Goal: Task Accomplishment & Management: Manage account settings

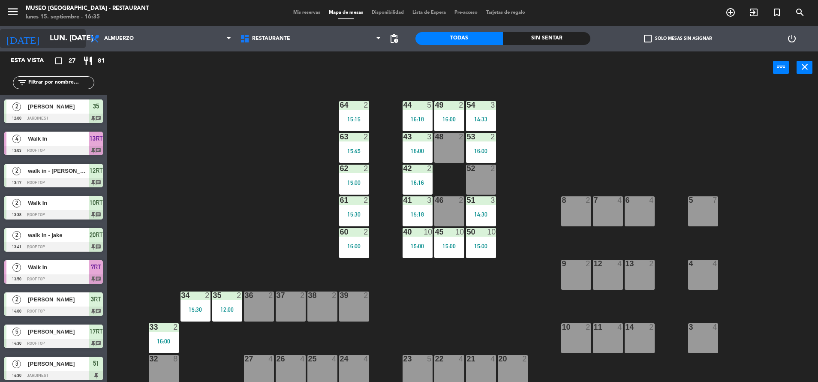
click at [45, 33] on input "lun. [DATE]" at bounding box center [94, 38] width 99 height 17
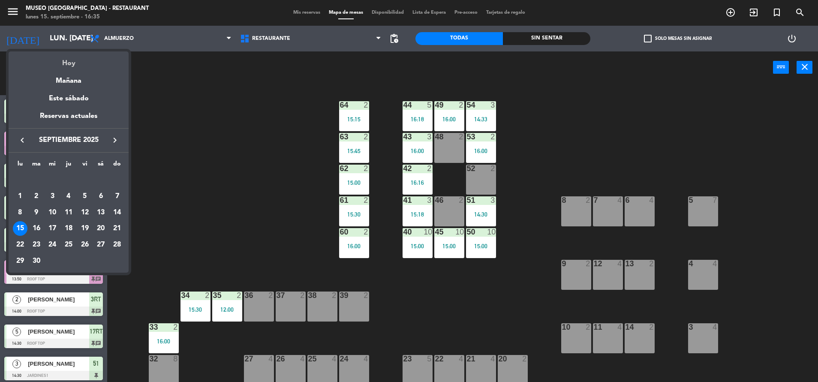
click at [65, 59] on div "Hoy" at bounding box center [69, 60] width 120 height 18
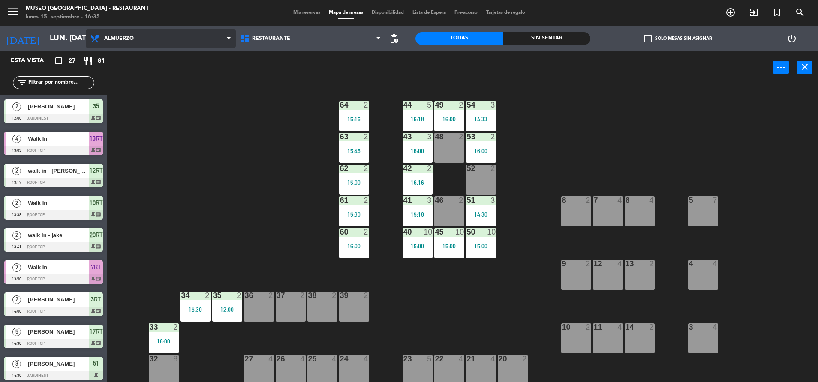
click at [125, 42] on span "Almuerzo" at bounding box center [161, 38] width 150 height 19
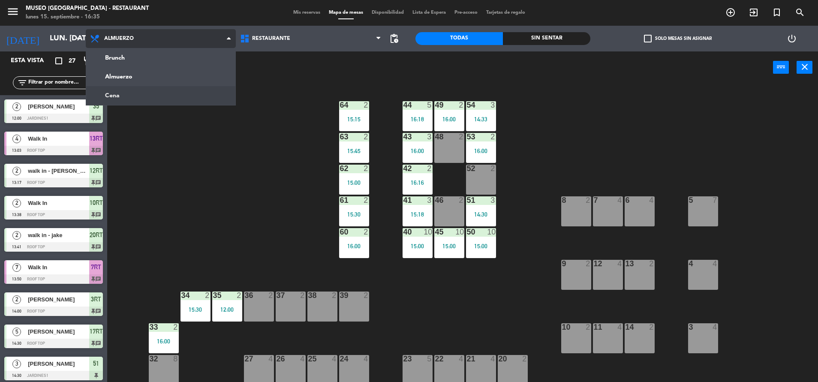
click at [146, 91] on ng-component "menu Museo Larco Café - Restaurant lunes 15. septiembre - 16:35 Mis reservas Ma…" at bounding box center [409, 192] width 818 height 384
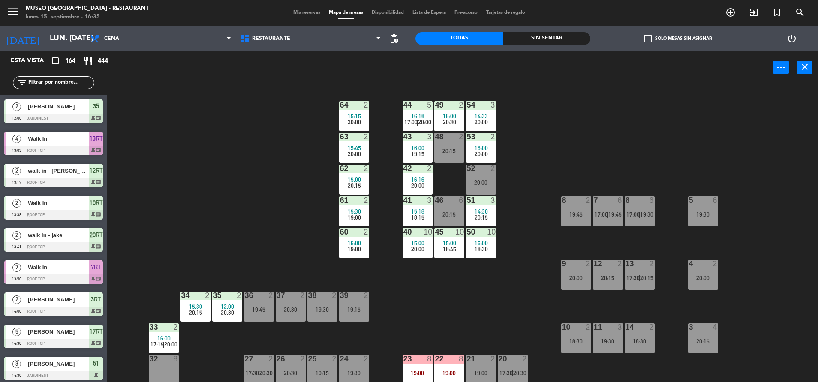
click at [357, 100] on div "44 5 16:18 17:00 | 20:00 49 2 16:00 20:30 54 3 14:33 20:00 64 2 15:15 20:00 48 …" at bounding box center [466, 235] width 703 height 298
click at [348, 104] on div at bounding box center [354, 105] width 14 height 8
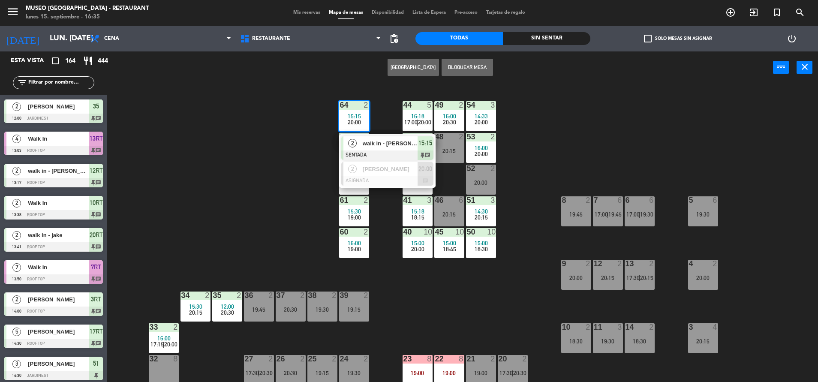
click at [382, 149] on div "walk in - [PERSON_NAME]" at bounding box center [390, 143] width 56 height 14
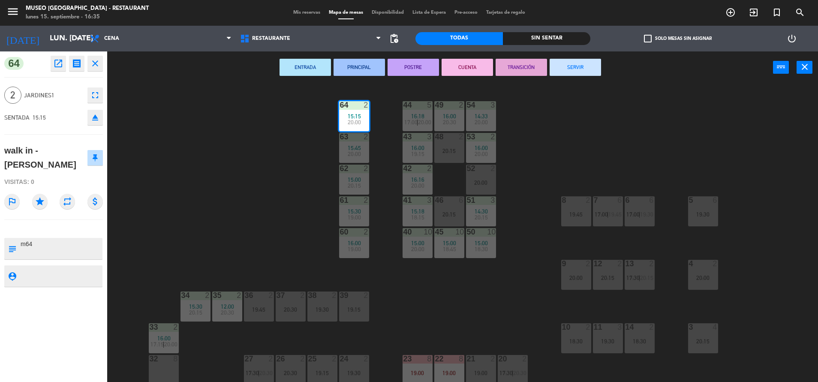
click at [573, 68] on button "SERVIR" at bounding box center [575, 67] width 51 height 17
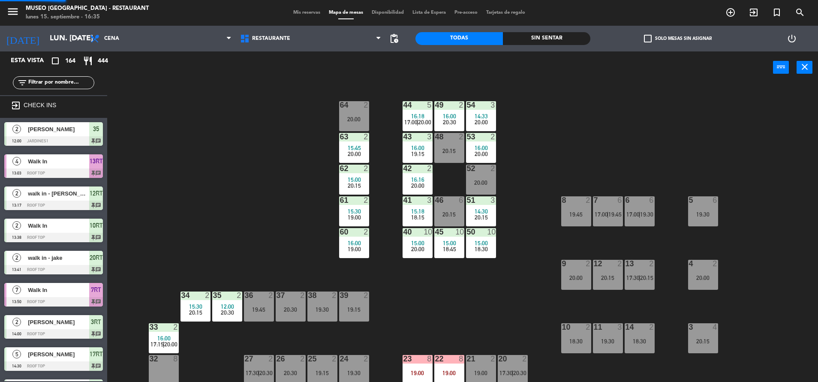
scroll to position [2, 0]
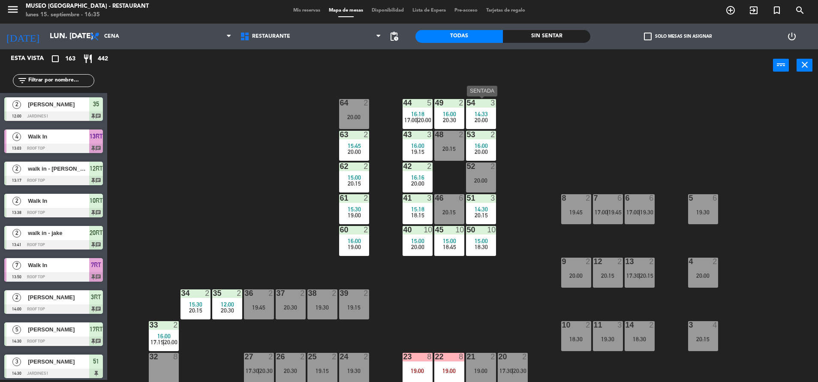
click at [485, 108] on div "54 3 14:33 20:00" at bounding box center [481, 114] width 30 height 30
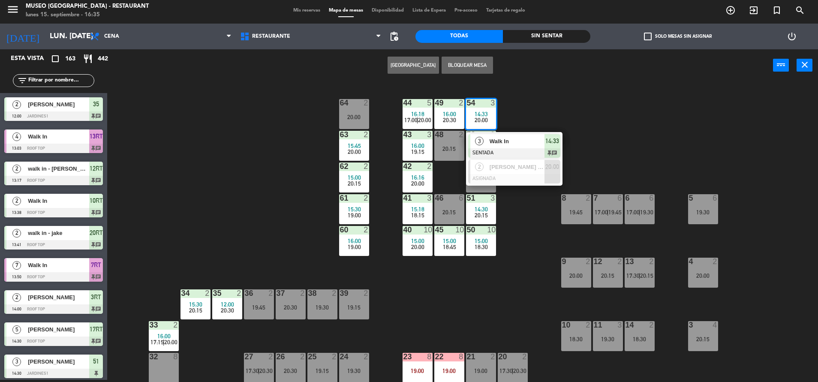
click at [504, 128] on div "44 5 16:18 17:00 | 20:00 49 2 16:00 20:30 54 3 14:33 20:00 3 Walk In SENTADA 14…" at bounding box center [466, 233] width 703 height 298
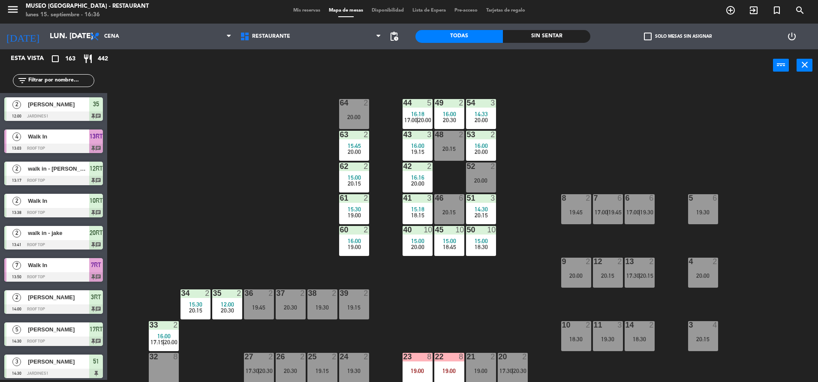
click at [194, 99] on div "44 5 16:18 17:00 | 20:00 49 2 16:00 20:30 54 3 14:33 20:00 64 2 20:00 48 2 20:1…" at bounding box center [466, 233] width 703 height 298
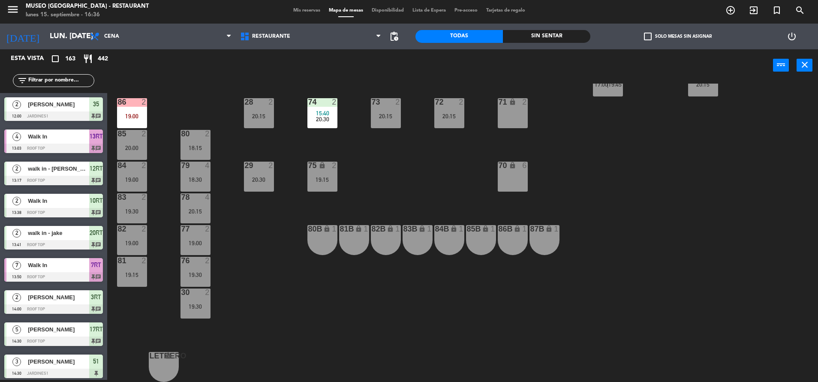
click at [324, 118] on span "20:30" at bounding box center [322, 119] width 13 height 7
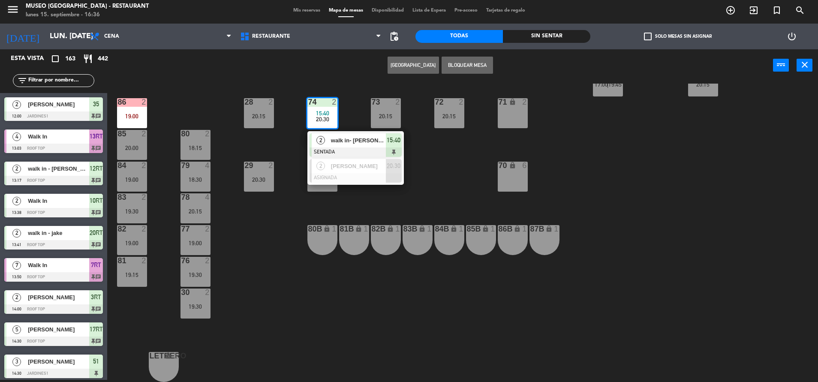
click at [324, 144] on div "2" at bounding box center [321, 140] width 18 height 14
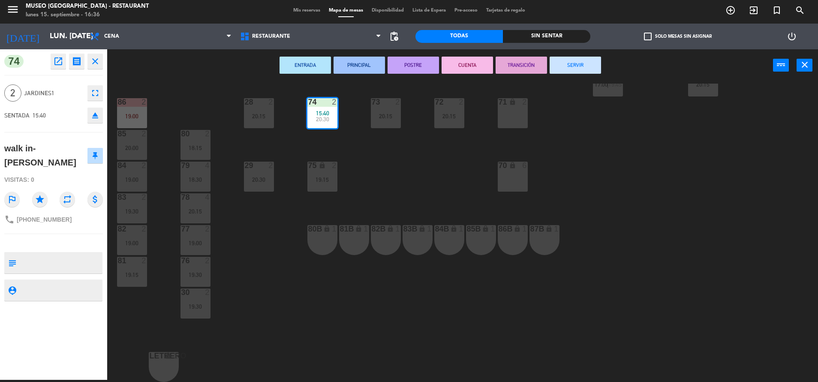
click at [62, 254] on textarea at bounding box center [61, 263] width 82 height 18
click at [409, 193] on div "44 5 16:18 17:00 | 20:00 49 2 16:00 20:30 54 3 14:33 20:00 64 2 20:00 48 2 20:1…" at bounding box center [466, 233] width 703 height 298
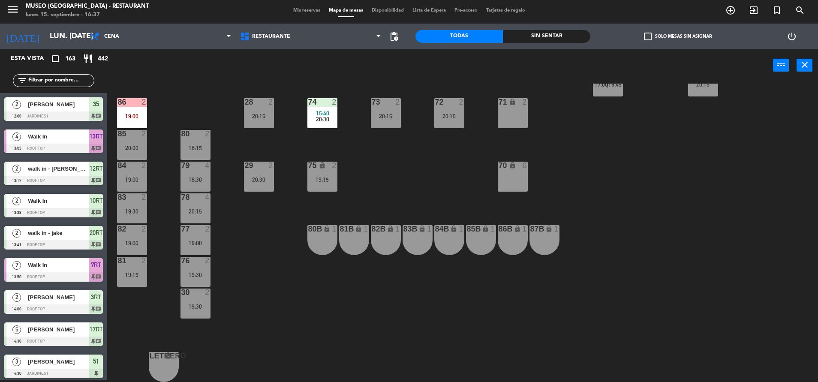
scroll to position [0, 0]
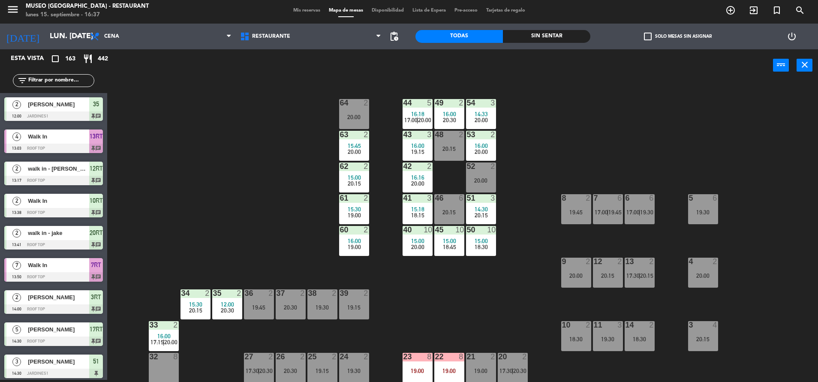
click at [523, 127] on div "44 5 16:18 17:00 | 20:00 49 2 16:00 20:30 54 3 14:33 20:00 64 2 20:00 48 2 20:1…" at bounding box center [466, 233] width 703 height 298
click at [493, 114] on div "14:33" at bounding box center [481, 114] width 30 height 6
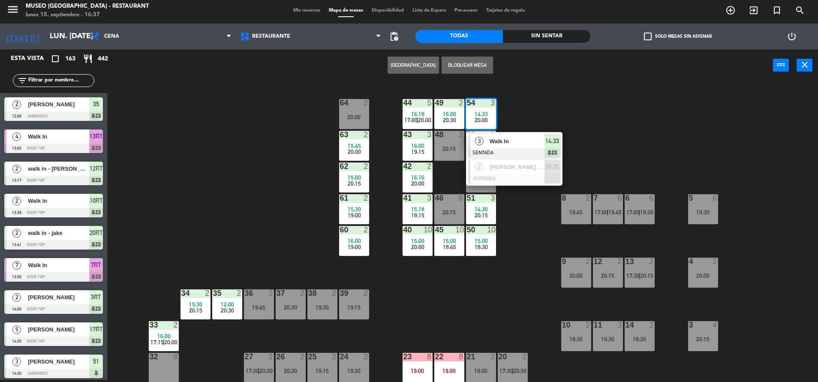
click at [512, 137] on span "Walk In" at bounding box center [517, 141] width 55 height 9
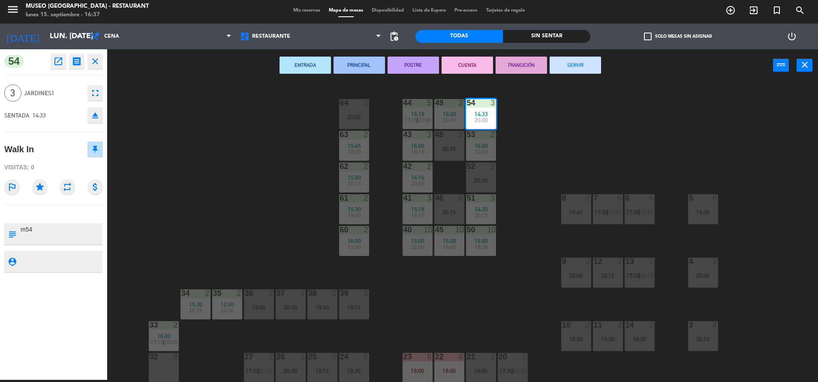
click at [576, 63] on button "SERVIR" at bounding box center [575, 65] width 51 height 17
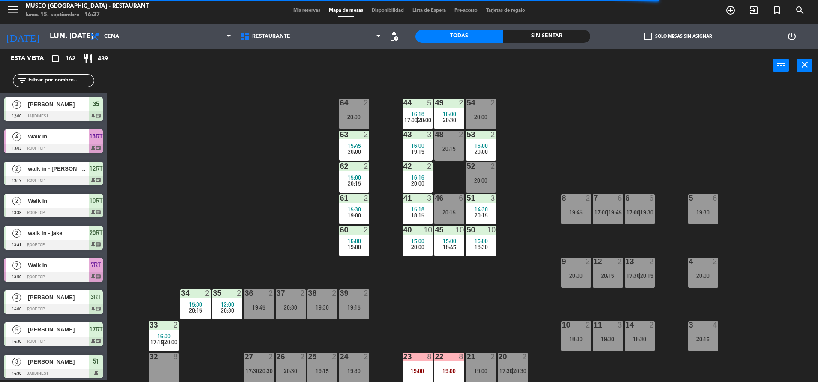
click at [253, 138] on div "44 5 16:18 17:00 | 20:00 49 2 16:00 20:30 54 2 20:00 64 2 20:00 48 2 20:15 53 2…" at bounding box center [466, 233] width 703 height 298
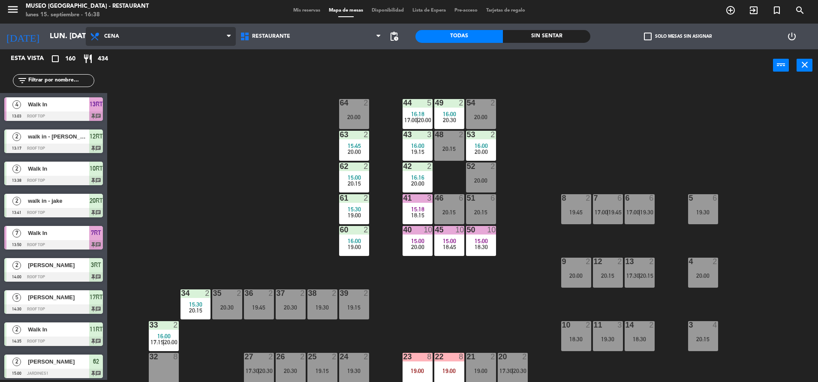
click at [132, 37] on span "Cena" at bounding box center [161, 36] width 150 height 19
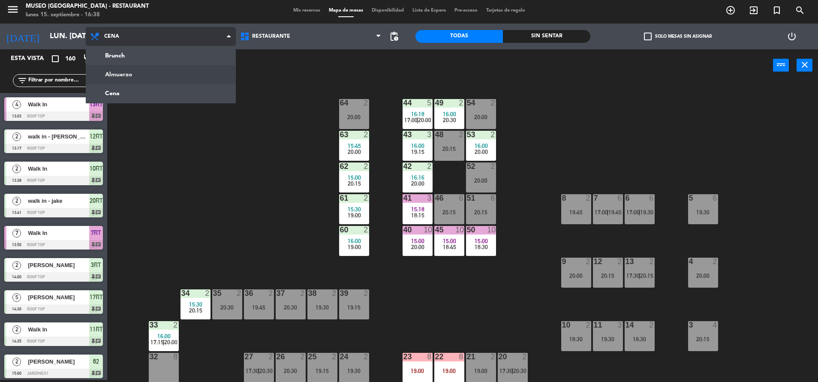
click at [144, 70] on ng-component "menu Museo Larco Café - Restaurant lunes 15. septiembre - 16:38 Mis reservas Ma…" at bounding box center [409, 190] width 818 height 384
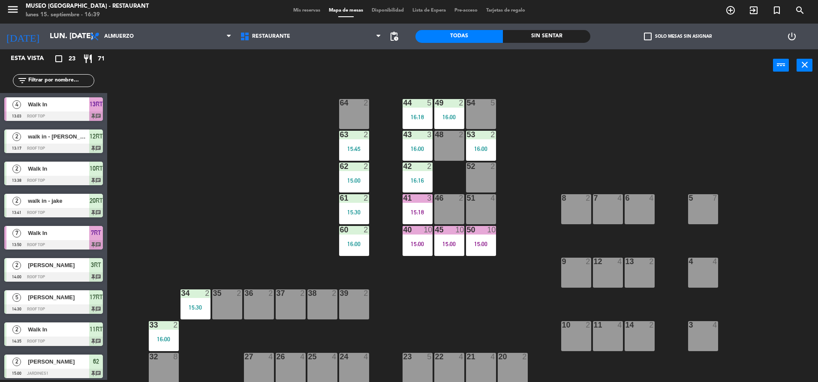
click at [316, 299] on div "38 2" at bounding box center [322, 304] width 30 height 30
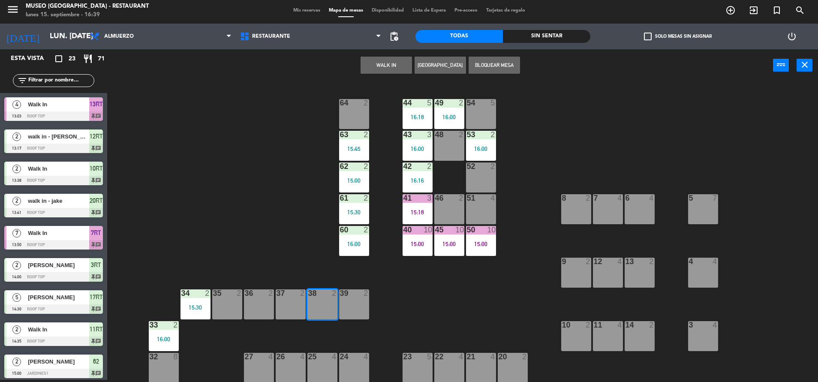
click at [496, 52] on div "WALK IN Crear Reserva Bloquear Mesa power_input close" at bounding box center [440, 65] width 666 height 33
click at [493, 60] on button "Bloquear Mesa" at bounding box center [494, 65] width 51 height 17
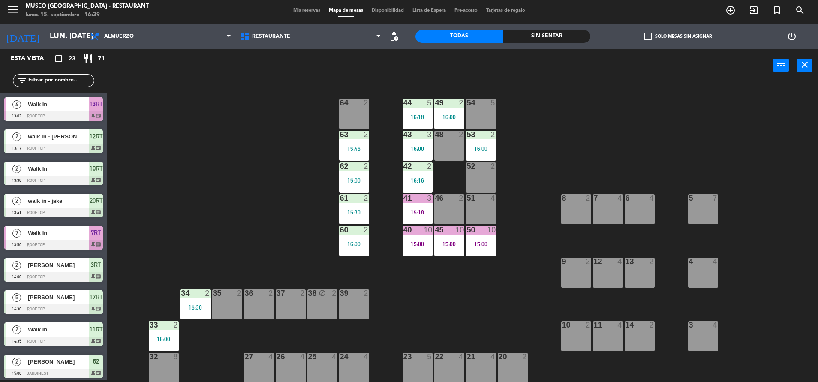
click at [478, 175] on div "52 2" at bounding box center [481, 177] width 30 height 30
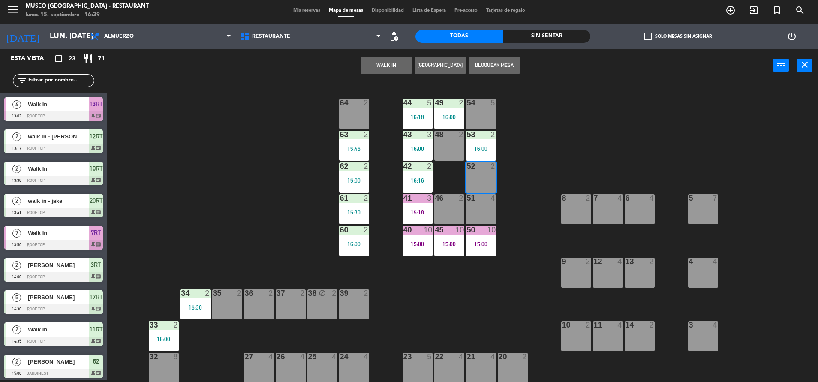
click at [361, 66] on button "WALK IN" at bounding box center [386, 65] width 51 height 17
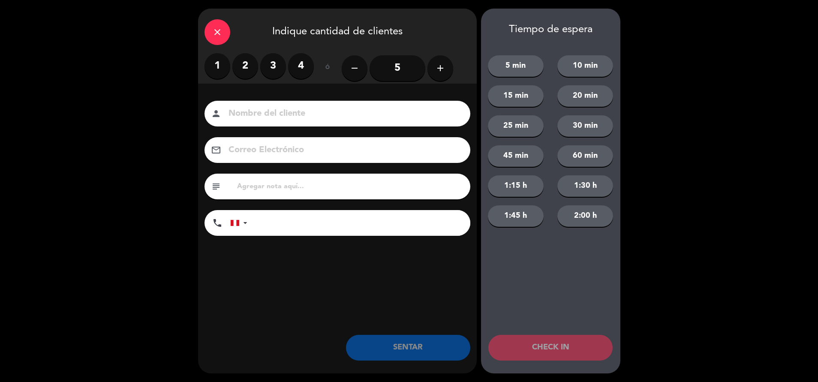
click at [247, 60] on label "2" at bounding box center [245, 66] width 26 height 26
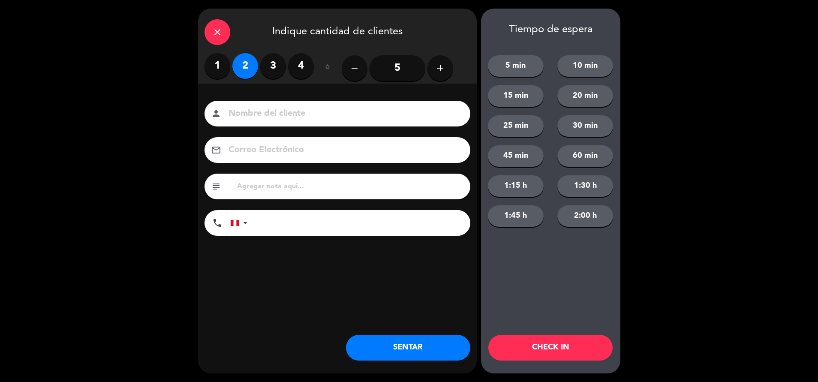
click at [271, 194] on div "subject" at bounding box center [337, 187] width 266 height 26
click at [254, 184] on input "text" at bounding box center [350, 186] width 228 height 12
type input "m52|"
click at [414, 338] on button "SENTAR" at bounding box center [408, 348] width 124 height 26
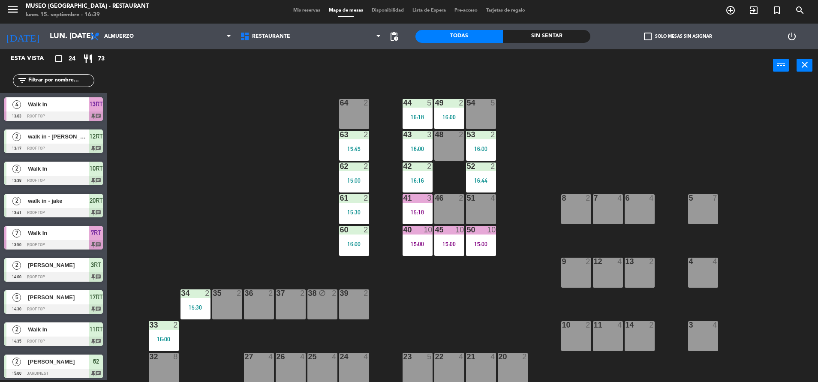
click at [267, 162] on div "44 5 16:18 49 2 16:00 54 5 64 2 48 2 53 2 16:00 63 2 15:45 43 3 16:00 62 2 15:0…" at bounding box center [466, 233] width 703 height 298
click at [289, 33] on span "Restaurante" at bounding box center [311, 36] width 150 height 19
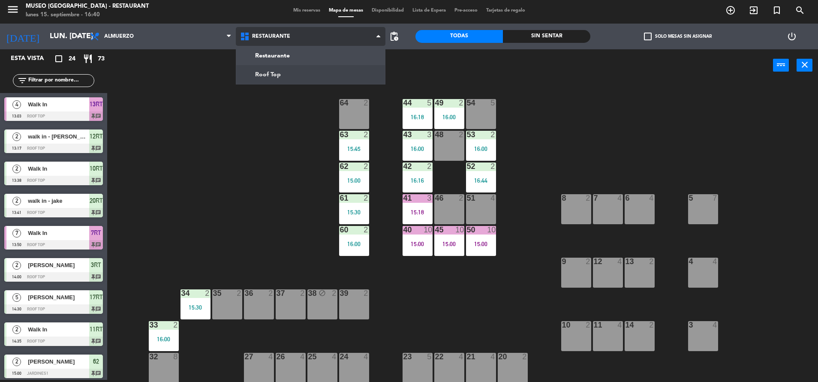
click at [276, 72] on ng-component "menu Museo Larco Café - Restaurant lunes 15. septiembre - 16:40 Mis reservas Ma…" at bounding box center [409, 190] width 818 height 384
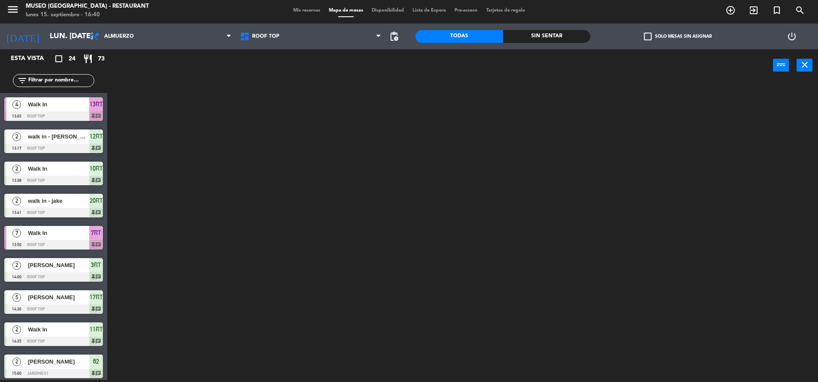
click at [201, 26] on div "Brunch Almuerzo Cena Almuerzo Brunch Almuerzo Cena" at bounding box center [161, 37] width 150 height 26
click at [210, 35] on span "Almuerzo" at bounding box center [161, 36] width 150 height 19
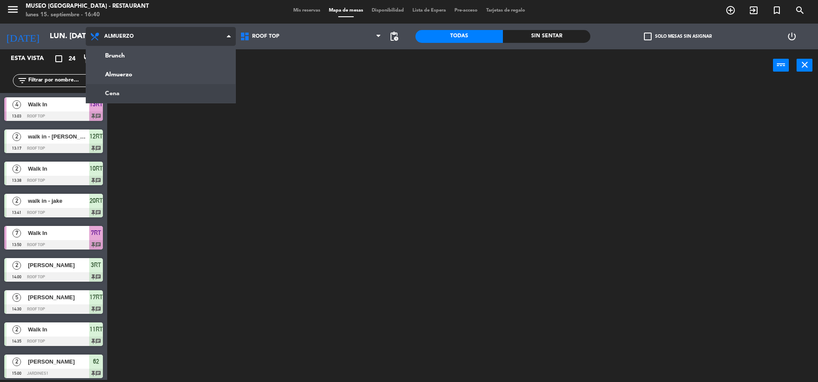
click at [177, 92] on ng-component "menu Museo Larco Café - Restaurant lunes 15. septiembre - 16:40 Mis reservas Ma…" at bounding box center [409, 190] width 818 height 384
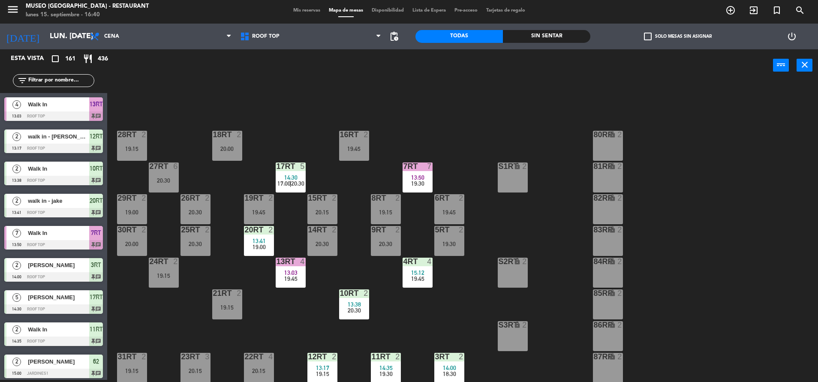
scroll to position [350, 0]
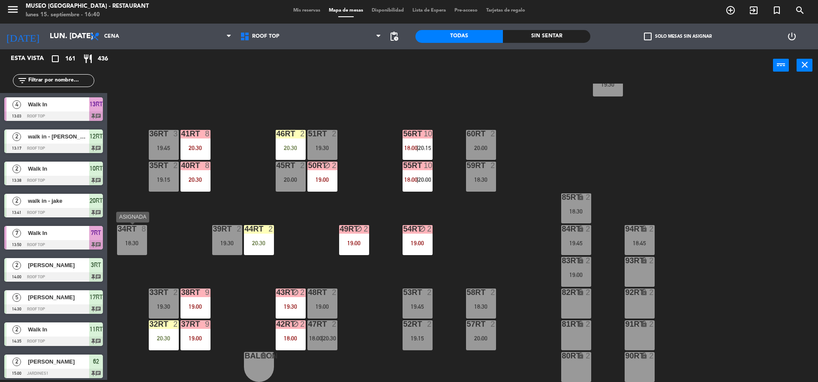
click at [134, 234] on div "34rt 8 18:30" at bounding box center [132, 240] width 30 height 30
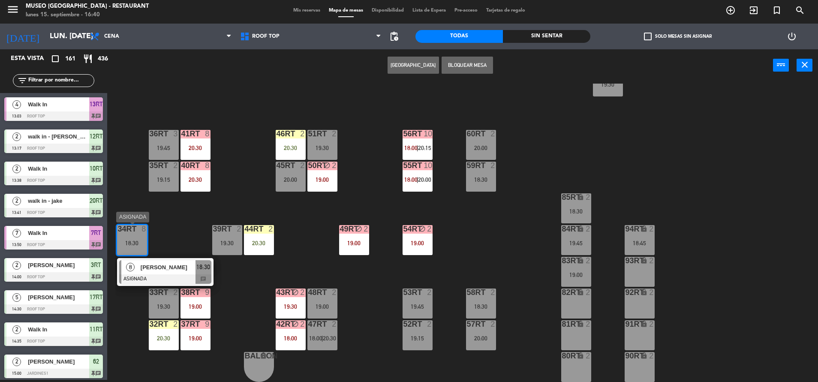
click at [177, 267] on span "[PERSON_NAME]" at bounding box center [168, 267] width 55 height 9
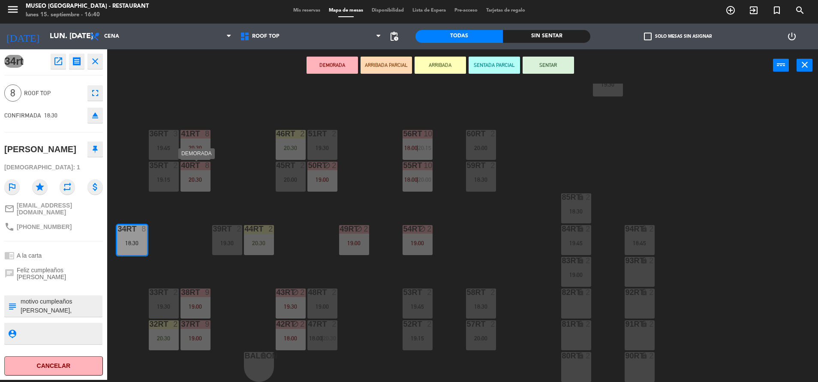
click at [191, 181] on div "20:30" at bounding box center [195, 180] width 30 height 6
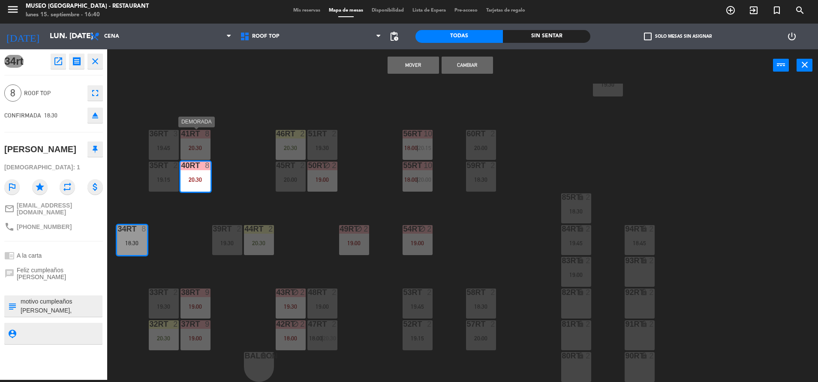
click at [195, 142] on div "41RT 8 20:30" at bounding box center [195, 145] width 30 height 30
click at [412, 61] on button "Mover y Unir" at bounding box center [413, 65] width 51 height 17
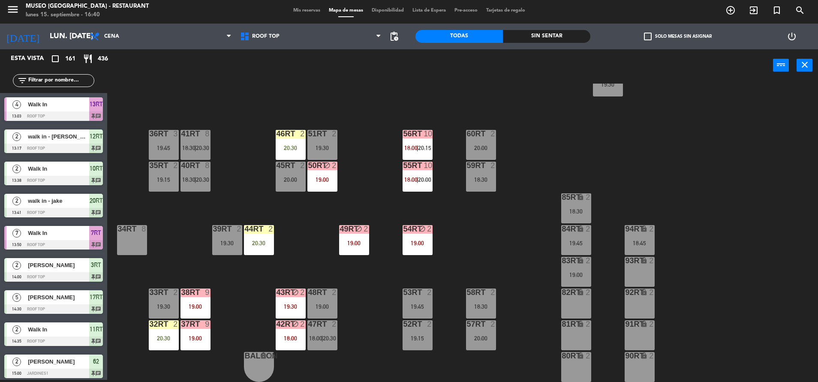
scroll to position [2, 0]
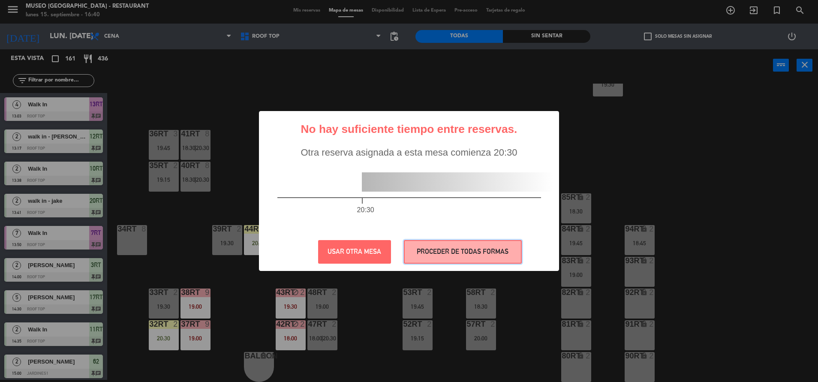
click at [431, 256] on button "PROCEDER DE TODAS FORMAS" at bounding box center [463, 252] width 118 height 24
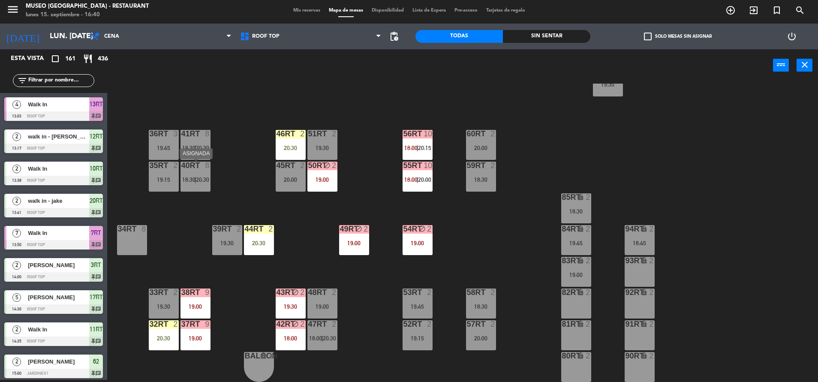
click at [182, 169] on div "40RT" at bounding box center [181, 166] width 0 height 8
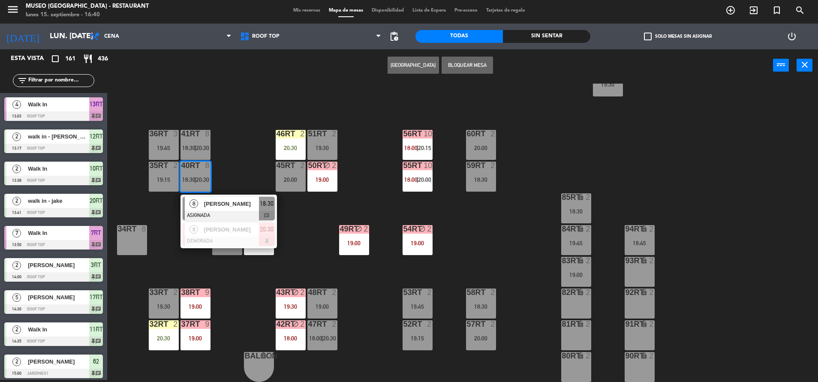
click at [205, 189] on div "40RT 8 18:30 | 20:30" at bounding box center [195, 177] width 30 height 30
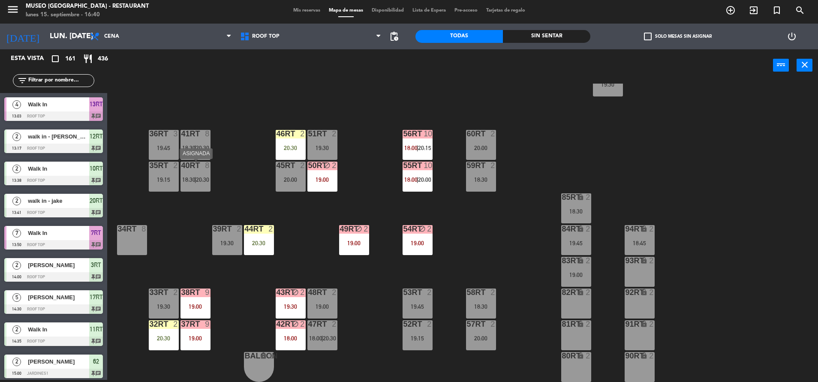
click at [203, 174] on div "40RT 8 18:30 | 20:30" at bounding box center [195, 177] width 30 height 30
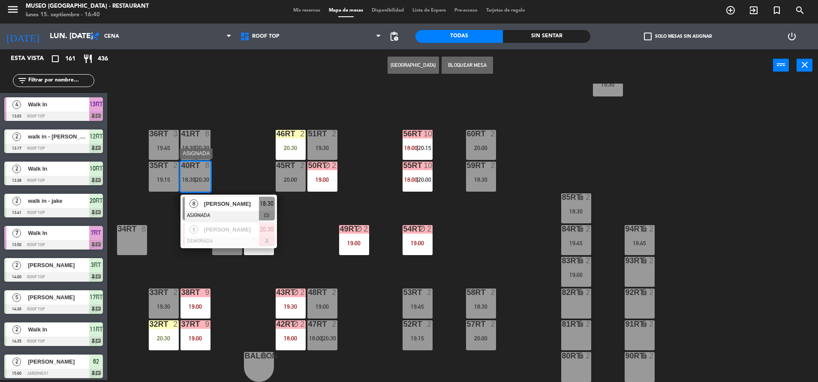
click at [217, 206] on span "[PERSON_NAME]" at bounding box center [231, 203] width 55 height 9
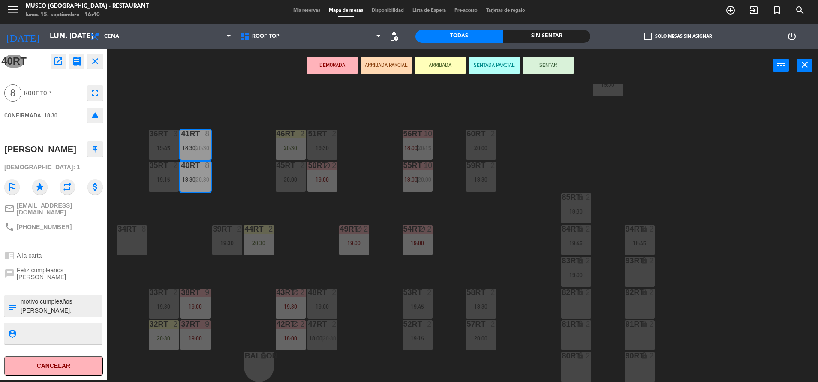
click at [342, 57] on button "DEMORADA" at bounding box center [331, 65] width 51 height 17
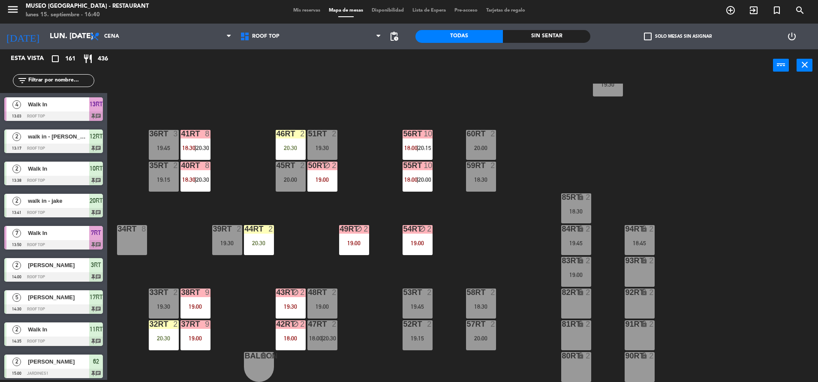
click at [329, 168] on div "2" at bounding box center [336, 166] width 14 height 8
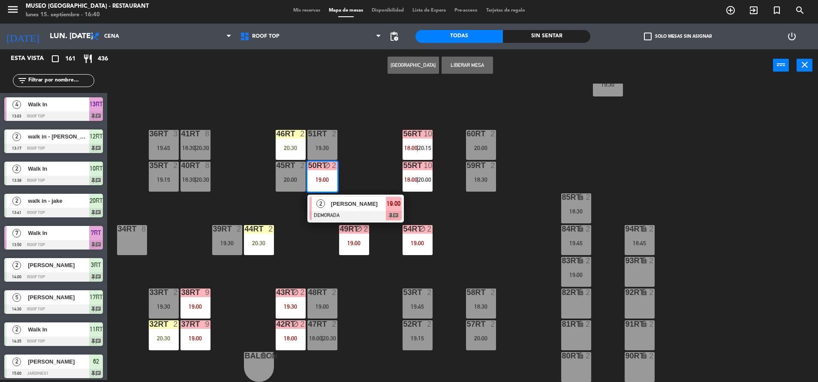
click at [453, 68] on button "Liberar Mesa" at bounding box center [467, 65] width 51 height 17
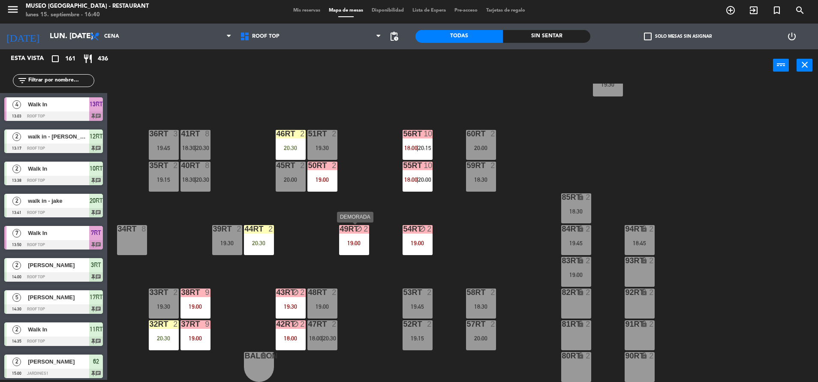
click at [348, 240] on div "19:00" at bounding box center [354, 243] width 30 height 6
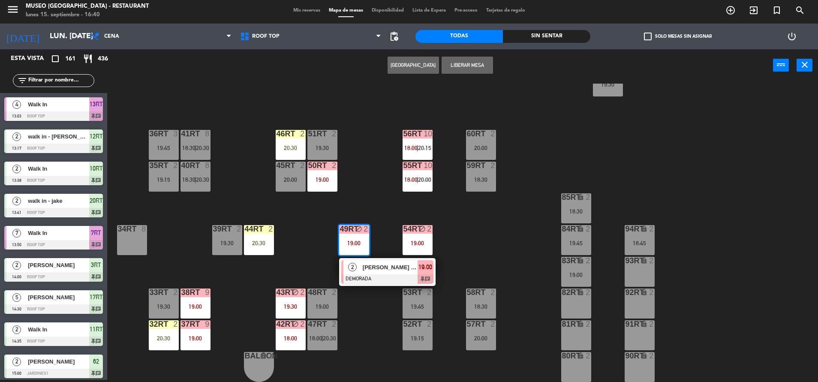
click at [457, 62] on button "Liberar Mesa" at bounding box center [467, 65] width 51 height 17
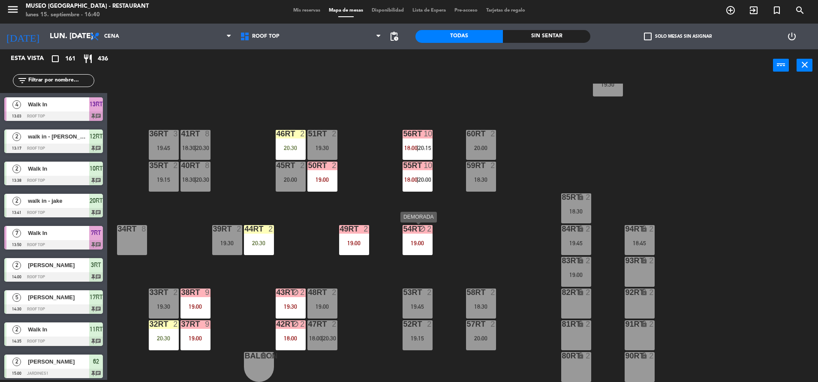
click at [411, 228] on div "block" at bounding box center [417, 229] width 14 height 8
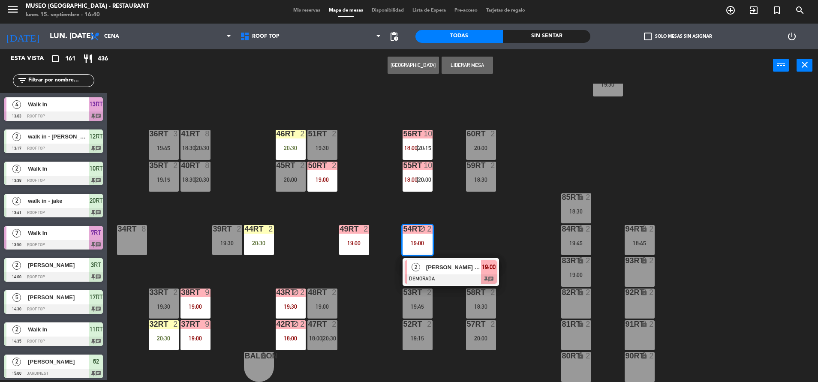
click at [470, 60] on button "Liberar Mesa" at bounding box center [467, 65] width 51 height 17
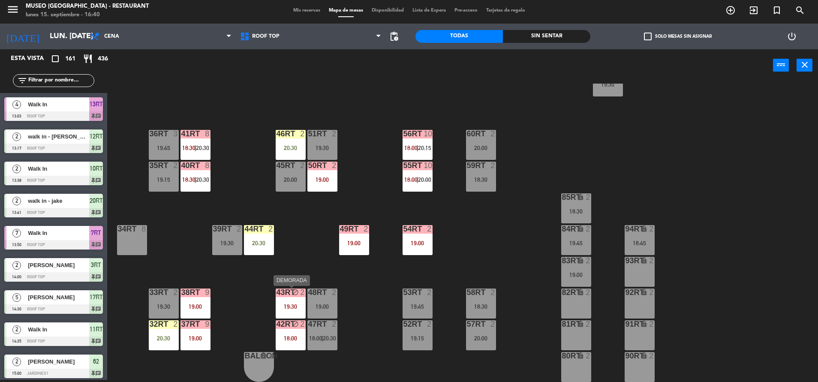
click at [287, 296] on div "block" at bounding box center [290, 292] width 14 height 8
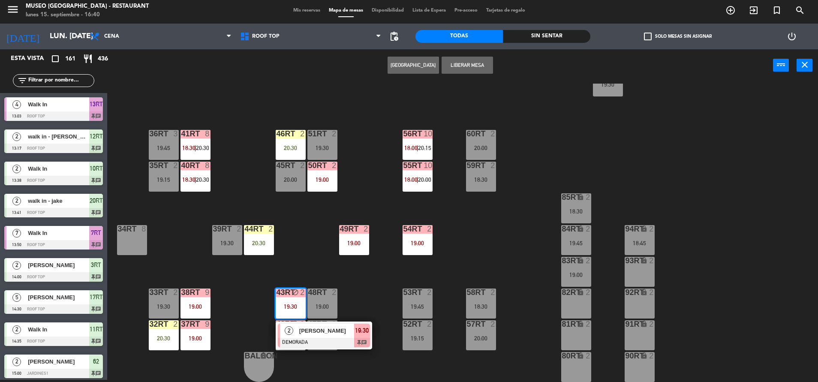
click at [467, 70] on button "Liberar Mesa" at bounding box center [467, 65] width 51 height 17
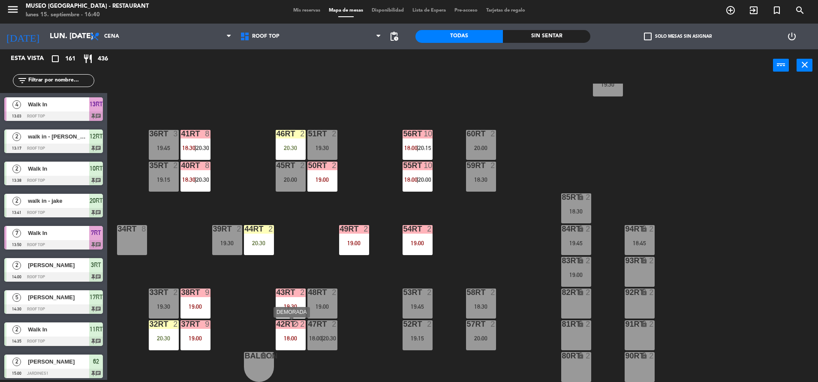
click at [279, 343] on div "42RT block 2 18:00" at bounding box center [291, 335] width 30 height 30
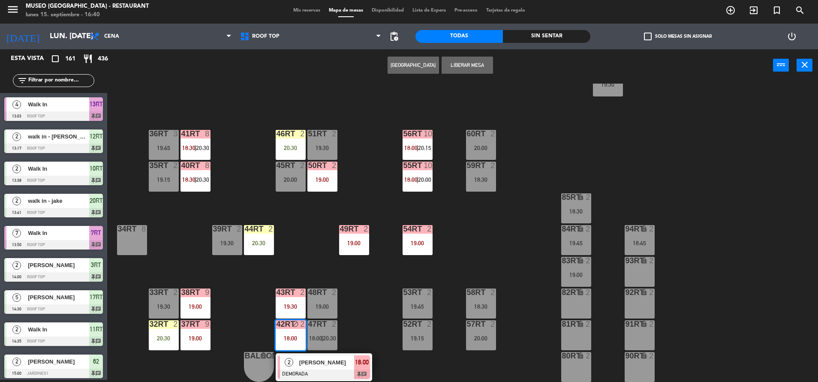
click at [455, 70] on button "Liberar Mesa" at bounding box center [467, 65] width 51 height 17
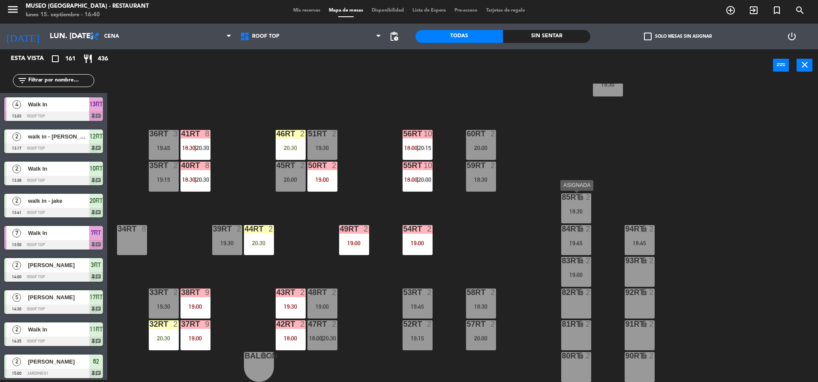
click at [571, 201] on div "lock" at bounding box center [576, 197] width 14 height 8
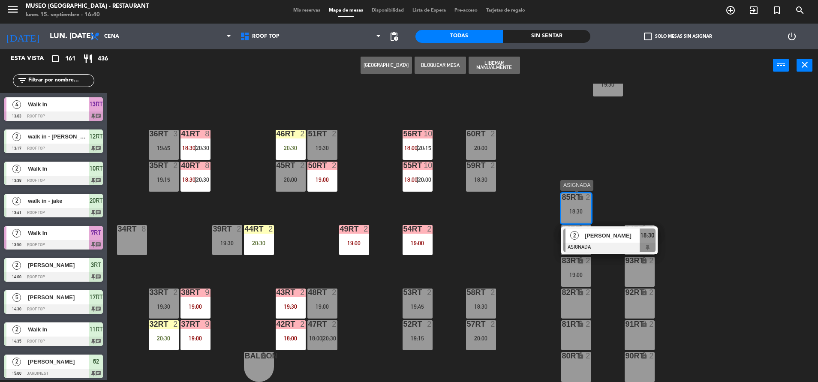
click at [573, 229] on div "2" at bounding box center [574, 235] width 18 height 14
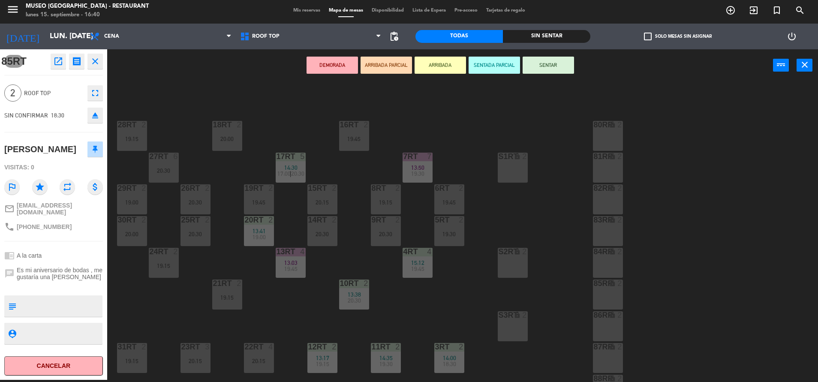
scroll to position [0, 0]
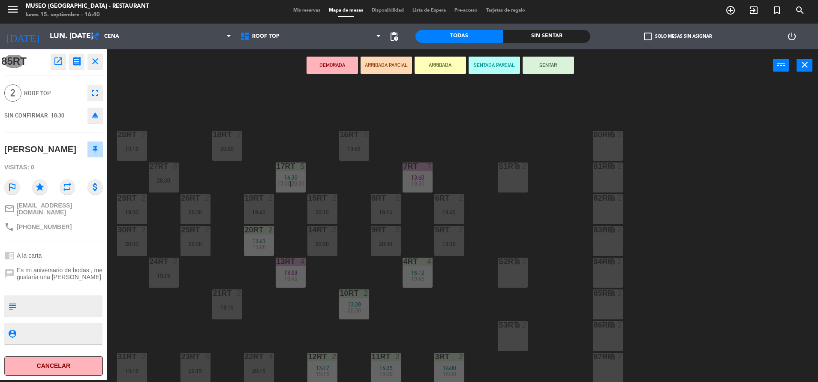
click at [463, 291] on div "18RT 2 20:00 16RT 2 19:45 28RT 2 19:15 80RR lock 2 27RT 6 20:30 7RT 7 13:50 19:…" at bounding box center [466, 233] width 703 height 298
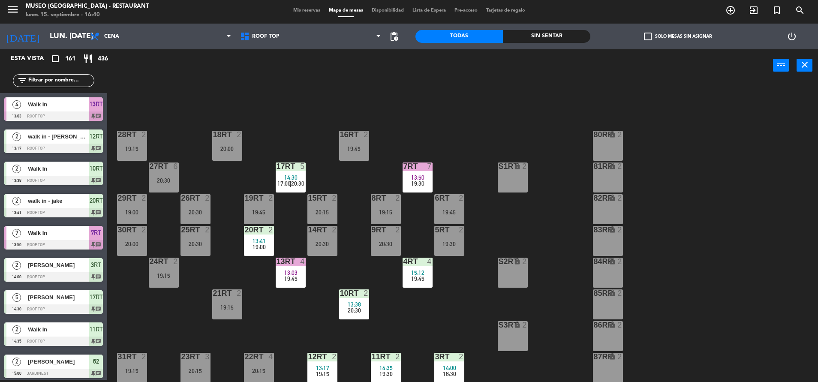
scroll to position [2, 0]
click at [428, 183] on div "19:30" at bounding box center [418, 183] width 30 height 6
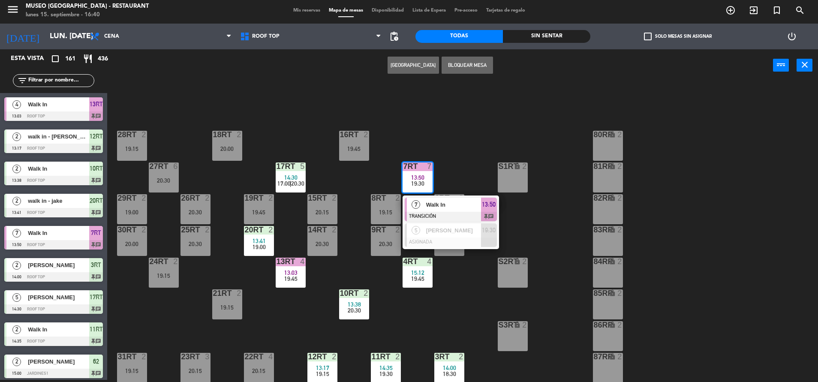
click at [440, 207] on span "Walk In" at bounding box center [453, 204] width 55 height 9
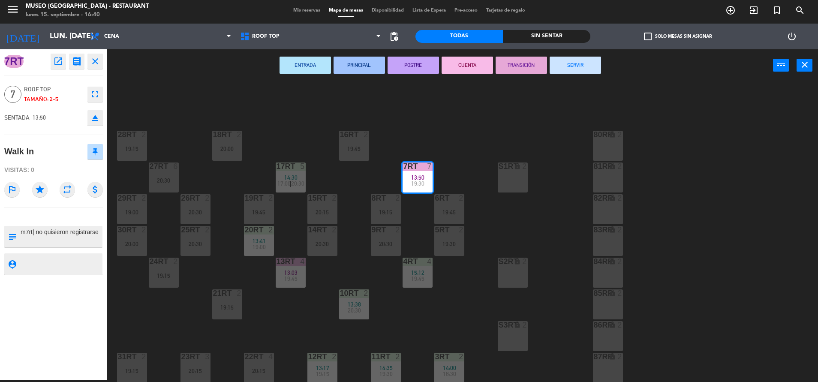
click at [556, 68] on button "SERVIR" at bounding box center [575, 65] width 51 height 17
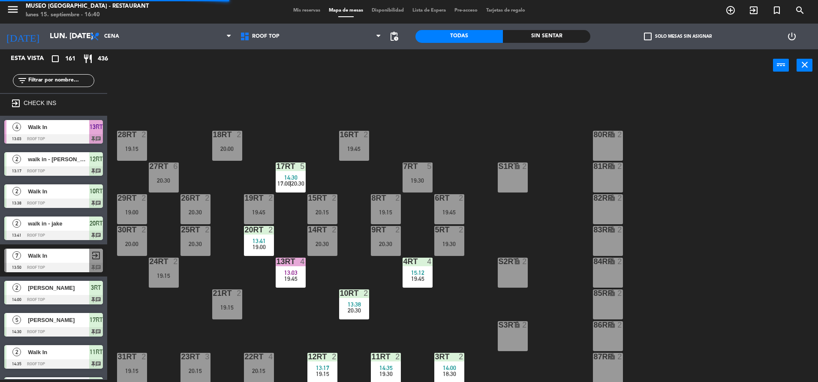
click at [290, 171] on div "17RT 5 14:30 17:00 | 20:30" at bounding box center [291, 177] width 30 height 30
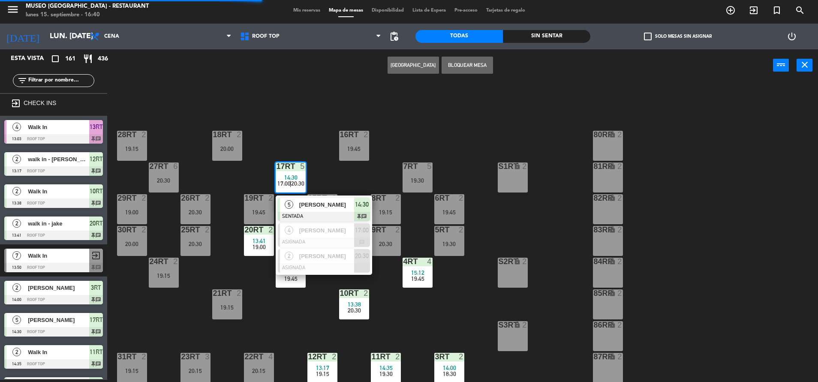
click at [315, 201] on span "[PERSON_NAME]" at bounding box center [326, 204] width 55 height 9
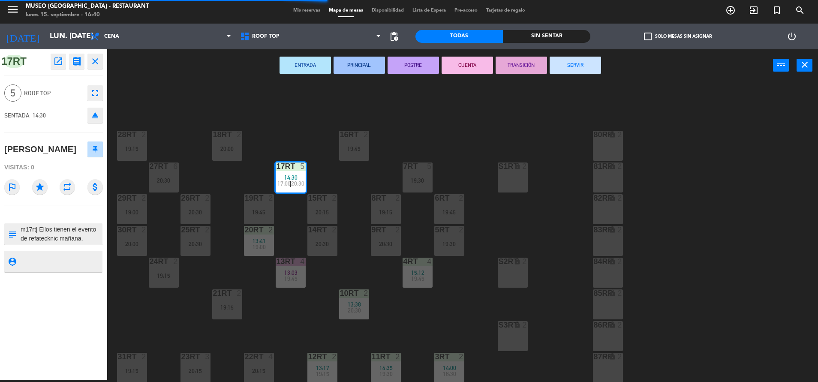
click at [587, 56] on div "ENTRADA PRINCIPAL POSTRE CUENTA TRANSICIÓN SERVIR power_input close" at bounding box center [440, 65] width 666 height 33
click at [580, 60] on button "SERVIR" at bounding box center [575, 65] width 51 height 17
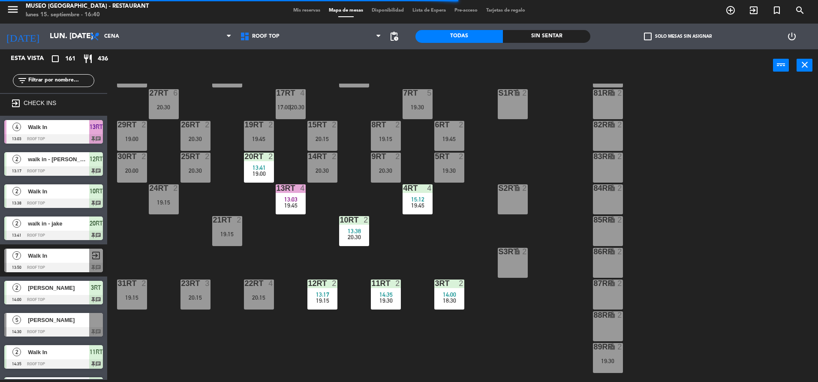
scroll to position [75, 0]
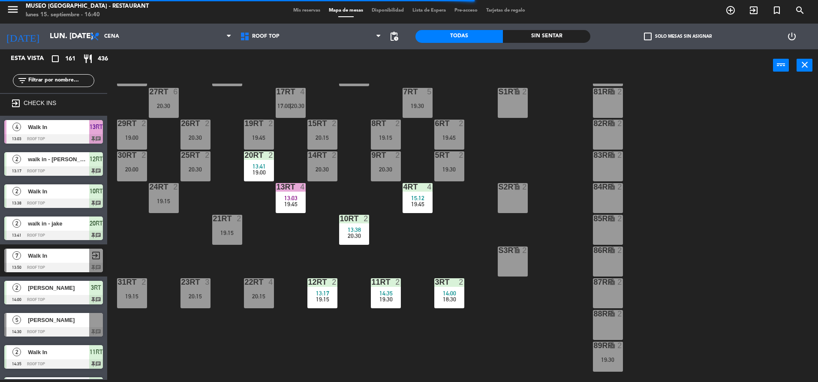
click at [415, 207] on span "19:45" at bounding box center [417, 204] width 13 height 7
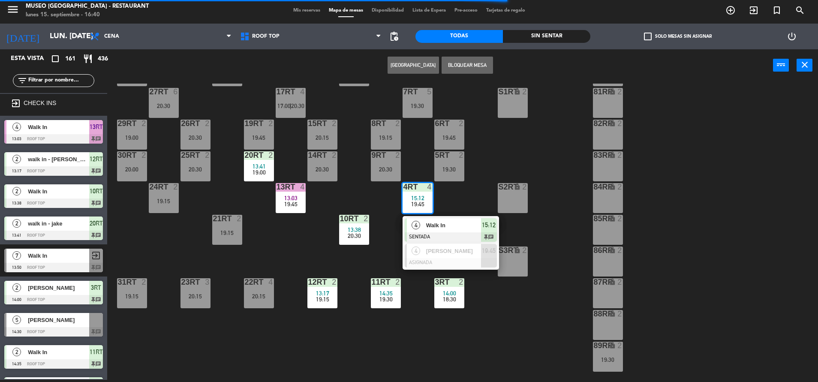
click at [437, 234] on div at bounding box center [451, 236] width 92 height 9
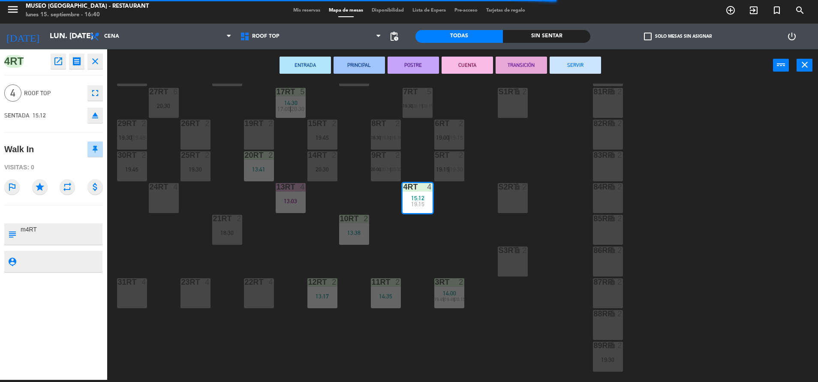
click at [581, 69] on button "SERVIR" at bounding box center [575, 65] width 51 height 17
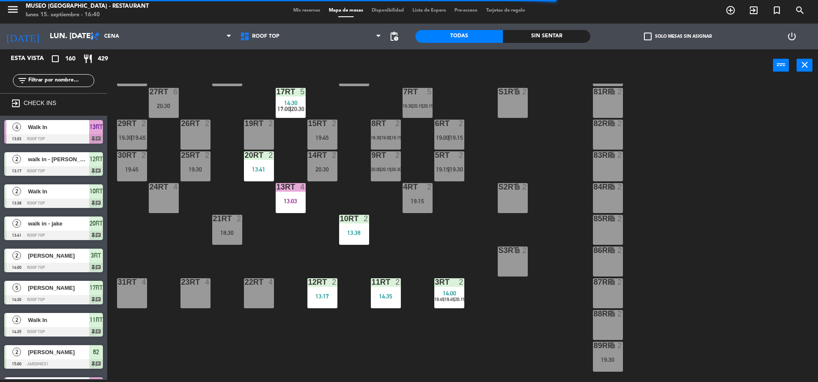
scroll to position [2, 0]
click at [284, 207] on div "13RT 4 13:03" at bounding box center [291, 198] width 30 height 30
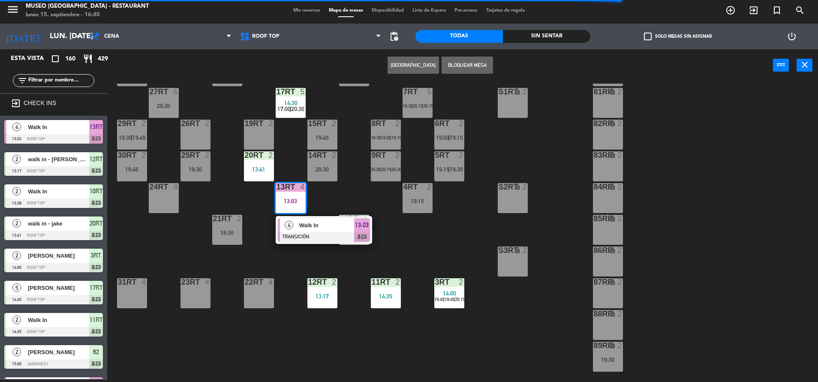
click at [303, 221] on span "Walk In" at bounding box center [326, 225] width 55 height 9
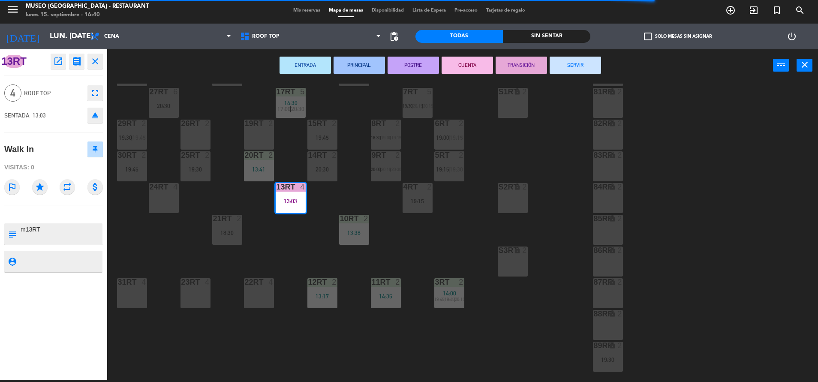
click at [559, 67] on button "SERVIR" at bounding box center [575, 65] width 51 height 17
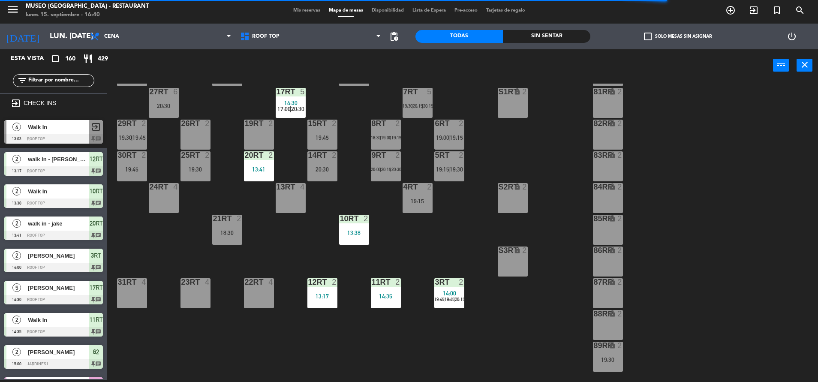
click at [257, 173] on div "20RT 2 13:41" at bounding box center [259, 166] width 30 height 30
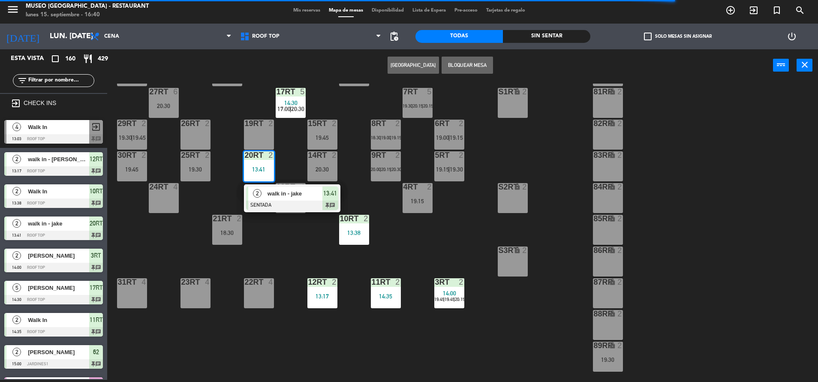
click at [267, 201] on div at bounding box center [292, 205] width 92 height 9
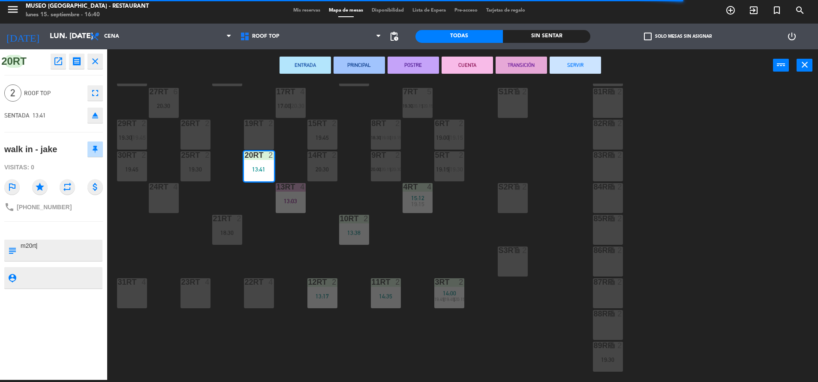
click at [573, 64] on button "SERVIR" at bounding box center [575, 65] width 51 height 17
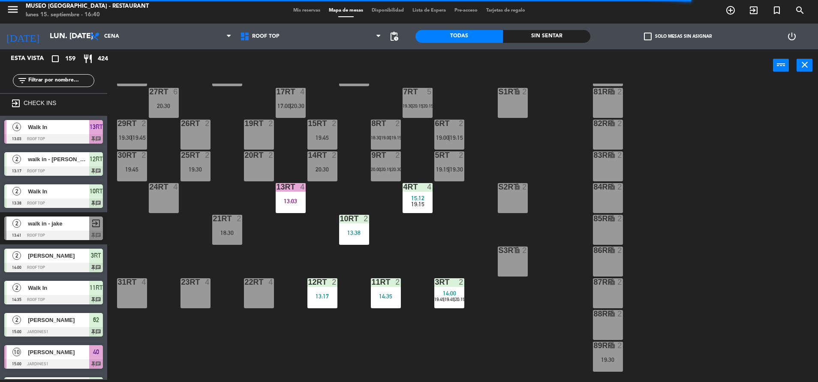
click at [447, 291] on span "14:00" at bounding box center [449, 293] width 13 height 7
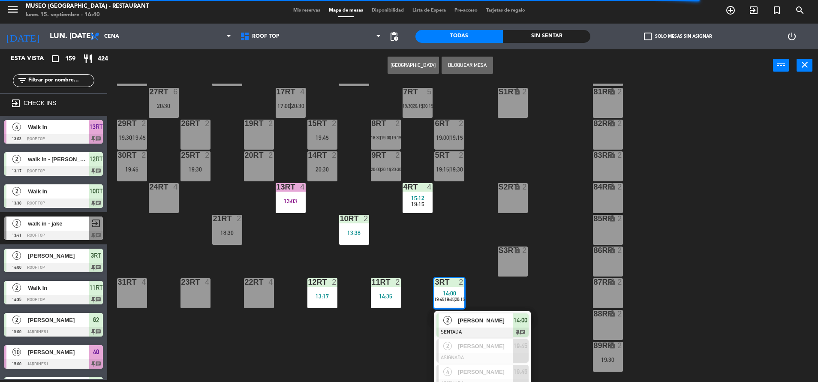
click at [496, 331] on div at bounding box center [482, 331] width 92 height 9
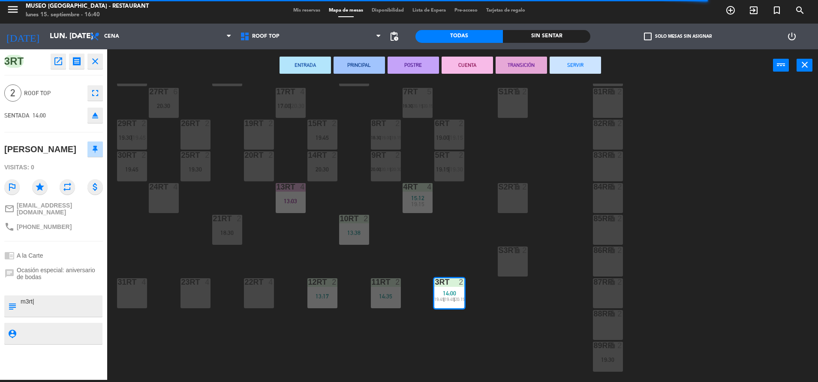
click at [564, 60] on button "SERVIR" at bounding box center [575, 65] width 51 height 17
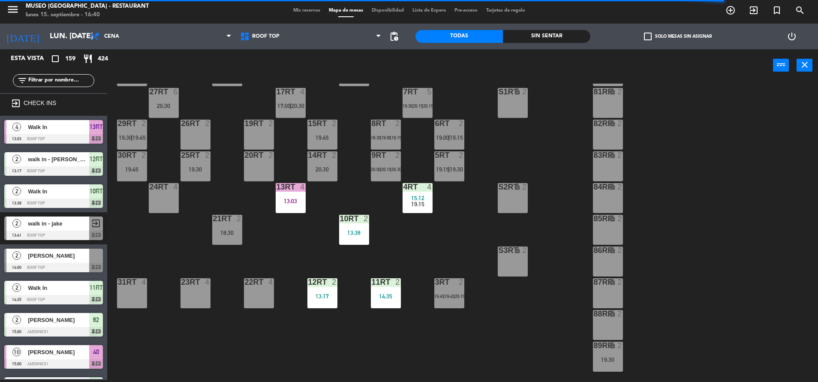
click at [383, 294] on div "14:35" at bounding box center [386, 296] width 30 height 6
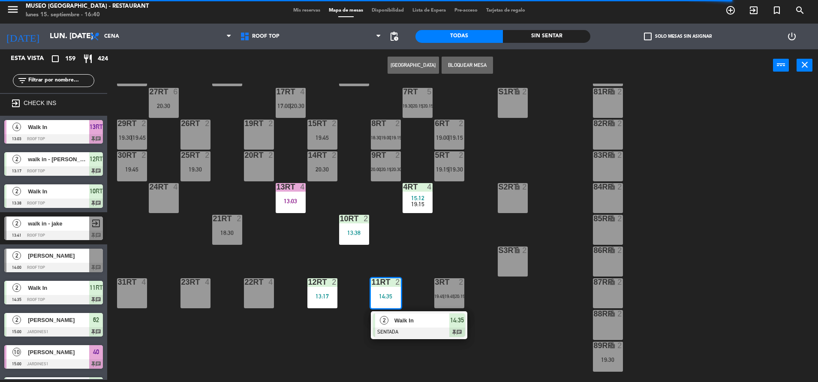
click at [404, 323] on span "Walk In" at bounding box center [421, 320] width 55 height 9
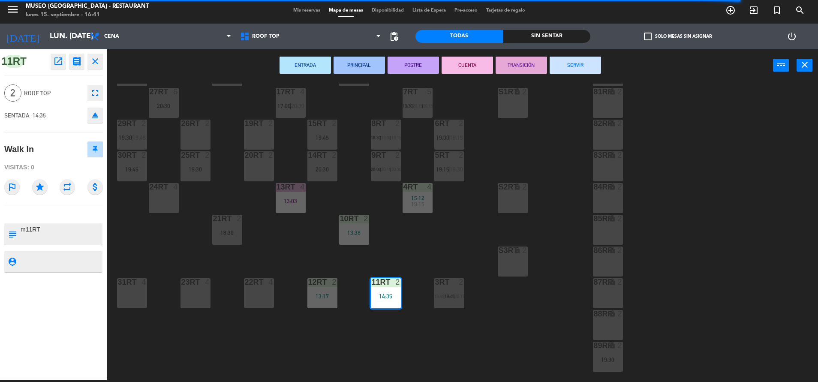
click at [551, 62] on button "SERVIR" at bounding box center [575, 65] width 51 height 17
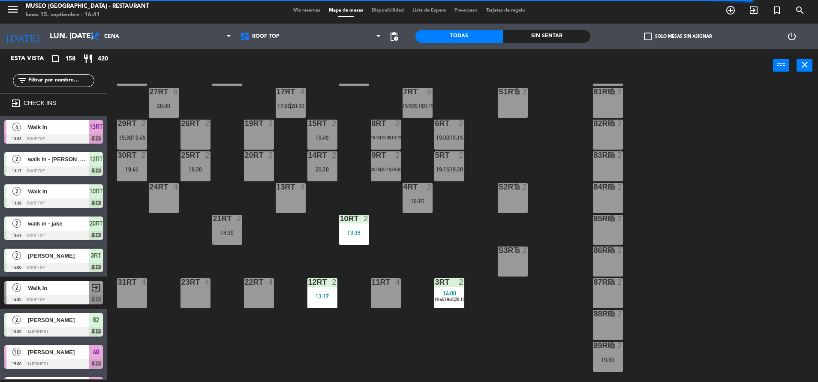
click at [347, 237] on div "10RT 2 13:38" at bounding box center [354, 230] width 30 height 30
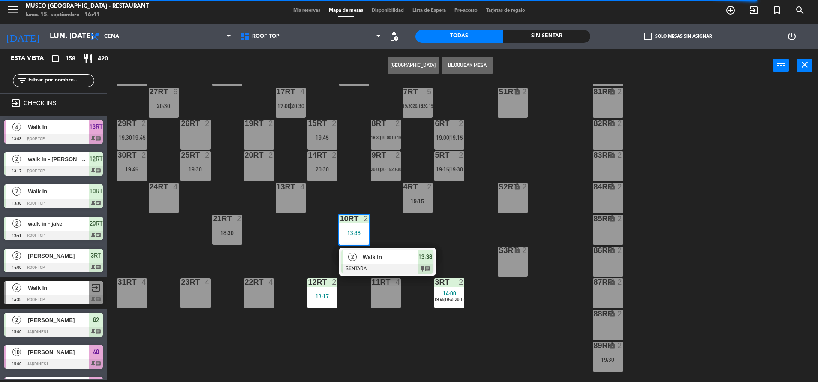
click at [364, 254] on span "Walk In" at bounding box center [390, 256] width 55 height 9
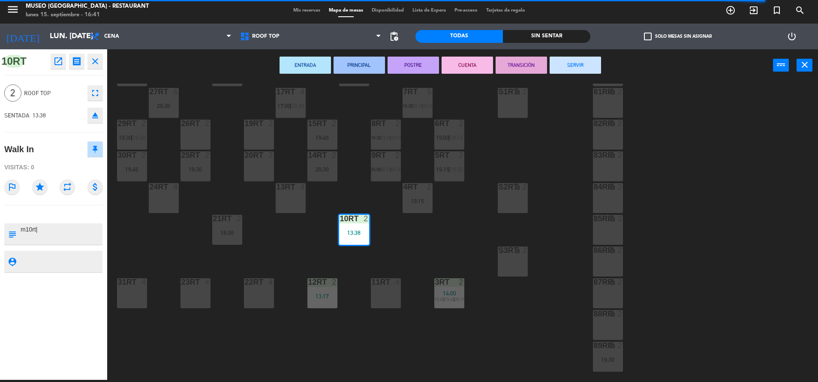
click at [573, 66] on button "SERVIR" at bounding box center [575, 65] width 51 height 17
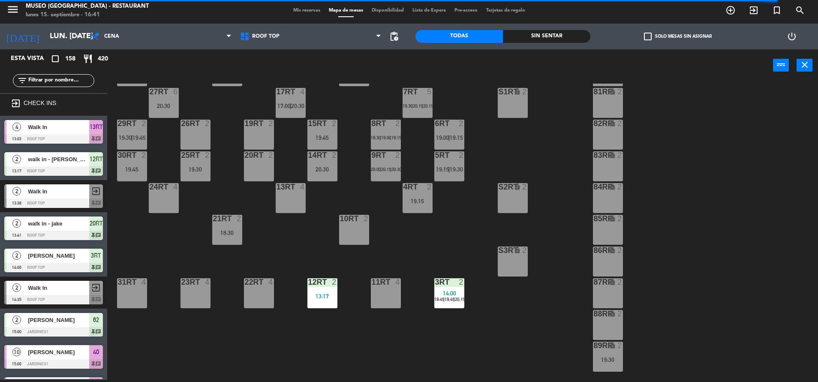
click at [319, 285] on div at bounding box center [322, 282] width 14 height 8
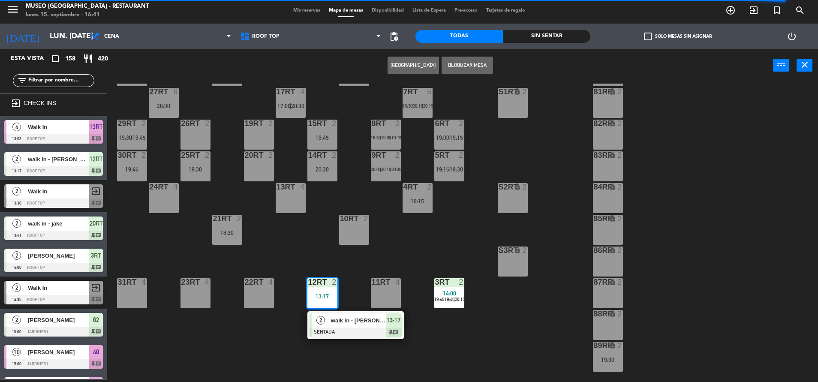
click at [368, 328] on div at bounding box center [355, 331] width 92 height 9
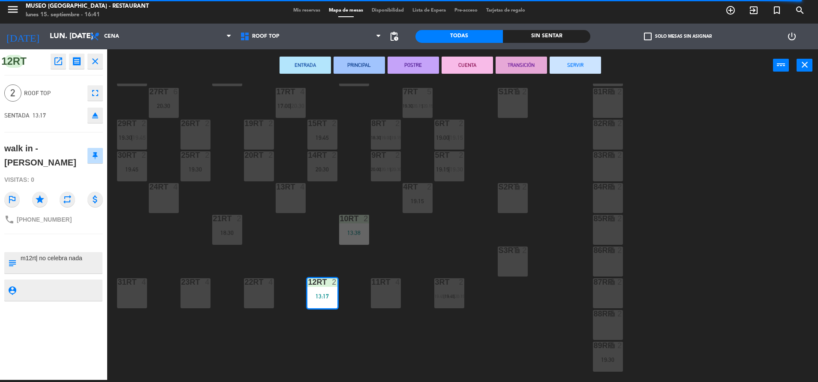
click at [565, 72] on button "SERVIR" at bounding box center [575, 65] width 51 height 17
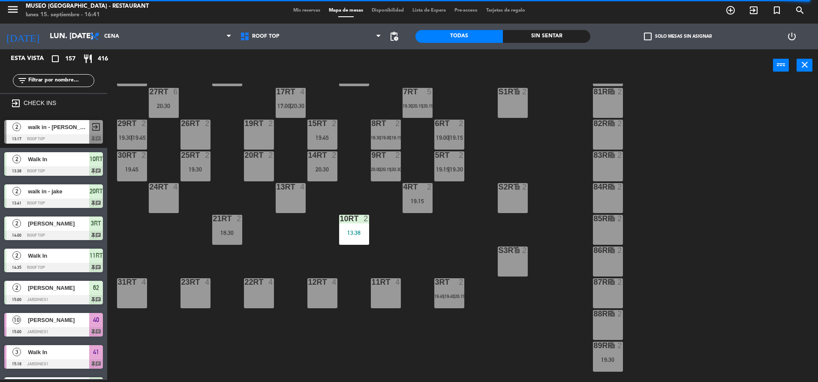
scroll to position [350, 0]
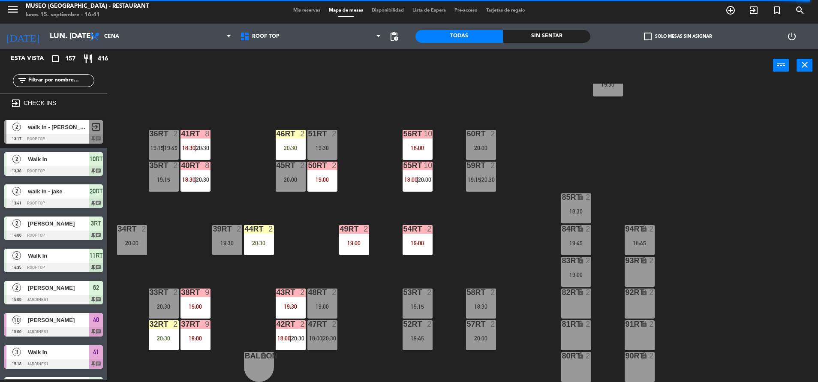
click at [567, 207] on div "85RT lock 2 18:30" at bounding box center [576, 208] width 30 height 30
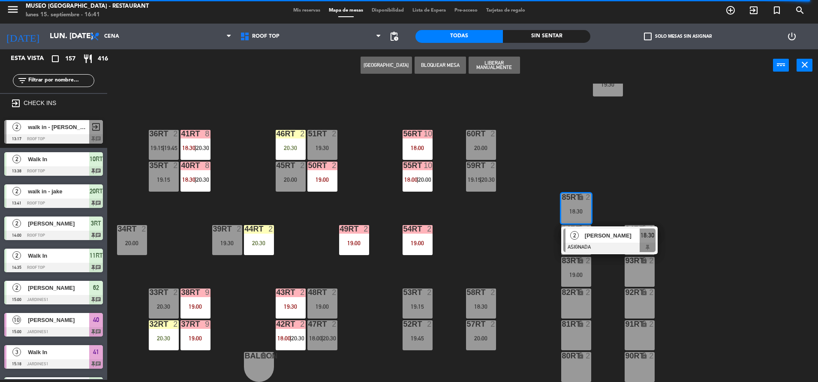
click at [497, 186] on div "18RT 4 16RT 4 28RT 2 80RR lock 2 27RT 6 20:30 7RT 5 19:30 | 20:15 | 20:15 S1RT …" at bounding box center [466, 233] width 703 height 298
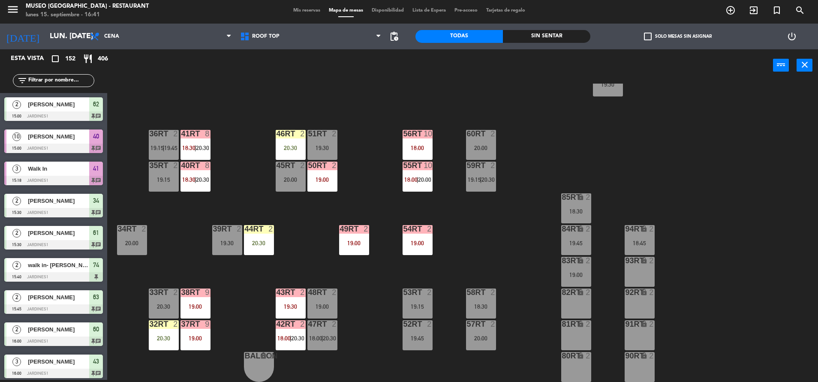
scroll to position [0, 0]
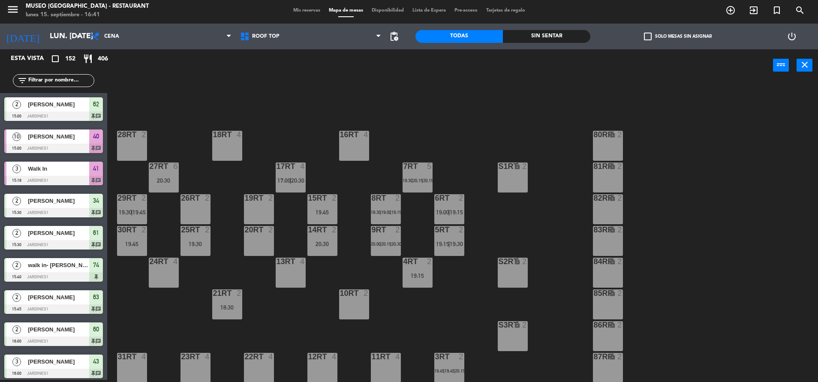
click at [266, 47] on div "Restaurante Roof Top Roof Top Restaurante Roof Top" at bounding box center [311, 37] width 150 height 26
click at [64, 81] on input "text" at bounding box center [60, 80] width 66 height 9
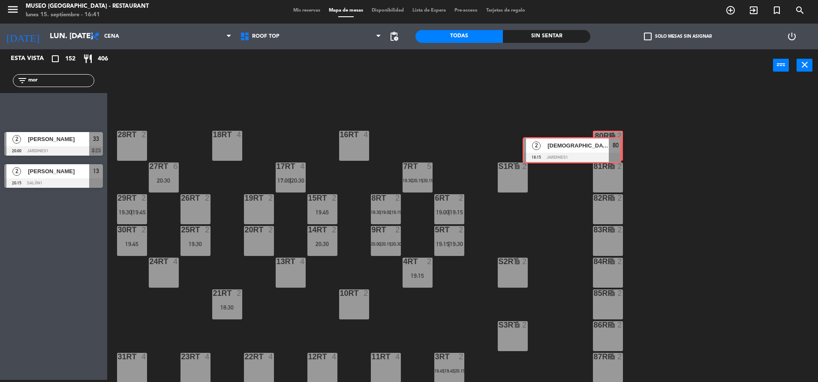
drag, startPoint x: 90, startPoint y: 110, endPoint x: 609, endPoint y: 149, distance: 520.5
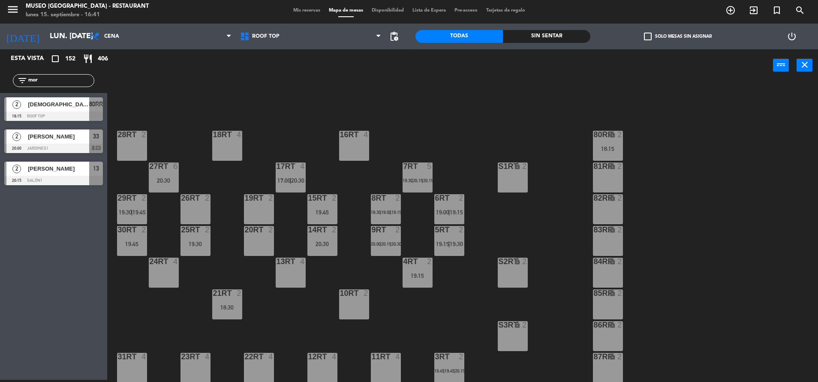
drag, startPoint x: 54, startPoint y: 79, endPoint x: -3, endPoint y: 84, distance: 57.2
click at [0, 84] on html "close × Museo Larco Café - Restaurant × chrome_reader_mode Listado de Reservas …" at bounding box center [409, 191] width 818 height 382
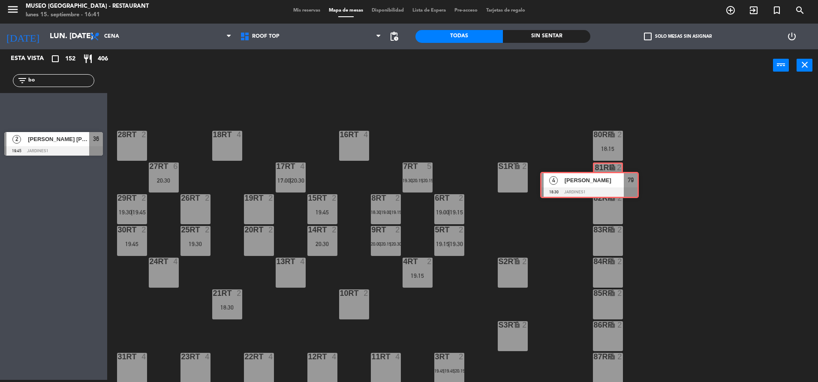
drag, startPoint x: 264, startPoint y: 111, endPoint x: 616, endPoint y: 180, distance: 358.8
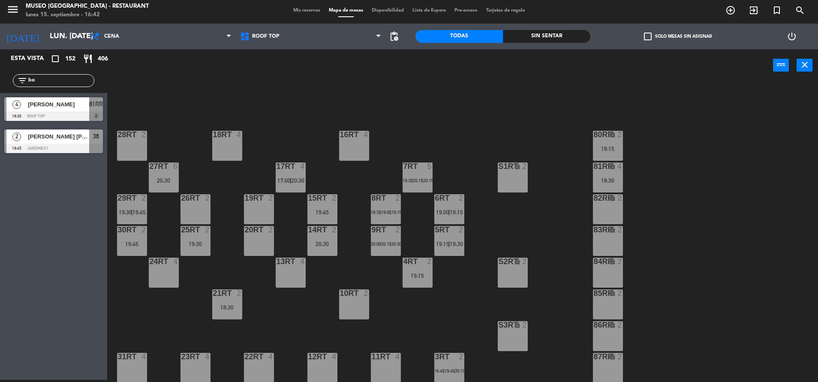
drag, startPoint x: 36, startPoint y: 76, endPoint x: -3, endPoint y: 77, distance: 39.0
click at [0, 77] on html "close × Museo Larco Café - Restaurant × chrome_reader_mode Listado de Reservas …" at bounding box center [409, 191] width 818 height 382
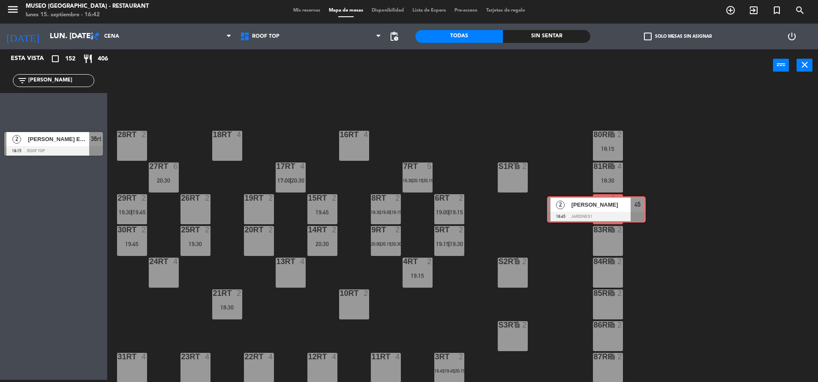
drag, startPoint x: 66, startPoint y: 106, endPoint x: 609, endPoint y: 205, distance: 551.6
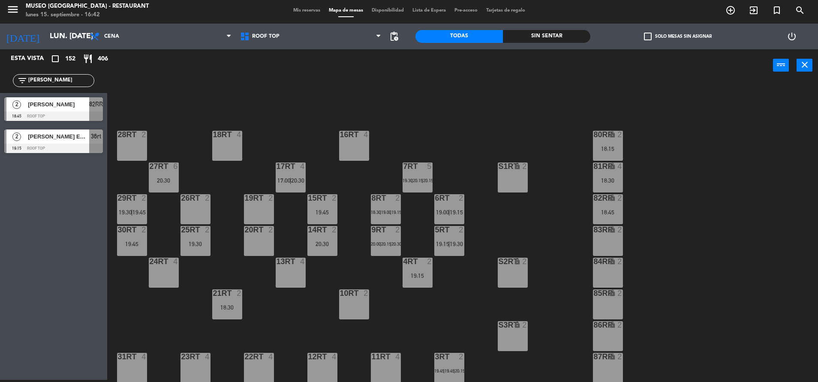
drag, startPoint x: 71, startPoint y: 83, endPoint x: -3, endPoint y: 89, distance: 74.0
click at [0, 89] on html "close × Museo Larco Café - Restaurant × chrome_reader_mode Listado de Reservas …" at bounding box center [409, 191] width 818 height 382
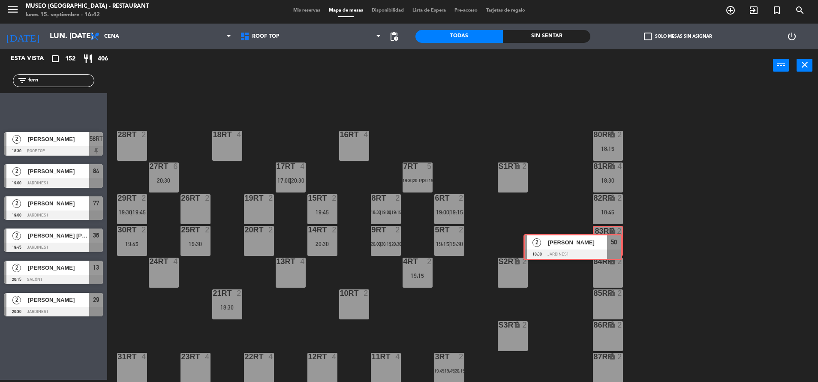
drag, startPoint x: 261, startPoint y: 123, endPoint x: 616, endPoint y: 248, distance: 377.2
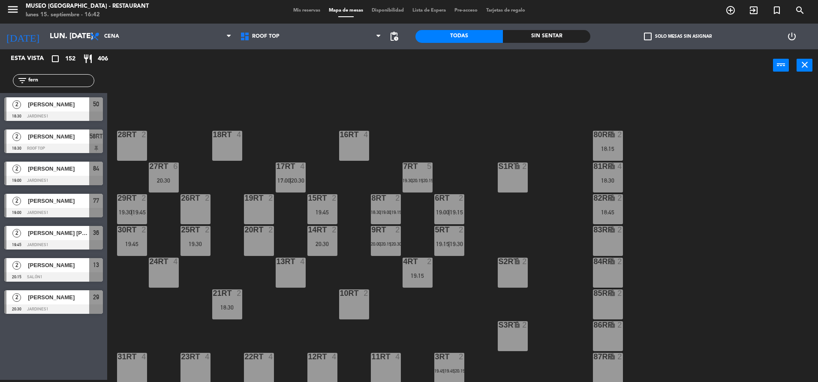
click at [44, 75] on div "filter_list fern" at bounding box center [53, 80] width 81 height 13
click at [622, 217] on div "82RR lock 2 18:45" at bounding box center [608, 209] width 30 height 30
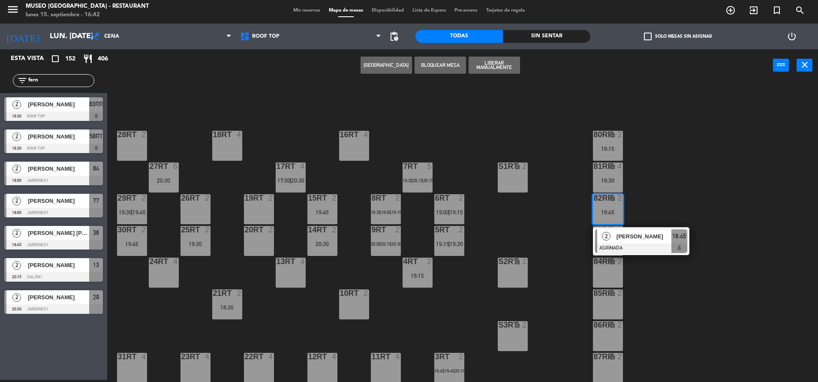
click at [666, 218] on div "18RT 4 16RT 4 28RT 2 80RR lock 2 18:15 27RT 6 20:30 7RT 5 19:30 | 20:15 | 20:15…" at bounding box center [466, 233] width 703 height 298
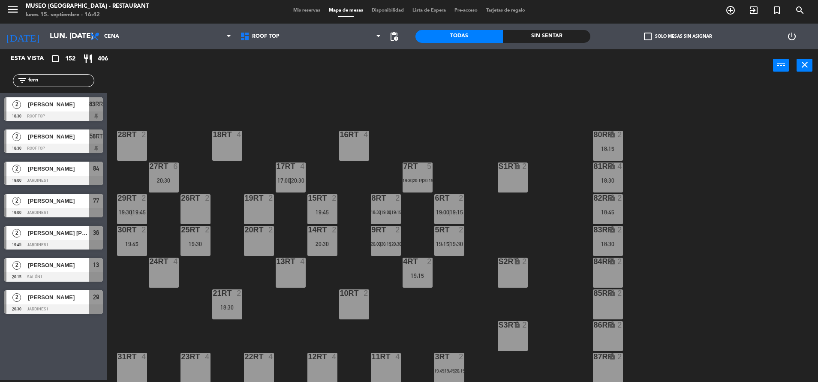
click at [603, 252] on div "83RR lock 2 18:30" at bounding box center [608, 241] width 30 height 30
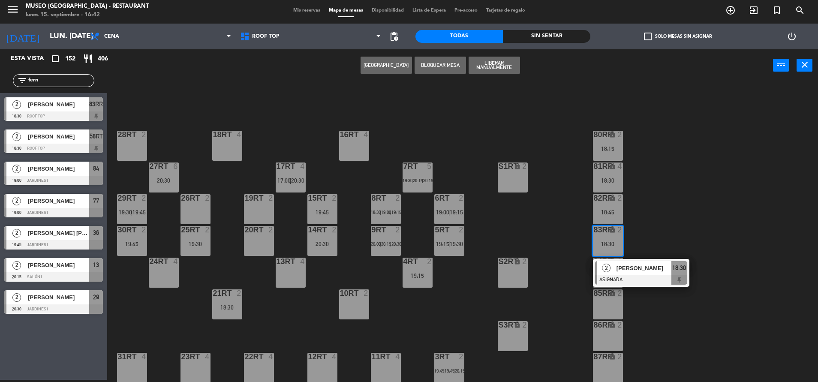
click at [543, 239] on div "18RT 4 16RT 4 28RT 2 80RR lock 2 18:15 27RT 6 20:30 7RT 5 19:30 | 20:15 | 20:15…" at bounding box center [466, 233] width 703 height 298
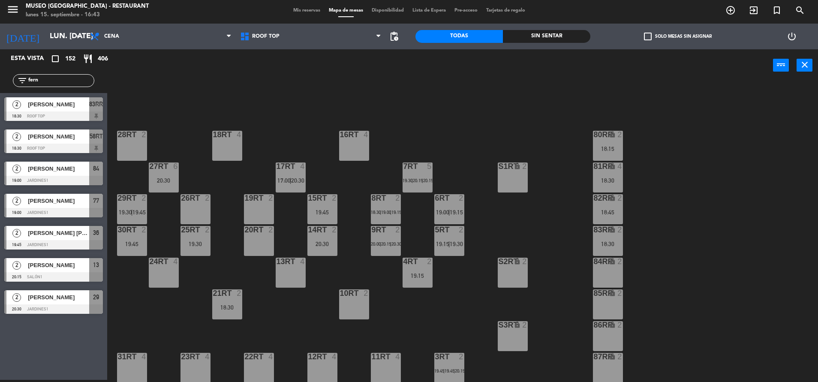
drag, startPoint x: 54, startPoint y: 77, endPoint x: -3, endPoint y: 96, distance: 60.1
click at [0, 96] on html "close × Museo Larco Café - Restaurant × chrome_reader_mode Listado de Reservas …" at bounding box center [409, 191] width 818 height 382
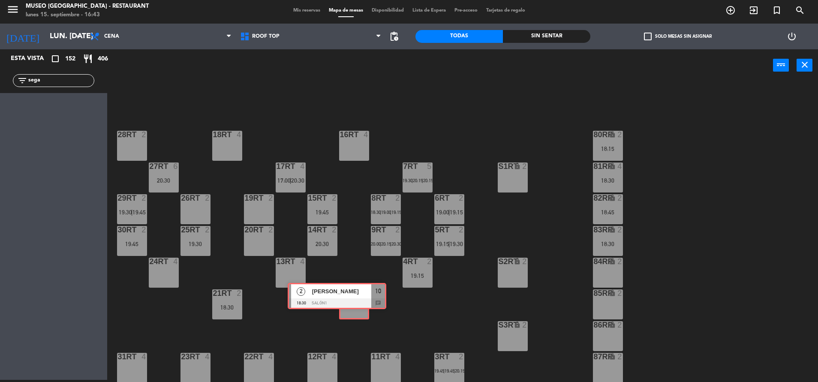
drag, startPoint x: 81, startPoint y: 116, endPoint x: 364, endPoint y: 301, distance: 338.5
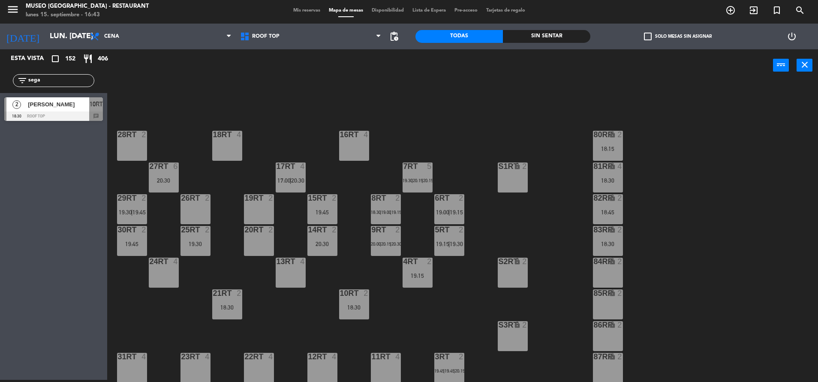
drag, startPoint x: 52, startPoint y: 79, endPoint x: -3, endPoint y: 107, distance: 61.4
click at [0, 107] on html "close × Museo Larco Café - Restaurant × chrome_reader_mode Listado de Reservas …" at bounding box center [409, 191] width 818 height 382
type input "enzo"
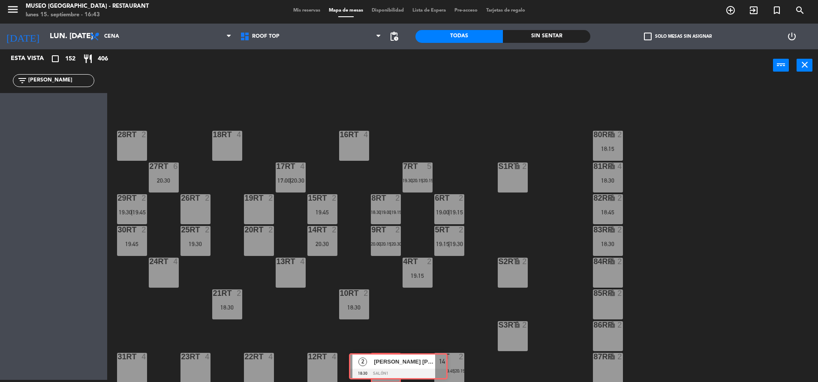
drag, startPoint x: 45, startPoint y: 111, endPoint x: 391, endPoint y: 364, distance: 428.3
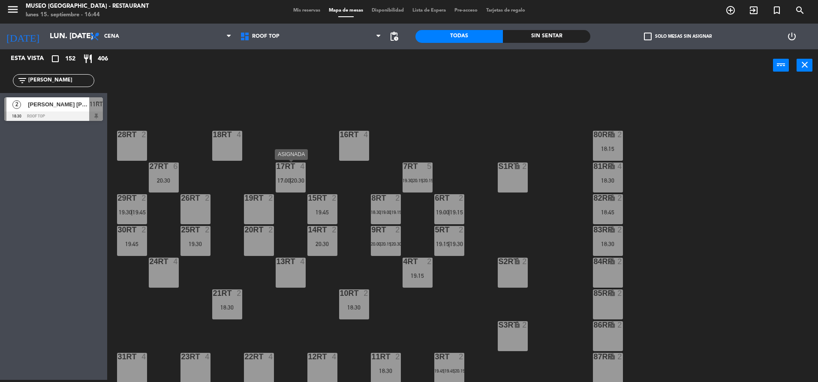
click at [288, 177] on span "17:00" at bounding box center [283, 180] width 13 height 7
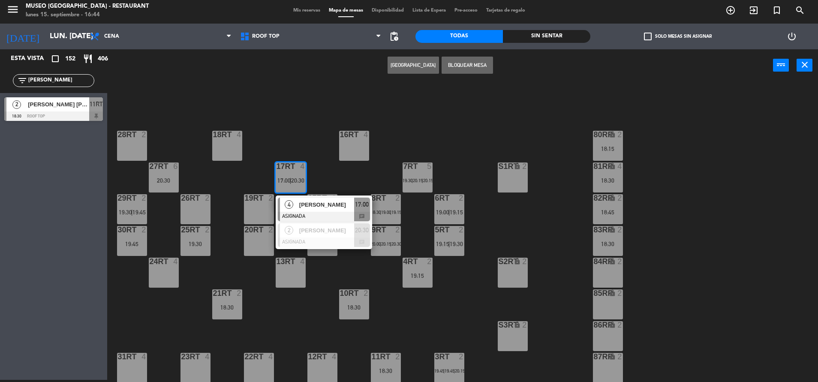
click at [284, 131] on div "18RT 4 16RT 4 28RT 2 80RR lock 2 18:15 27RT 6 20:30 7RT 5 19:30 | 20:15 | 20:15…" at bounding box center [466, 233] width 703 height 298
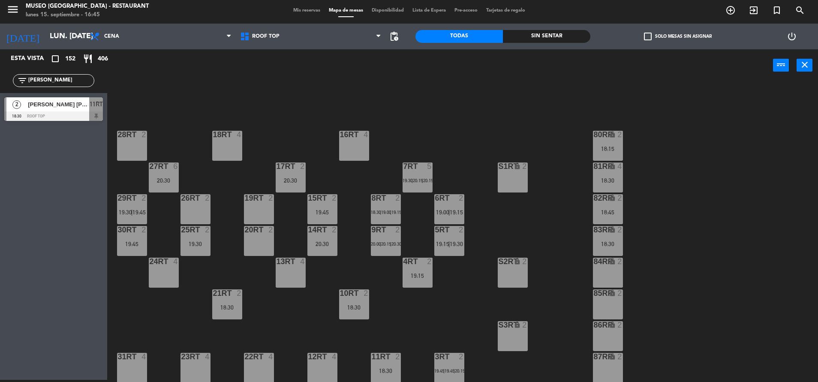
click at [462, 145] on div "18RT 4 16RT 4 28RT 2 80RR lock 2 18:15 27RT 6 20:30 7RT 5 19:30 | 20:15 | 20:15…" at bounding box center [466, 233] width 703 height 298
click at [415, 186] on div "7RT 5 19:30 | 20:15 | 20:15" at bounding box center [418, 177] width 30 height 30
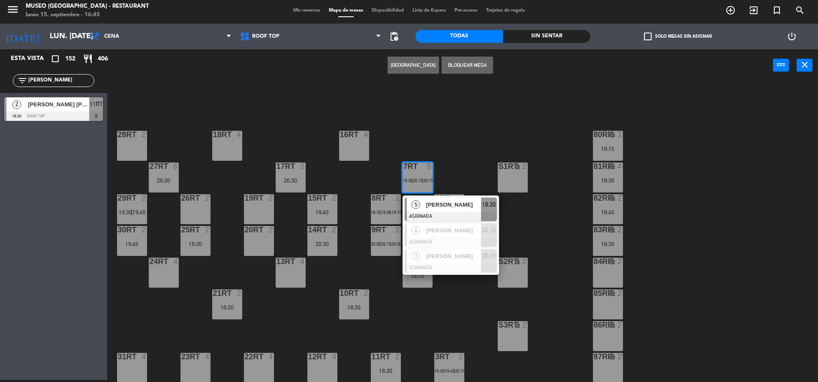
click at [448, 208] on span "[PERSON_NAME]" at bounding box center [453, 204] width 55 height 9
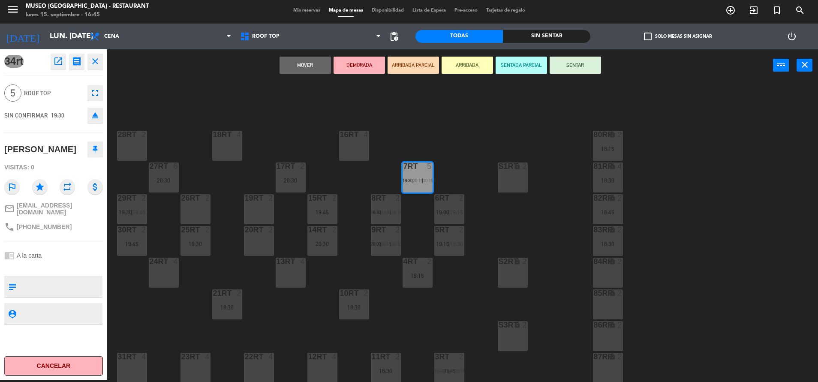
click at [348, 142] on div "16RT 4" at bounding box center [354, 146] width 30 height 30
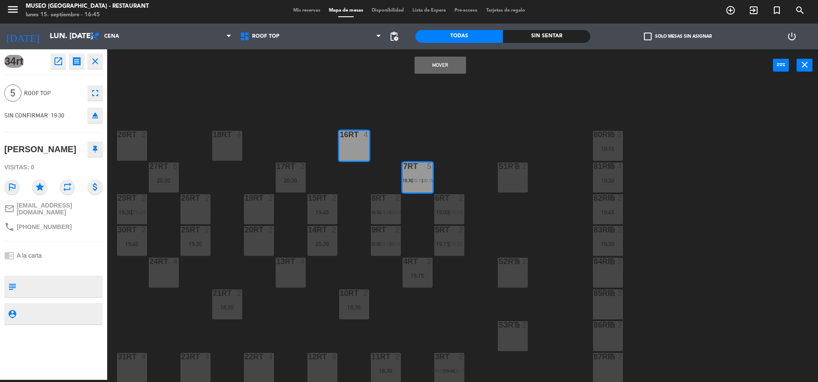
click at [454, 63] on button "Mover" at bounding box center [440, 65] width 51 height 17
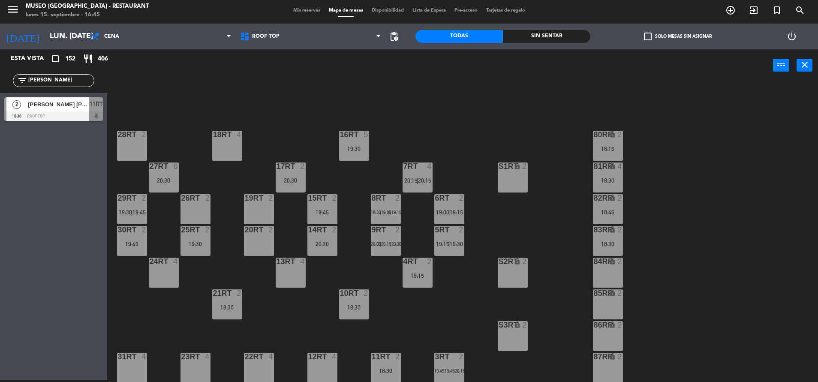
click at [401, 180] on div "18RT 4 16RT 5 19:30 28RT 2 80RR lock 2 18:15 27RT 6 20:30 7RT 4 20:15 | 20:15 S…" at bounding box center [466, 233] width 703 height 298
click at [423, 177] on div "7RT 4 20:15 | 20:15" at bounding box center [418, 177] width 30 height 30
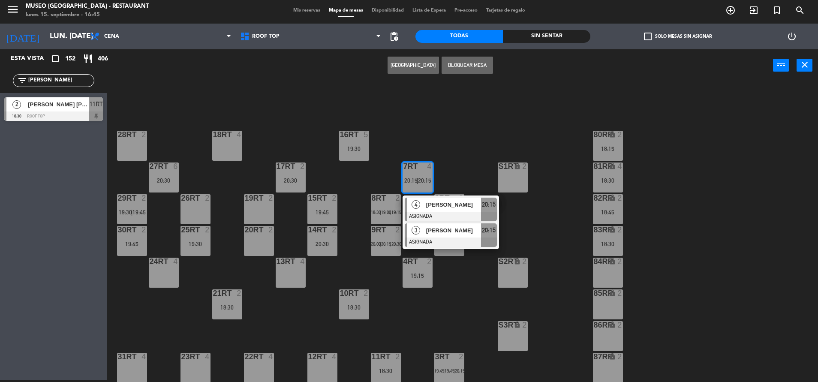
click at [455, 241] on div at bounding box center [451, 241] width 92 height 9
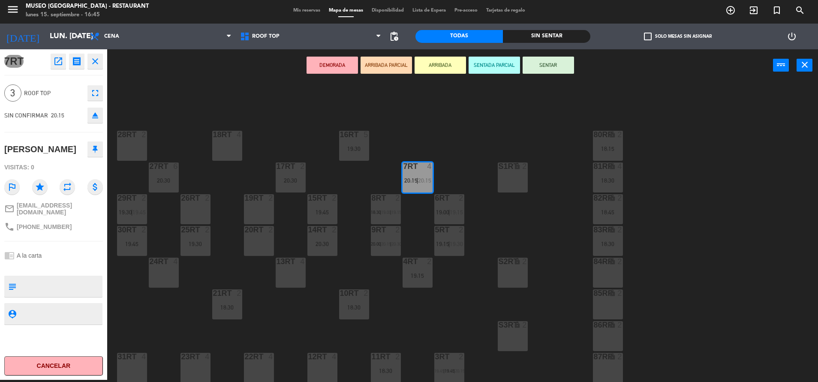
click at [294, 275] on div "13RT 4" at bounding box center [291, 273] width 30 height 30
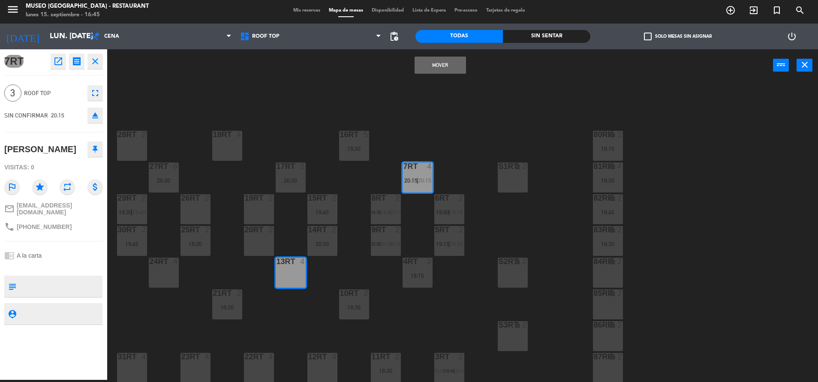
click at [445, 61] on button "Mover" at bounding box center [440, 65] width 51 height 17
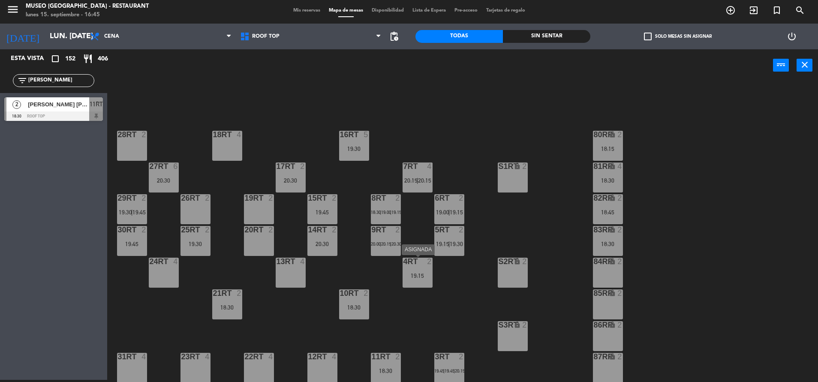
click at [430, 274] on div "19:15" at bounding box center [418, 276] width 30 height 6
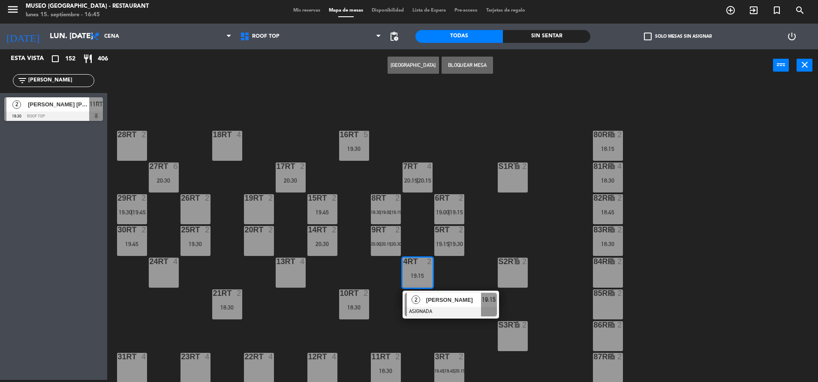
click at [267, 241] on div "20RT 2" at bounding box center [259, 241] width 30 height 30
click at [376, 66] on button "Mover" at bounding box center [386, 65] width 51 height 17
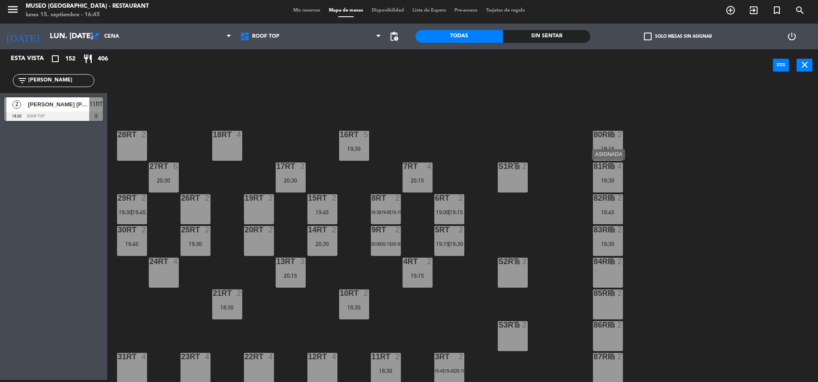
click at [617, 171] on div "81RR lock 4 18:30" at bounding box center [608, 177] width 30 height 30
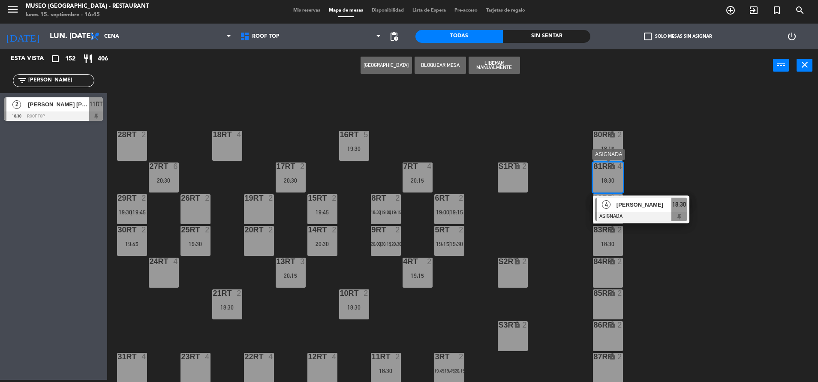
click at [565, 207] on div "18RT 4 16RT 5 19:30 28RT 2 80RR lock 2 18:15 27RT 6 20:30 7RT 4 20:15 S1RT lock…" at bounding box center [466, 233] width 703 height 298
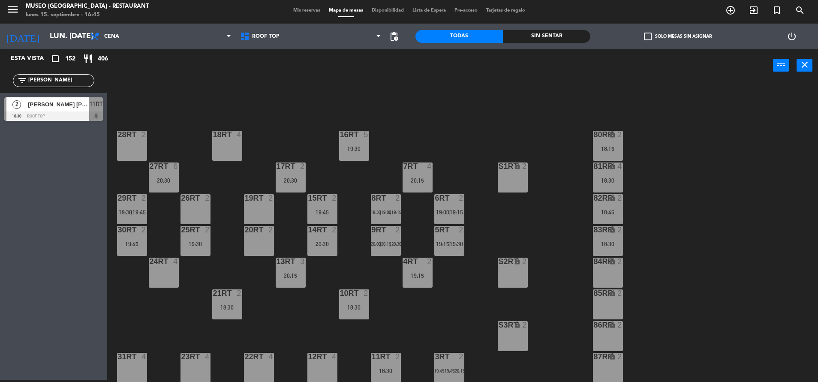
click at [601, 140] on div "80RR lock 2 18:15" at bounding box center [608, 146] width 30 height 30
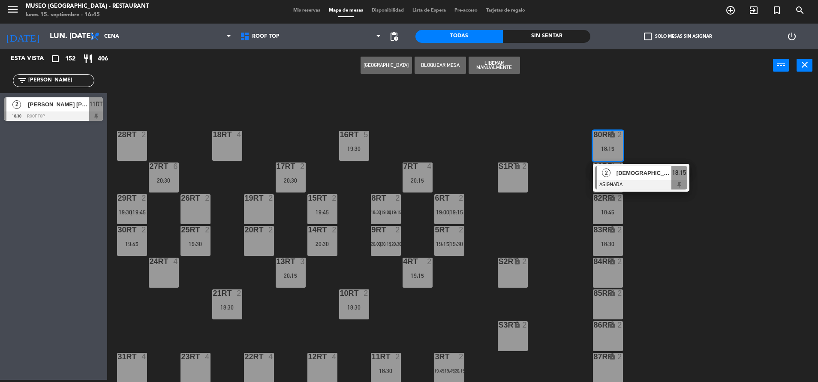
click at [320, 364] on div "12RT 4" at bounding box center [322, 368] width 30 height 30
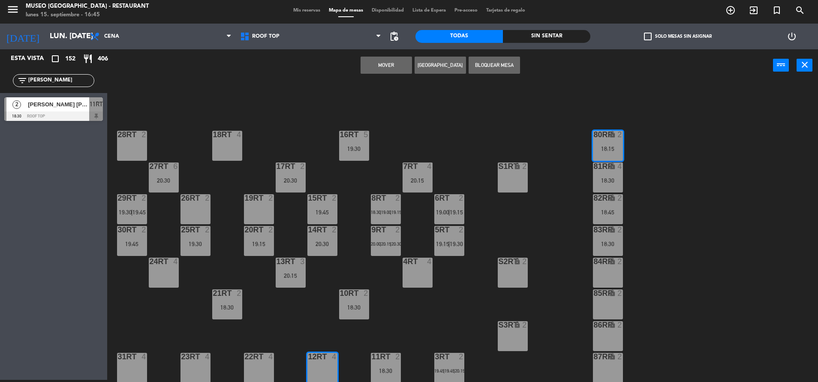
click at [378, 66] on button "Mover" at bounding box center [386, 65] width 51 height 17
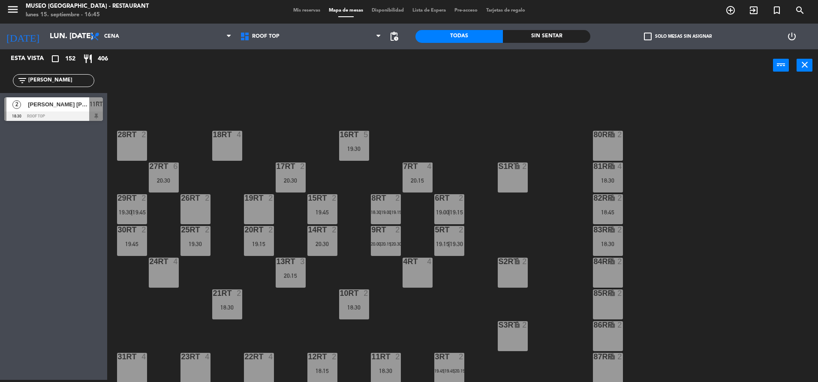
click at [599, 180] on div "18:30" at bounding box center [608, 180] width 30 height 6
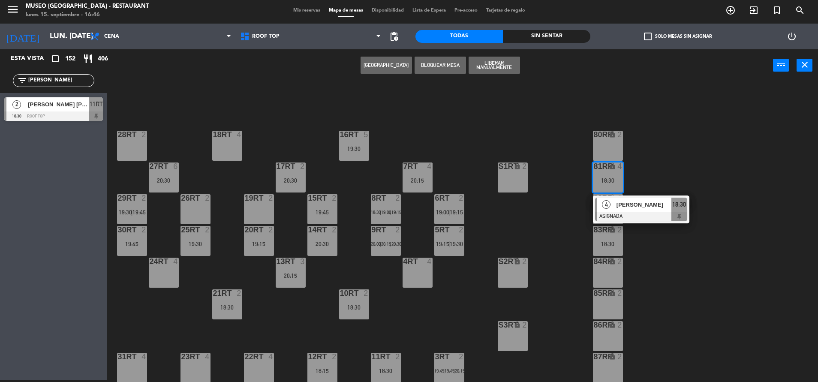
click at [413, 272] on div "4RT 4" at bounding box center [418, 273] width 30 height 30
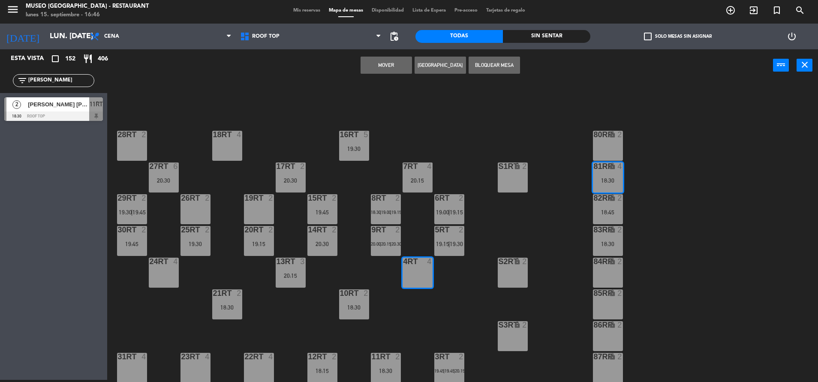
click at [389, 60] on button "Mover" at bounding box center [386, 65] width 51 height 17
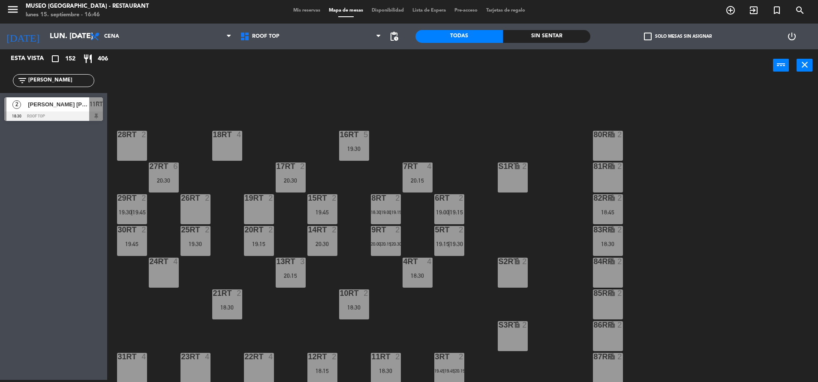
click at [391, 237] on div "9RT 2 20:00 | 20:15 | 20:30" at bounding box center [386, 241] width 30 height 30
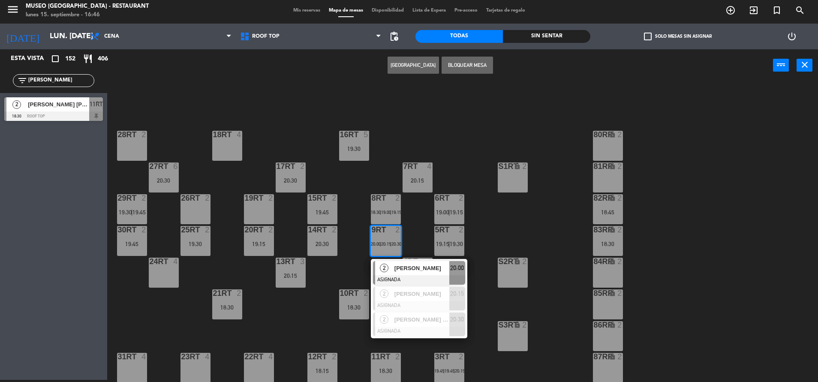
click at [422, 269] on span "[PERSON_NAME]" at bounding box center [421, 268] width 55 height 9
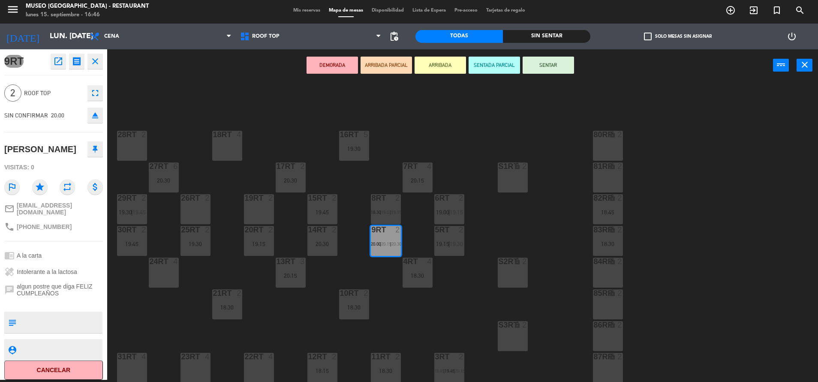
click at [258, 207] on div "19RT 2" at bounding box center [259, 209] width 30 height 30
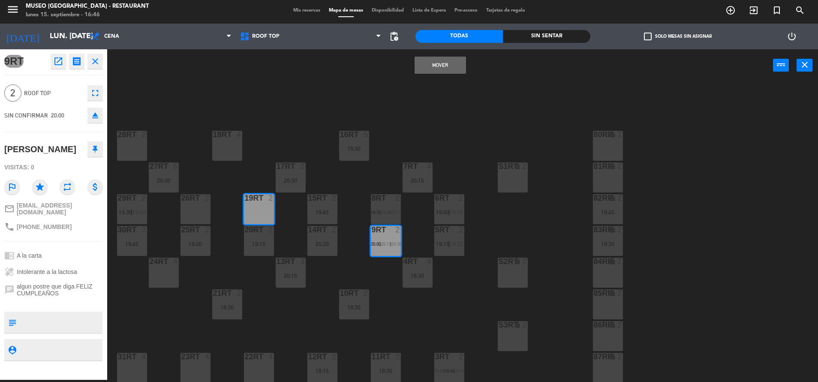
click at [438, 57] on button "Mover" at bounding box center [440, 65] width 51 height 17
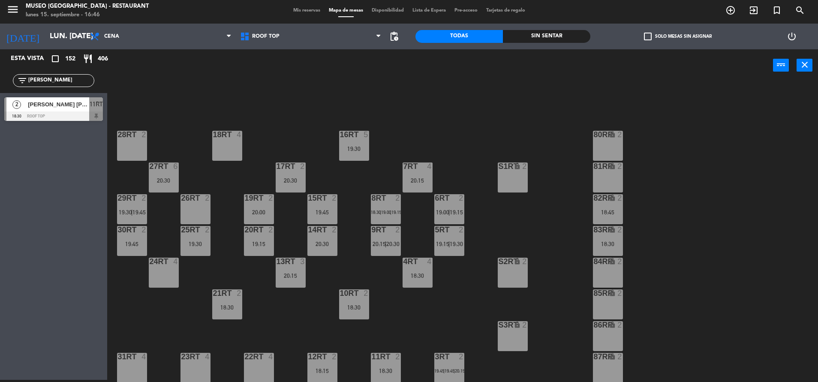
click at [381, 235] on div "9RT 2 20:15 | 20:30" at bounding box center [386, 241] width 30 height 30
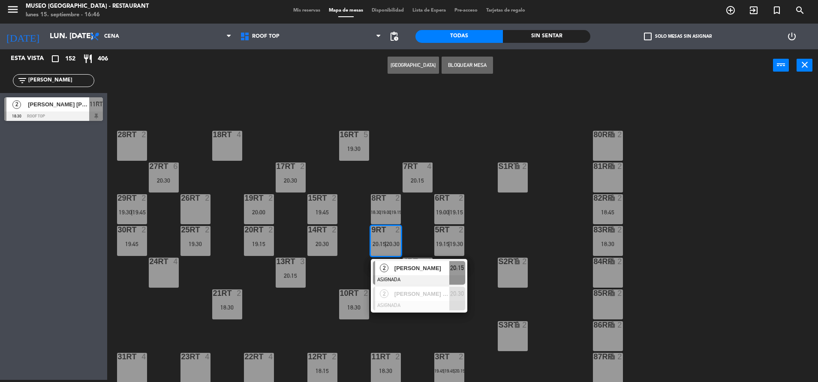
click at [400, 266] on span "[PERSON_NAME]" at bounding box center [421, 268] width 55 height 9
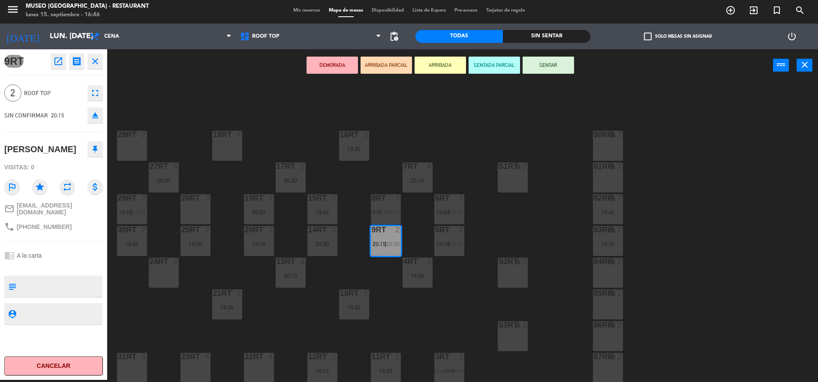
click at [189, 209] on div "26RT 2" at bounding box center [195, 209] width 30 height 30
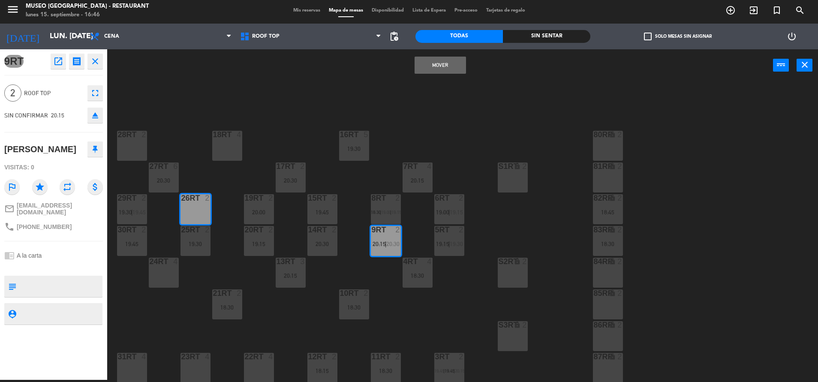
click at [452, 66] on button "Mover" at bounding box center [440, 65] width 51 height 17
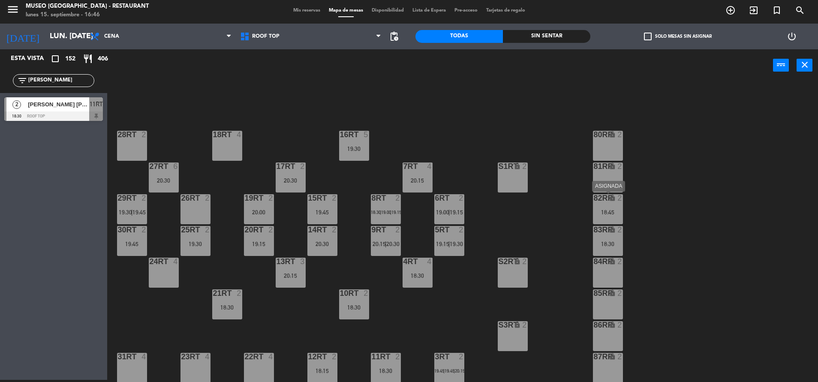
click at [603, 201] on div "lock" at bounding box center [608, 198] width 14 height 8
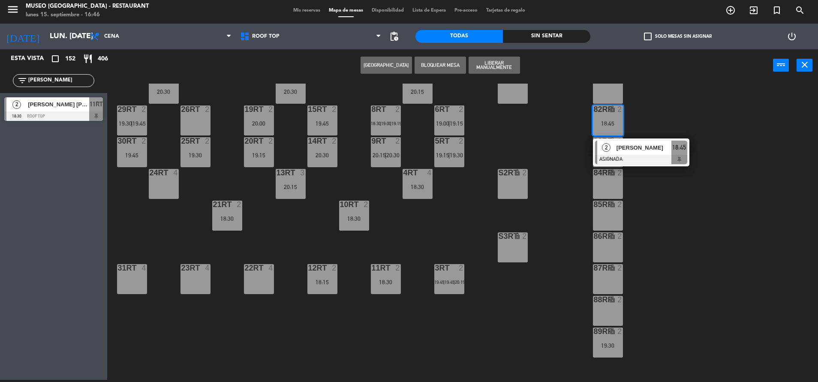
scroll to position [90, 0]
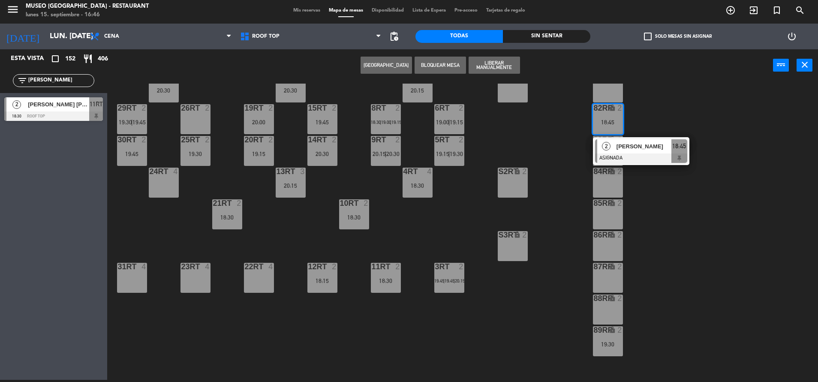
click at [268, 270] on div "4" at bounding box center [273, 267] width 14 height 8
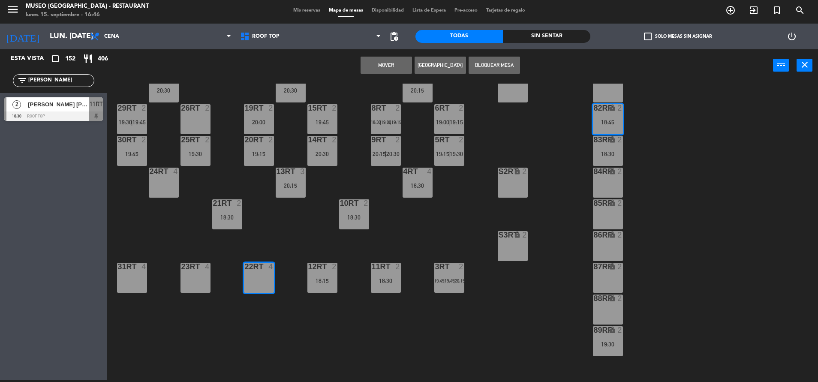
click at [378, 71] on button "Mover" at bounding box center [386, 65] width 51 height 17
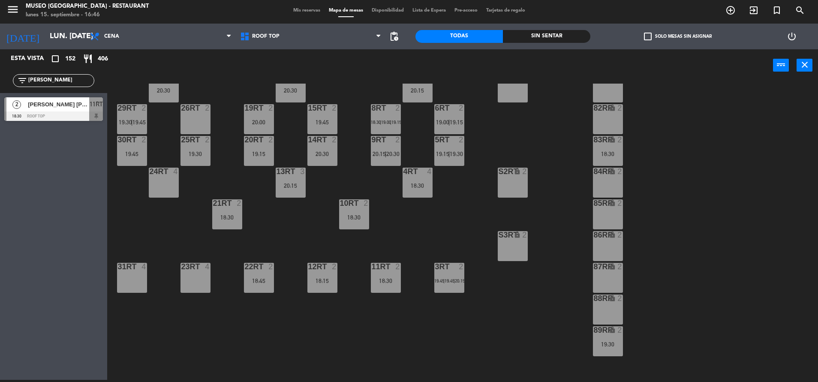
click at [603, 152] on div "18:30" at bounding box center [608, 154] width 30 height 6
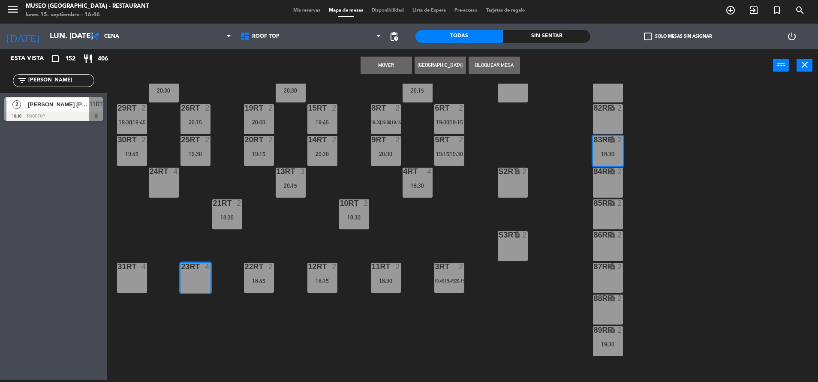
click at [383, 62] on button "Mover" at bounding box center [386, 65] width 51 height 17
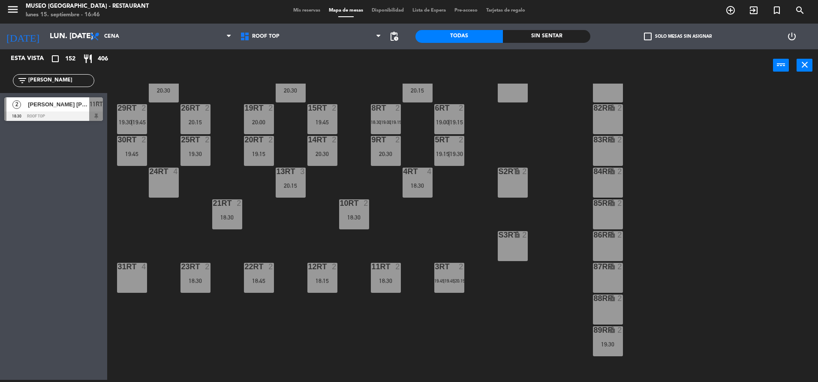
click at [606, 350] on div "89RR lock 2 19:30" at bounding box center [608, 341] width 30 height 30
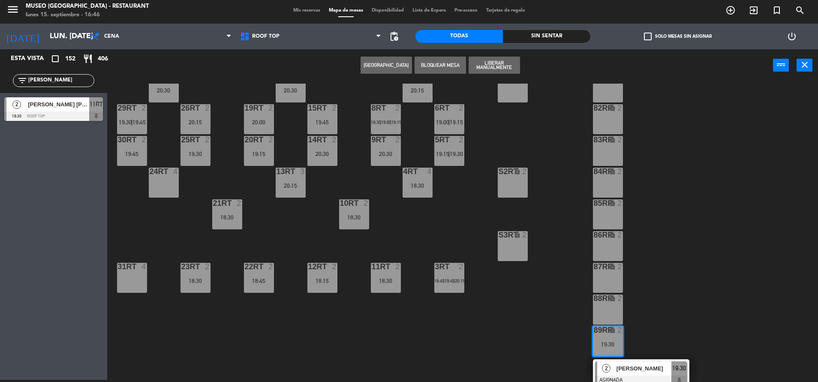
click at [128, 276] on div "31RT 4" at bounding box center [132, 278] width 30 height 30
click at [388, 70] on button "Mover" at bounding box center [386, 65] width 51 height 17
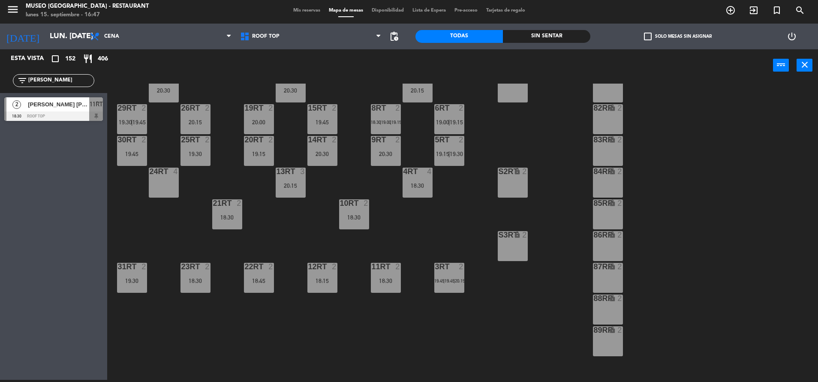
click at [419, 230] on div "18RT 4 16RT 5 19:30 28RT 2 80RR lock 2 27RT 6 20:30 7RT 4 20:15 S1RT lock 2 17R…" at bounding box center [466, 233] width 703 height 298
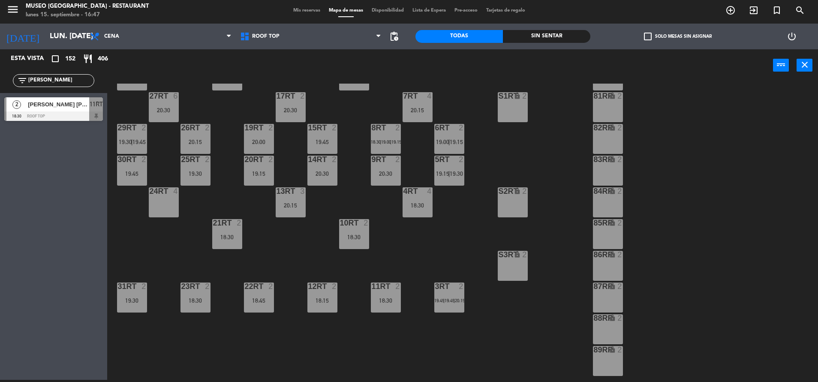
click at [442, 309] on div "3RT 2 19:45 | 19:45 | 20:15" at bounding box center [449, 297] width 30 height 30
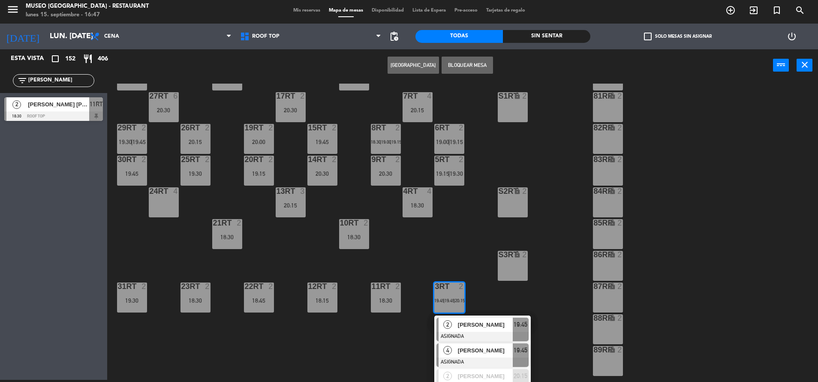
click at [471, 357] on div "[PERSON_NAME]" at bounding box center [485, 350] width 56 height 14
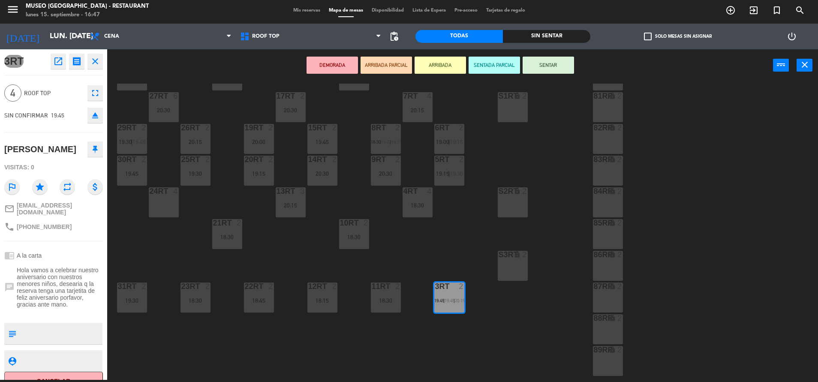
click at [169, 207] on div "24RT 4" at bounding box center [164, 202] width 30 height 30
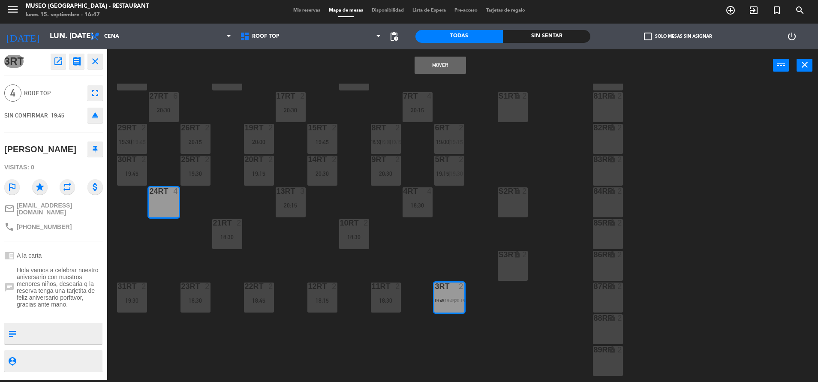
click at [445, 66] on button "Mover" at bounding box center [440, 65] width 51 height 17
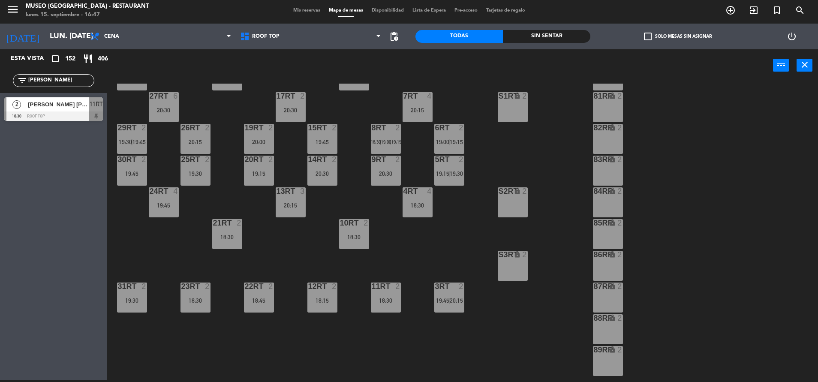
click at [389, 139] on span "19:00" at bounding box center [386, 141] width 10 height 5
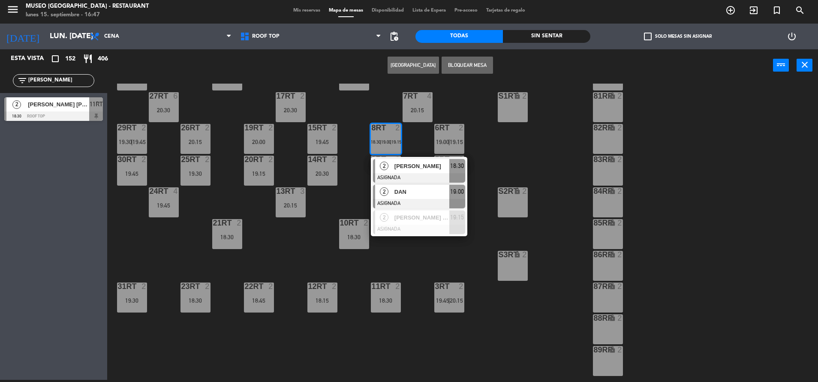
click at [408, 201] on div at bounding box center [419, 203] width 92 height 9
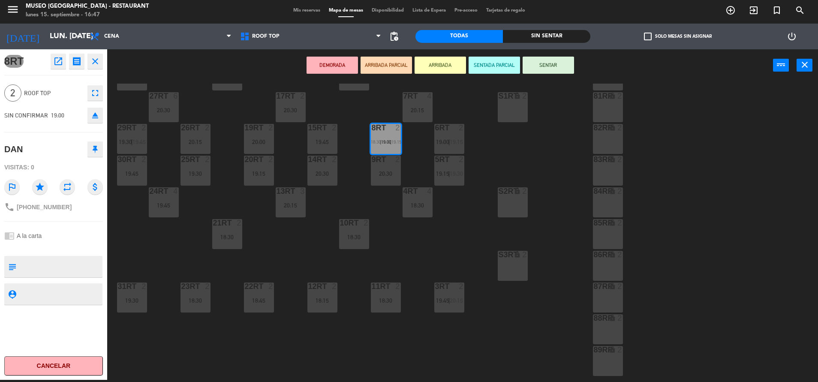
click at [257, 136] on div "19RT 2 20:00" at bounding box center [259, 139] width 30 height 30
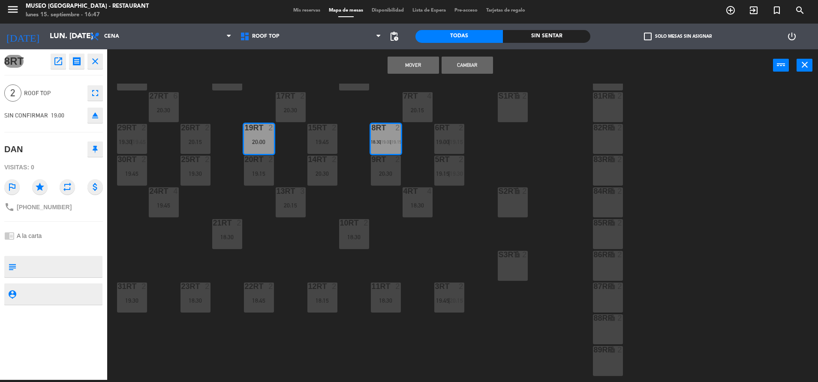
click at [414, 61] on button "Mover" at bounding box center [413, 65] width 51 height 17
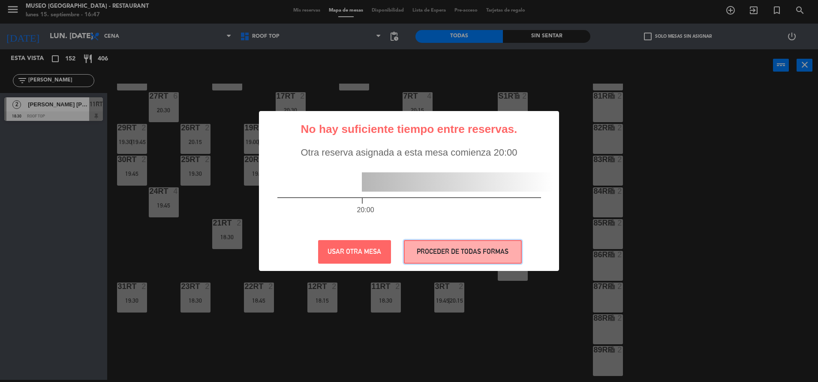
click at [448, 246] on button "PROCEDER DE TODAS FORMAS" at bounding box center [463, 252] width 118 height 24
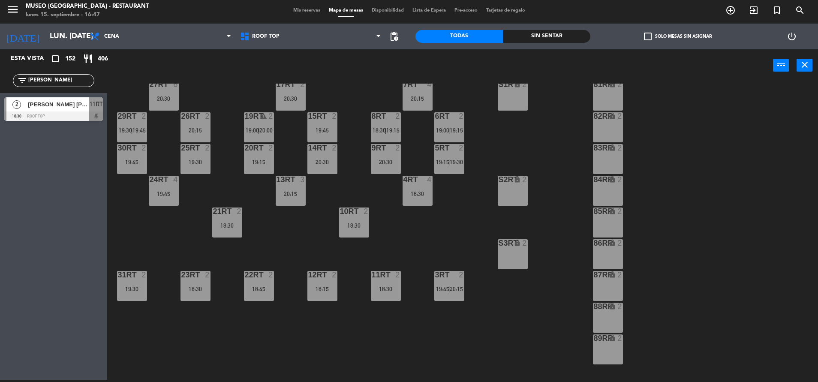
scroll to position [79, 0]
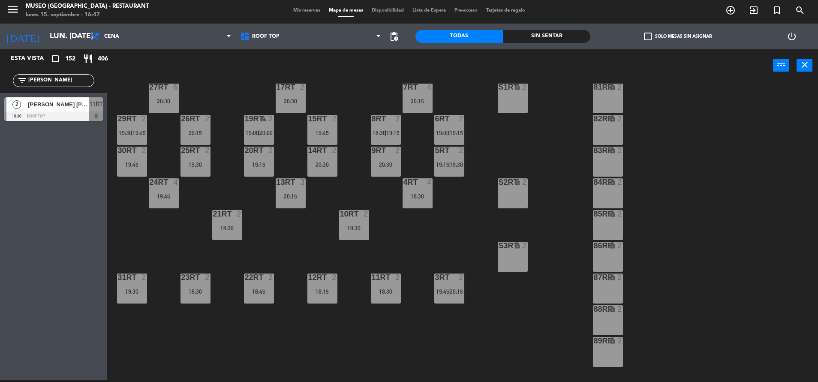
drag, startPoint x: -3, startPoint y: 63, endPoint x: 35, endPoint y: 21, distance: 56.5
click at [0, 62] on html "close × Museo Larco Café - Restaurant × chrome_reader_mode Listado de Reservas …" at bounding box center [409, 191] width 818 height 382
type input "d"
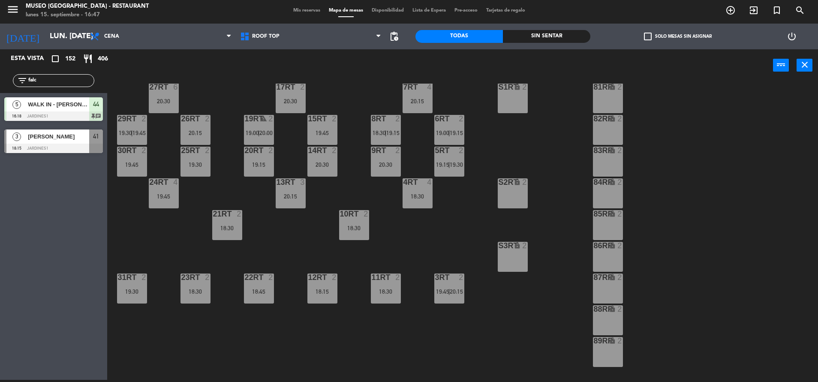
type input "falc"
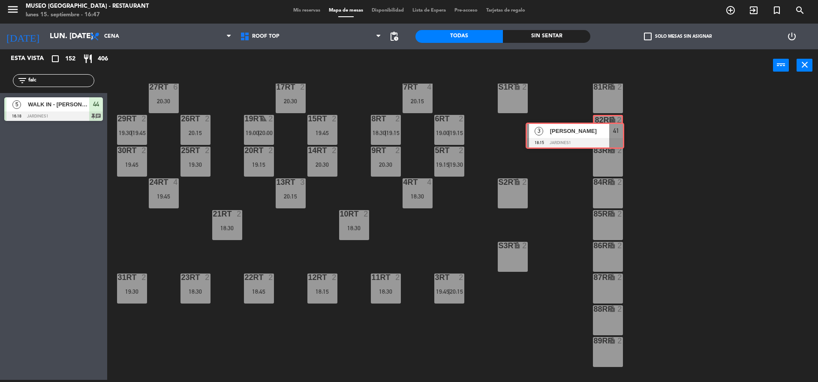
drag, startPoint x: 90, startPoint y: 143, endPoint x: 613, endPoint y: 136, distance: 523.0
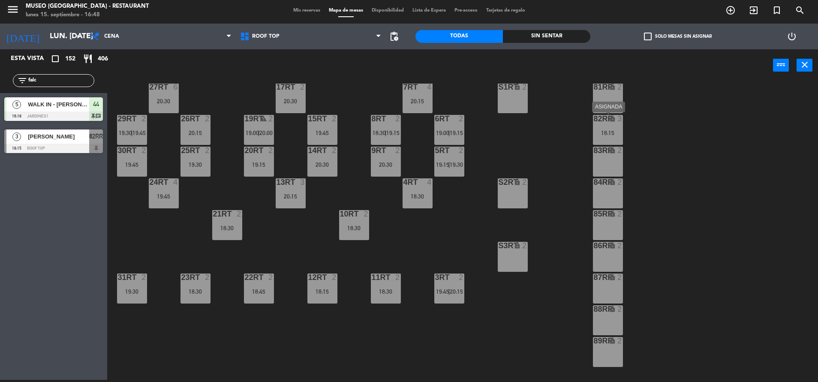
click at [603, 134] on div "18:15" at bounding box center [608, 133] width 30 height 6
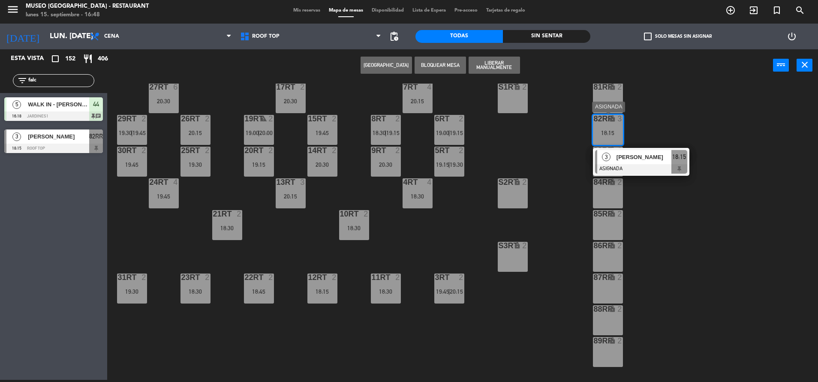
click at [651, 164] on div at bounding box center [641, 168] width 92 height 9
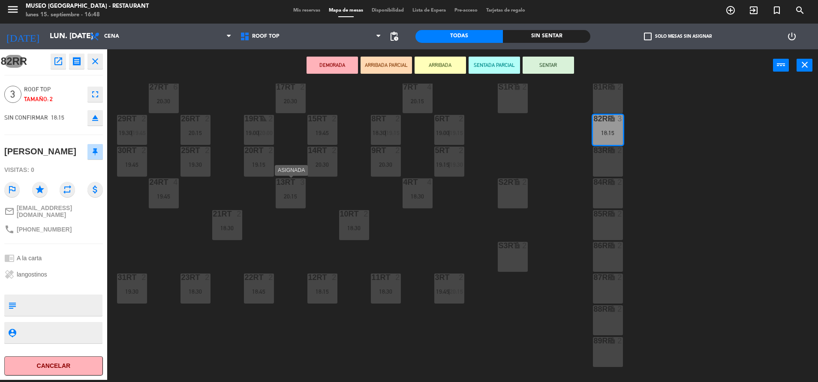
click at [291, 195] on div "20:15" at bounding box center [291, 196] width 30 height 6
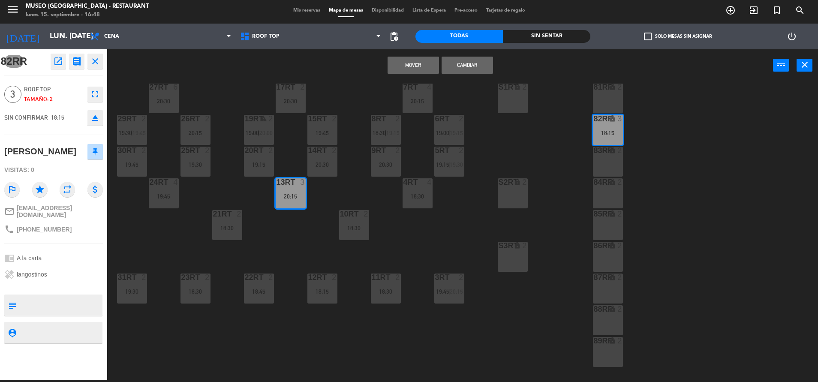
click at [413, 69] on button "Mover" at bounding box center [413, 65] width 51 height 17
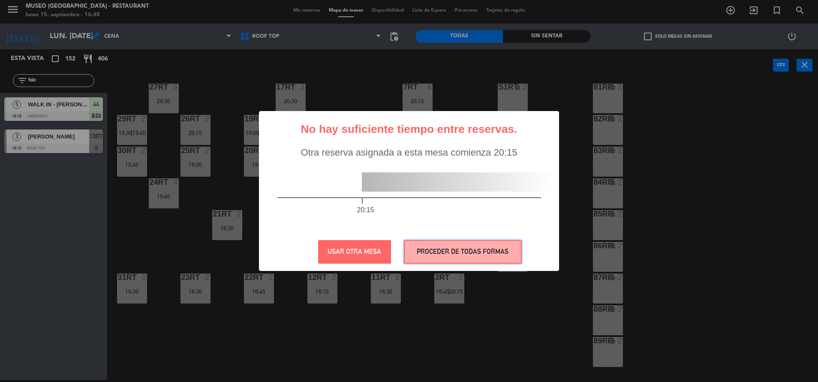
click at [437, 252] on button "PROCEDER DE TODAS FORMAS" at bounding box center [463, 252] width 118 height 24
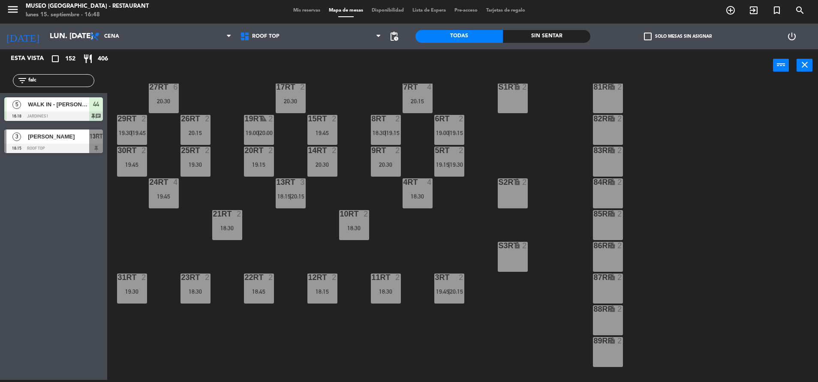
click at [448, 130] on span "19:00" at bounding box center [442, 132] width 13 height 7
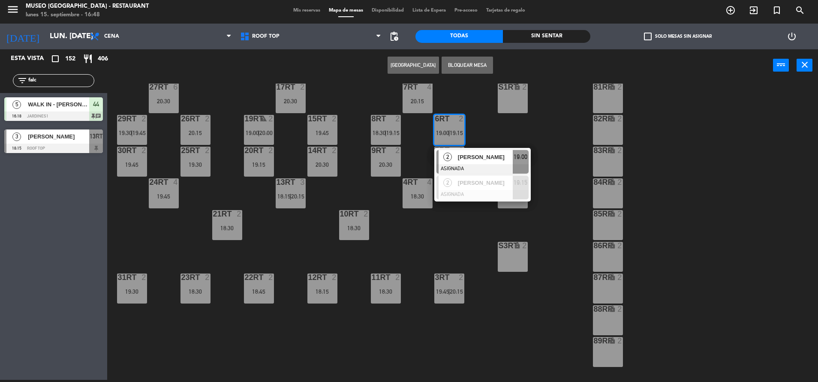
click at [406, 259] on div "18RT 4 16RT 5 19:30 28RT 2 80RR lock 2 27RT 6 20:30 7RT 4 20:15 S1RT lock 2 17R…" at bounding box center [466, 233] width 703 height 298
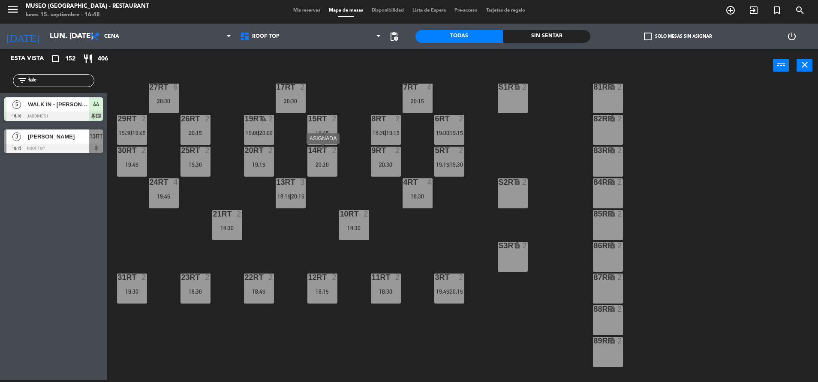
click at [329, 165] on div "20:30" at bounding box center [322, 165] width 30 height 6
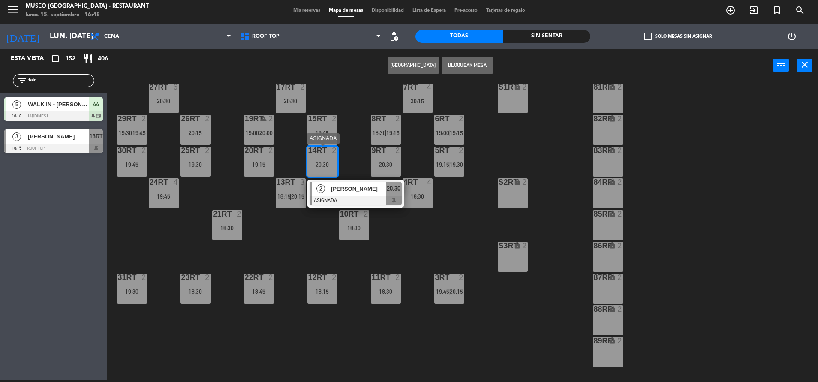
click at [375, 188] on span "[PERSON_NAME]" at bounding box center [358, 188] width 55 height 9
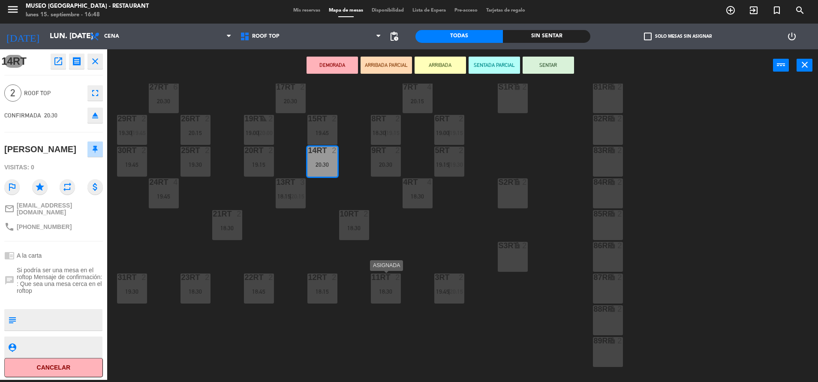
click at [393, 283] on div "11RT 2 18:30" at bounding box center [386, 288] width 30 height 30
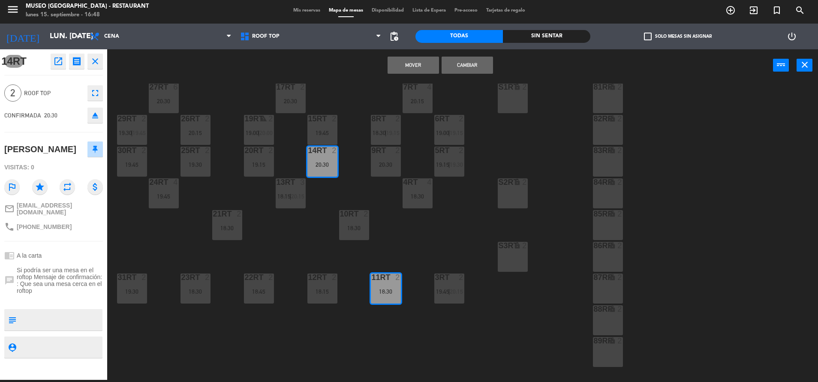
click at [400, 66] on button "Mover" at bounding box center [413, 65] width 51 height 17
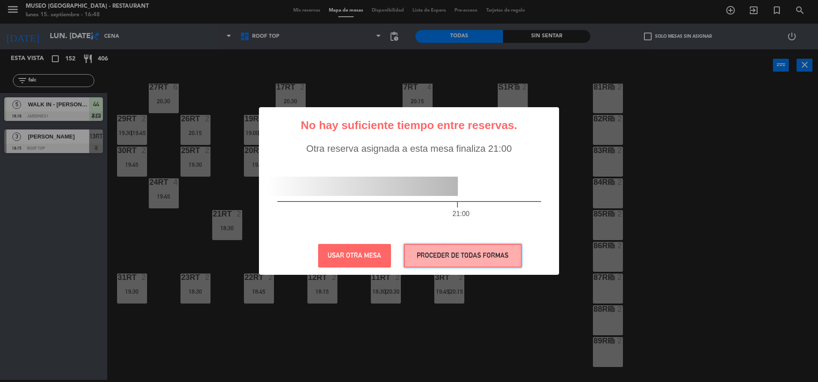
click at [432, 253] on button "PROCEDER DE TODAS FORMAS" at bounding box center [463, 256] width 118 height 24
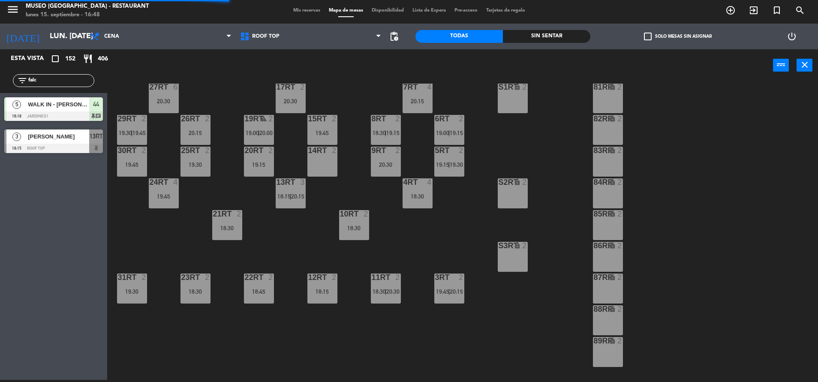
click at [448, 159] on div "5RT 2 19:15 | 19:30" at bounding box center [449, 162] width 30 height 30
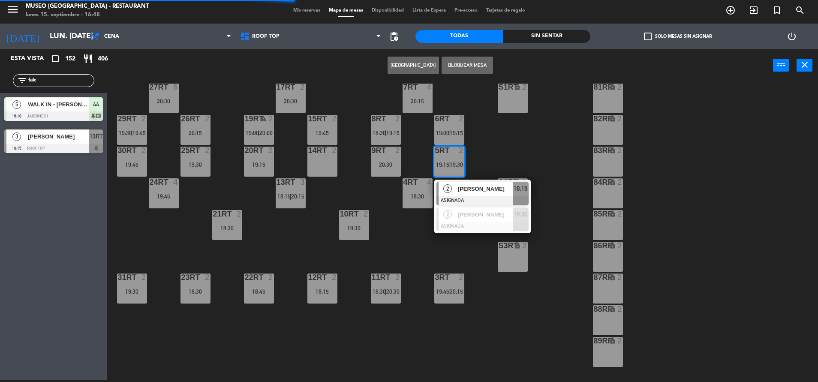
click at [324, 169] on div "14RT 2" at bounding box center [322, 162] width 30 height 30
click at [381, 69] on button "Mover" at bounding box center [386, 65] width 51 height 17
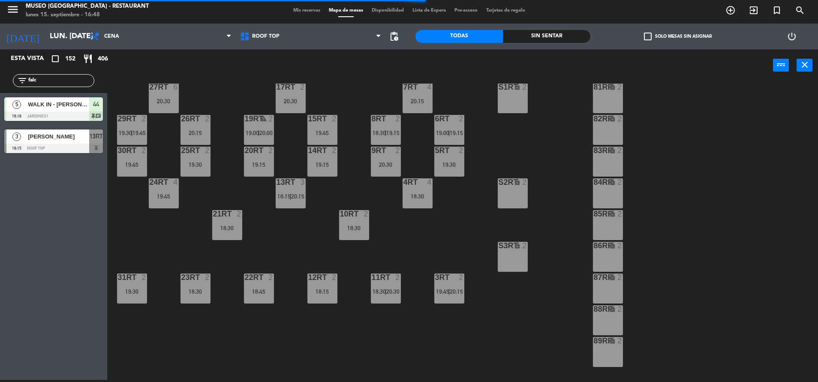
click at [451, 122] on div at bounding box center [449, 119] width 14 height 8
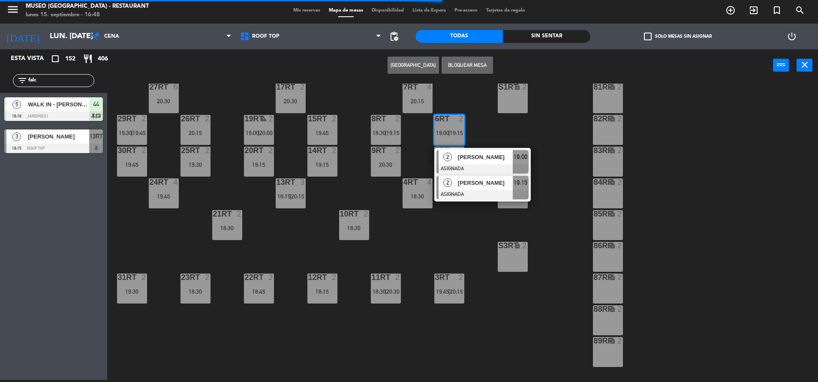
click at [485, 191] on div at bounding box center [482, 194] width 92 height 9
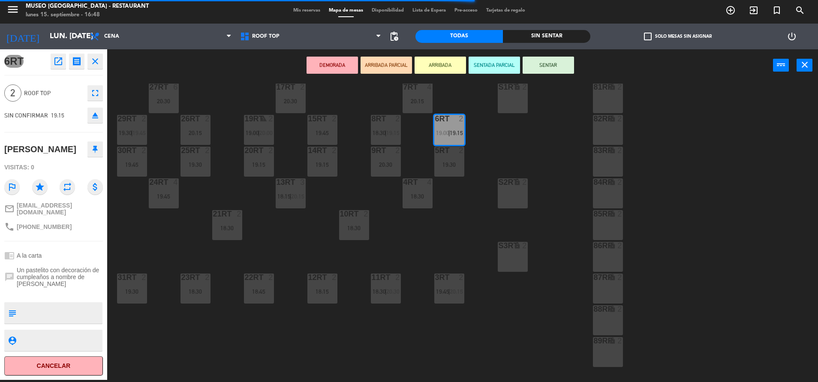
scroll to position [350, 0]
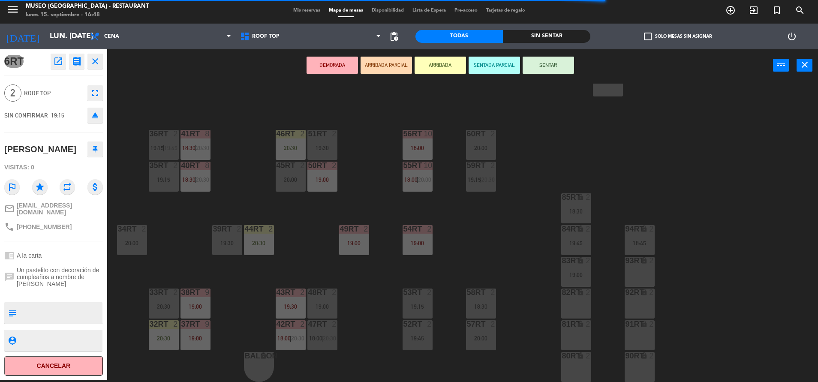
click at [502, 311] on div "18RT 4 16RT 5 19:30 28RT 2 80RR lock 2 27RT 6 20:30 7RT 4 20:15 S1RT lock 2 17R…" at bounding box center [466, 233] width 703 height 298
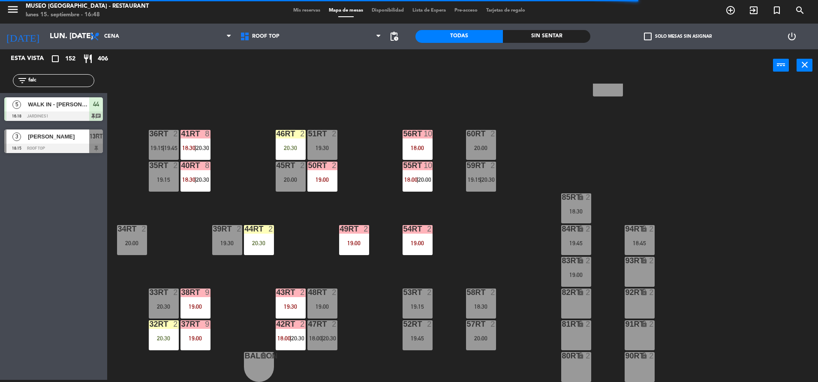
click at [490, 147] on div "20:00" at bounding box center [481, 148] width 30 height 6
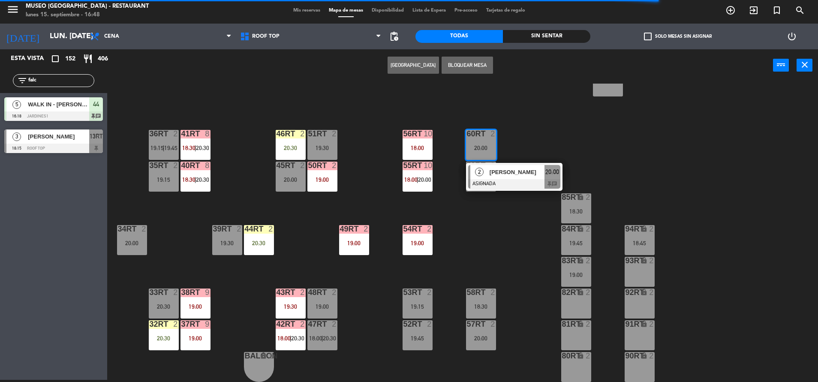
click at [510, 175] on span "[PERSON_NAME]" at bounding box center [517, 172] width 55 height 9
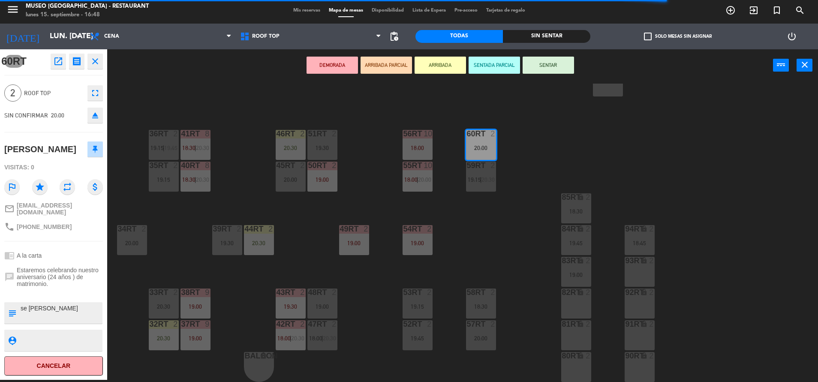
click at [484, 296] on div at bounding box center [481, 292] width 14 height 8
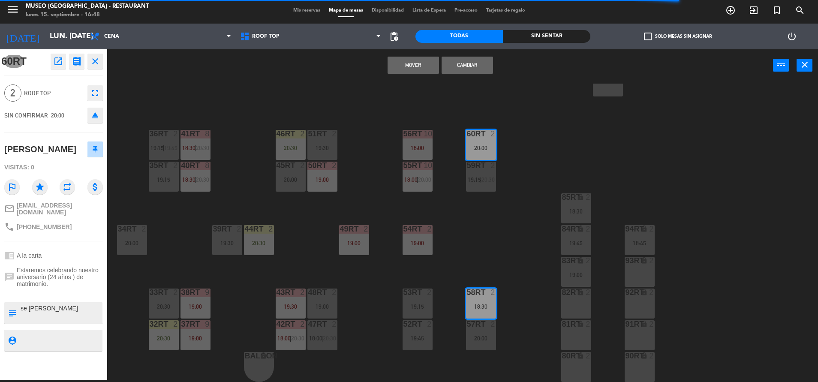
click at [402, 63] on button "Mover" at bounding box center [413, 65] width 51 height 17
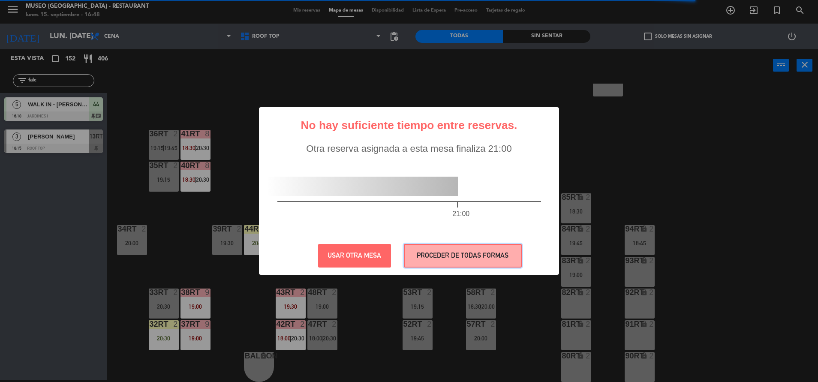
click at [437, 249] on button "PROCEDER DE TODAS FORMAS" at bounding box center [463, 256] width 118 height 24
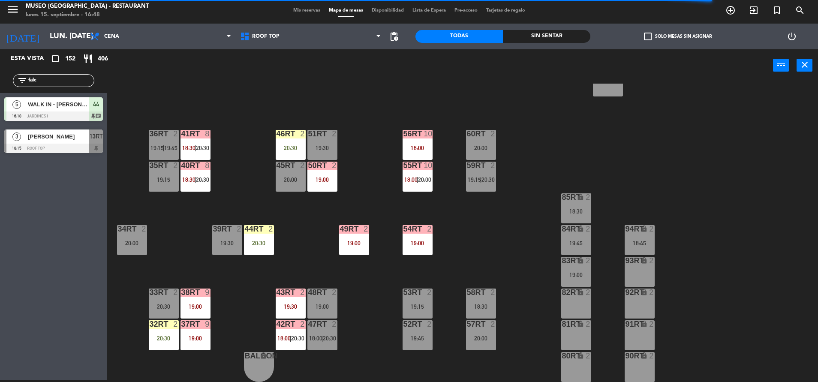
scroll to position [0, 0]
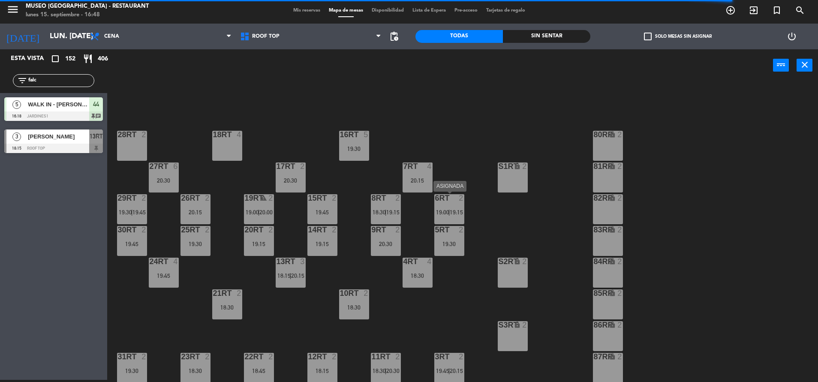
click at [444, 206] on div "6RT 2 19:00 | 19:15" at bounding box center [449, 209] width 30 height 30
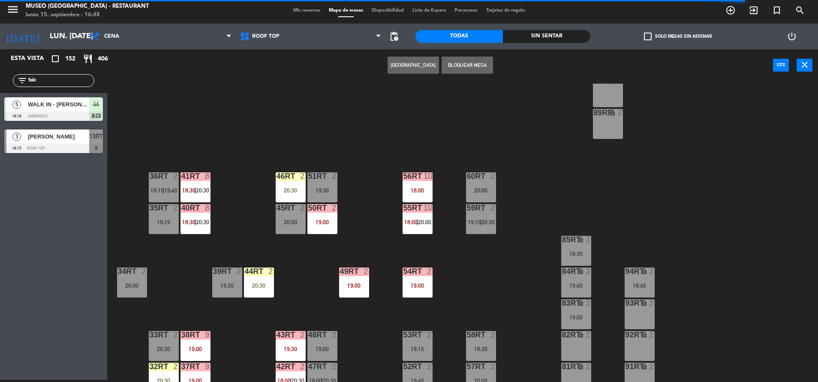
scroll to position [350, 0]
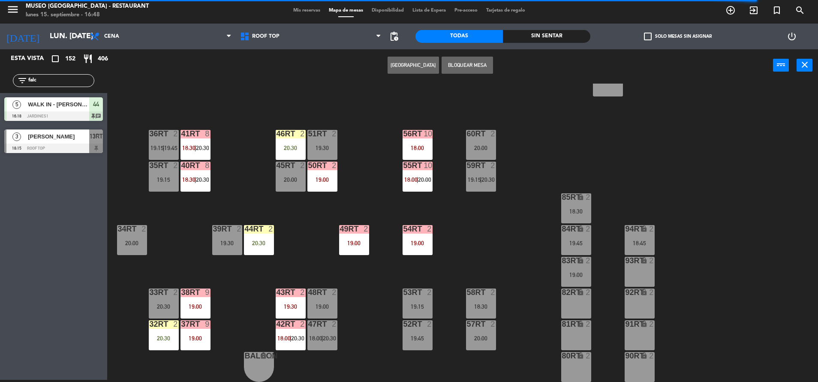
click at [435, 244] on div "18RT 4 16RT 5 19:30 28RT 2 80RR lock 2 27RT 6 20:30 7RT 4 20:15 S1RT lock 2 17R…" at bounding box center [466, 233] width 703 height 298
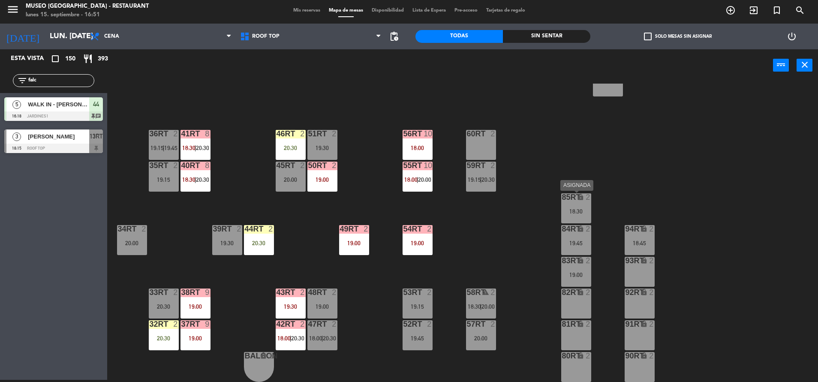
click at [579, 210] on div "18:30" at bounding box center [576, 211] width 30 height 6
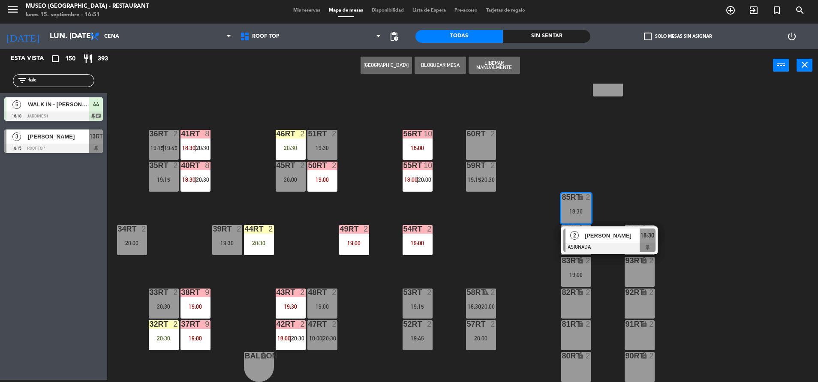
click at [488, 152] on div "60RT 2" at bounding box center [481, 145] width 30 height 30
click at [388, 71] on button "Mover" at bounding box center [386, 65] width 51 height 17
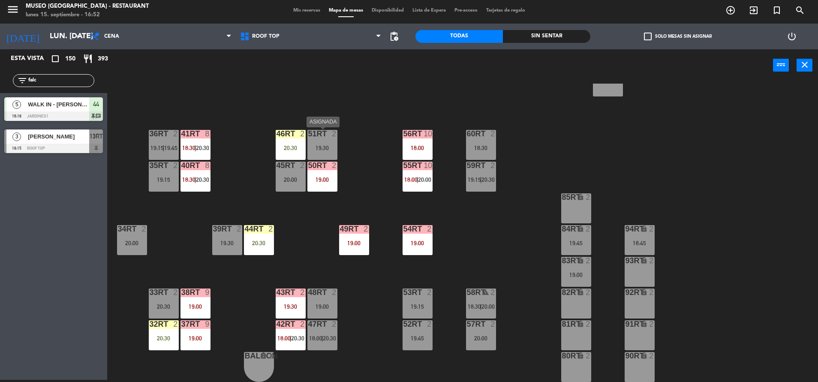
click at [334, 133] on div "2" at bounding box center [334, 134] width 5 height 8
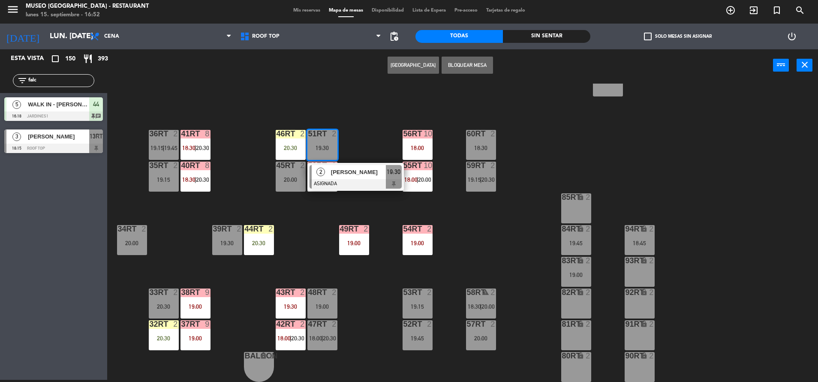
click at [457, 207] on div "18RT 4 16RT 5 19:30 28RT 2 80RR lock 2 27RT 6 20:30 7RT 4 20:15 S1RT lock 2 17R…" at bounding box center [466, 233] width 703 height 298
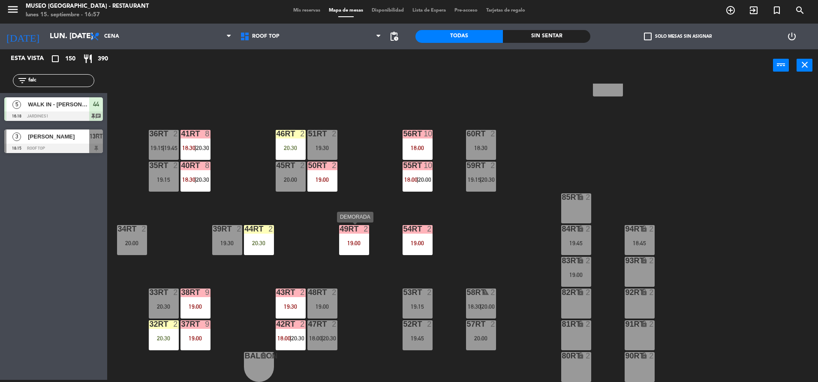
click at [361, 248] on div "49RT 2 19:00" at bounding box center [354, 240] width 30 height 30
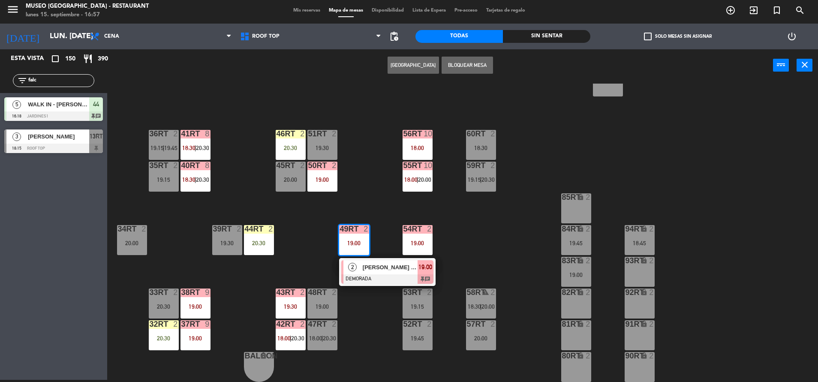
click at [379, 273] on div "[PERSON_NAME] proncipe" at bounding box center [390, 267] width 56 height 14
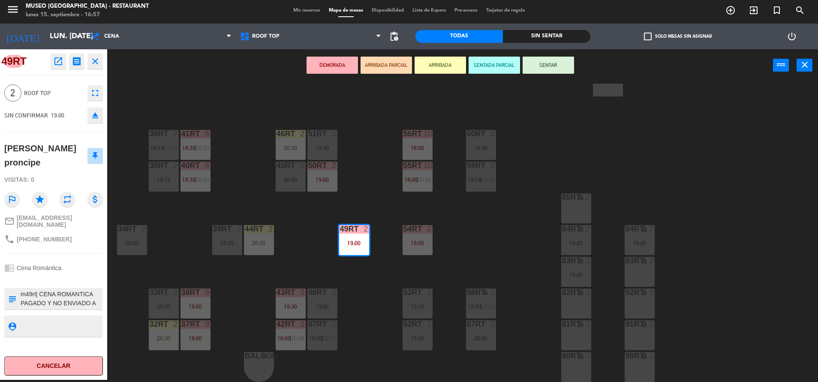
click at [469, 278] on div "18RT 4 16RT 5 19:30 28RT 2 80RR lock 2 27RT 6 20:30 7RT 4 20:15 S1RT lock 2 17R…" at bounding box center [466, 233] width 703 height 298
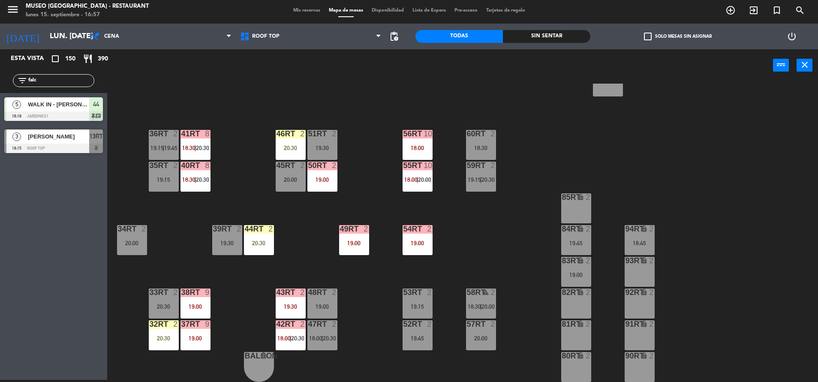
click at [427, 246] on div "19:00" at bounding box center [418, 243] width 30 height 6
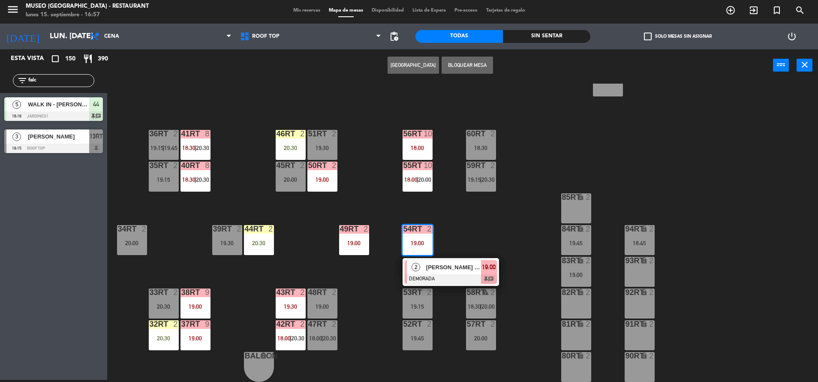
click at [446, 267] on span "[PERSON_NAME]" at bounding box center [453, 267] width 55 height 9
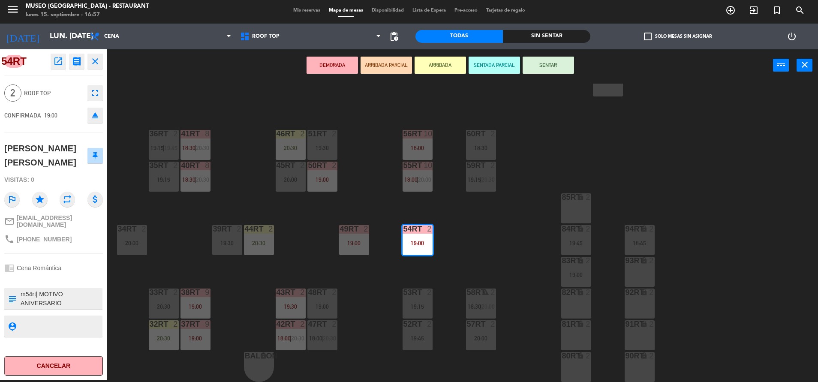
click at [496, 244] on div "18RT 4 16RT 5 19:30 28RT 2 80RR lock 2 27RT 6 20:30 7RT 4 20:15 S1RT lock 2 17R…" at bounding box center [466, 233] width 703 height 298
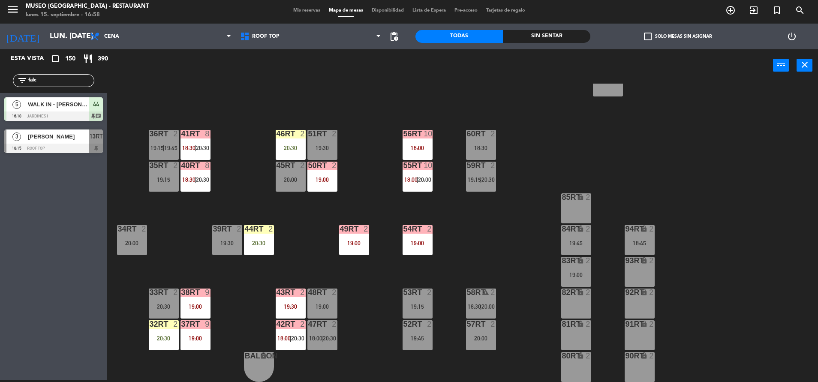
click at [459, 249] on div "18RT 4 16RT 5 19:30 28RT 2 80RR lock 2 27RT 6 20:30 7RT 4 20:15 S1RT lock 2 17R…" at bounding box center [466, 233] width 703 height 298
click at [251, 206] on div "18RT 4 16RT 5 19:30 28RT 2 80RR lock 2 27RT 6 20:30 7RT 4 20:15 S1RT lock 2 17R…" at bounding box center [466, 233] width 703 height 298
click at [312, 237] on div "18RT 4 16RT 5 19:30 28RT 2 80RR lock 2 27RT 6 20:30 7RT 4 20:15 S1RT lock 2 17R…" at bounding box center [466, 233] width 703 height 298
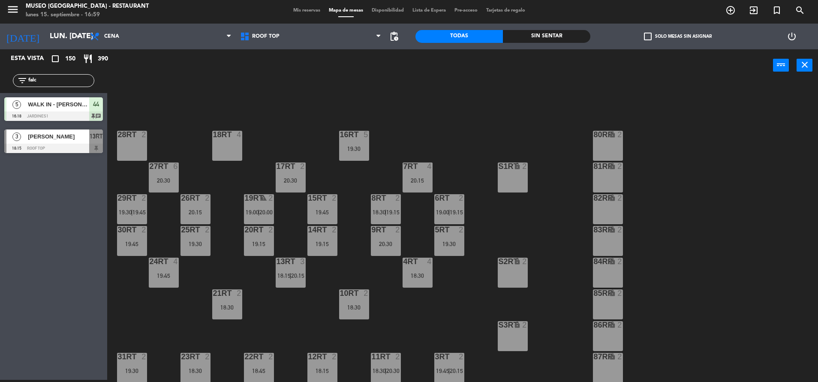
click at [139, 212] on span "19:45" at bounding box center [138, 212] width 13 height 7
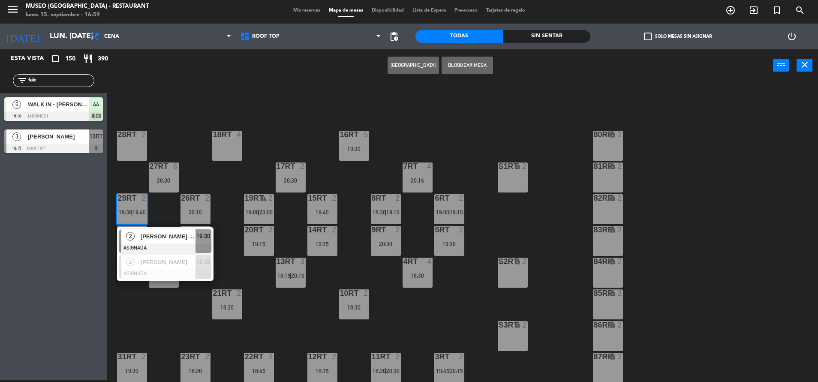
click at [160, 230] on div "[PERSON_NAME]" at bounding box center [168, 236] width 56 height 14
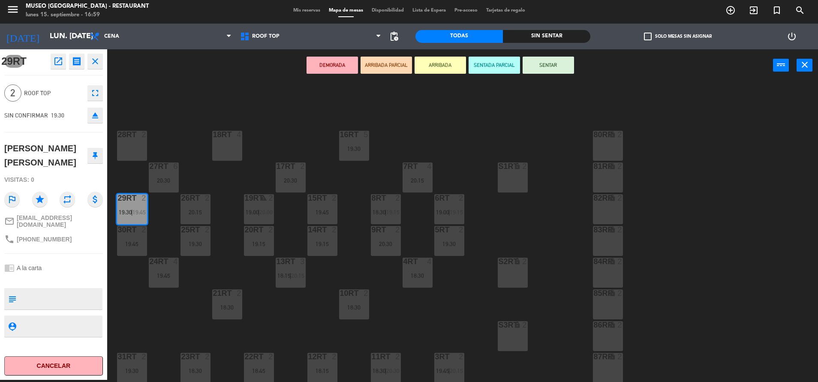
click at [125, 147] on div "28RT 2" at bounding box center [132, 146] width 30 height 30
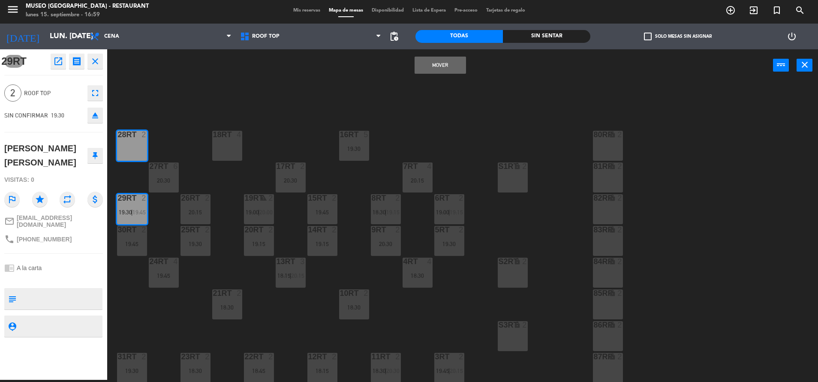
click at [445, 75] on div "Mover power_input close" at bounding box center [440, 65] width 666 height 33
click at [439, 63] on button "Mover" at bounding box center [440, 65] width 51 height 17
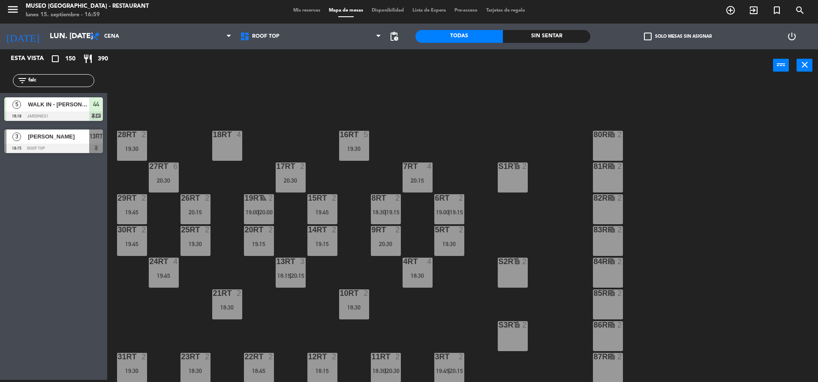
scroll to position [13, 0]
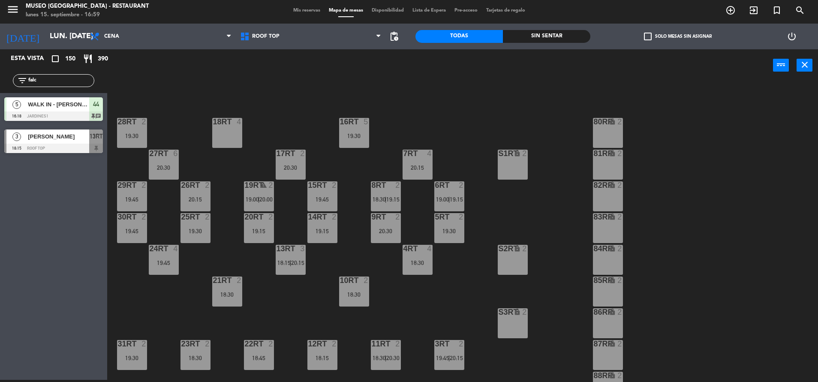
click at [384, 235] on div "9RT 2 20:30" at bounding box center [386, 228] width 30 height 30
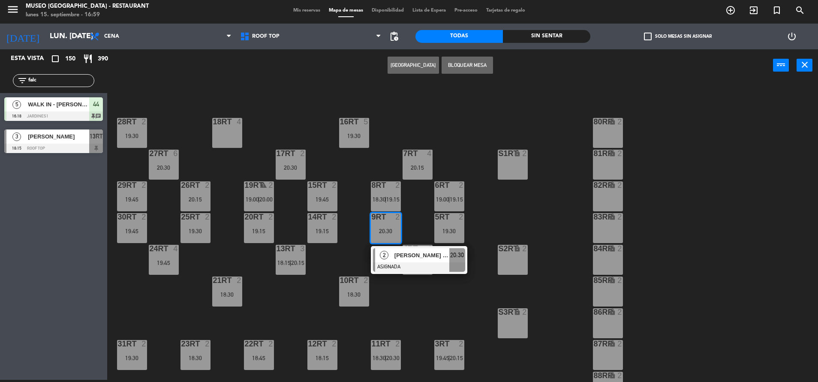
click at [406, 266] on div at bounding box center [419, 266] width 92 height 9
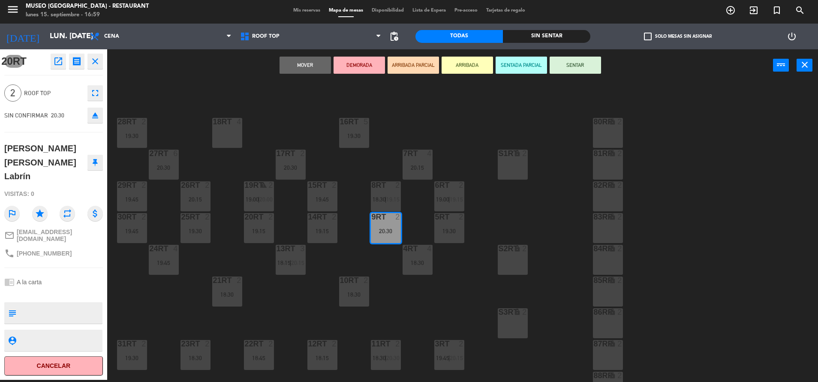
click at [197, 346] on div at bounding box center [195, 344] width 14 height 8
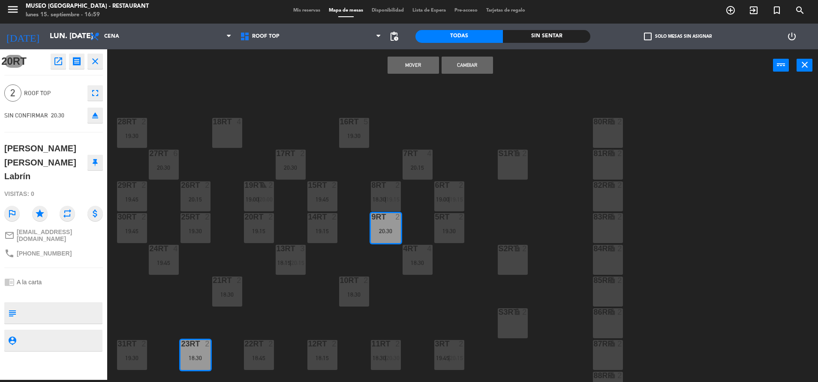
click at [423, 63] on button "Mover" at bounding box center [413, 65] width 51 height 17
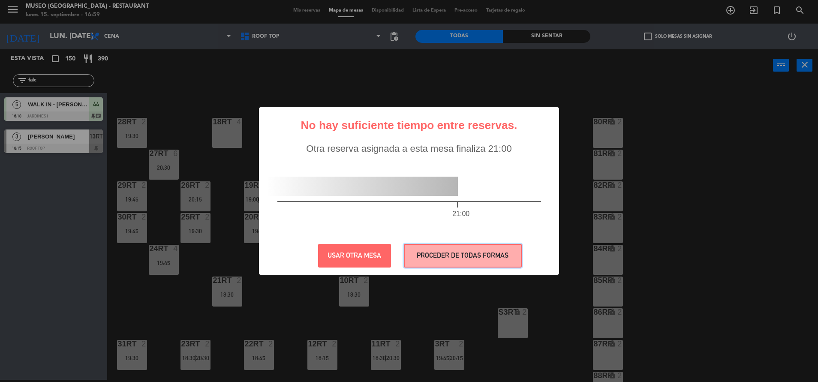
click at [442, 256] on button "PROCEDER DE TODAS FORMAS" at bounding box center [463, 256] width 118 height 24
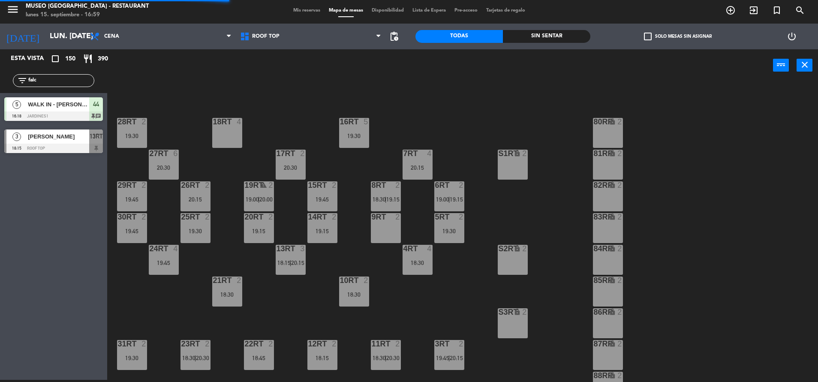
click at [405, 219] on div "2" at bounding box center [400, 217] width 14 height 8
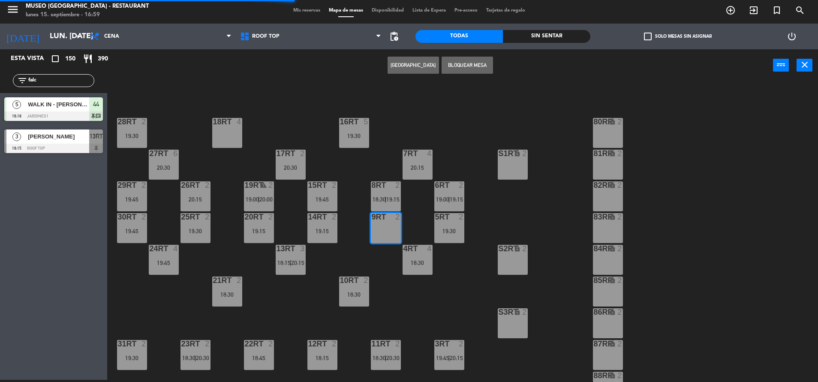
click at [410, 303] on div "18RT 4 16RT 5 19:30 28RT 2 19:30 80RR lock 2 27RT 6 20:30 7RT 4 20:15 S1RT lock…" at bounding box center [466, 233] width 703 height 298
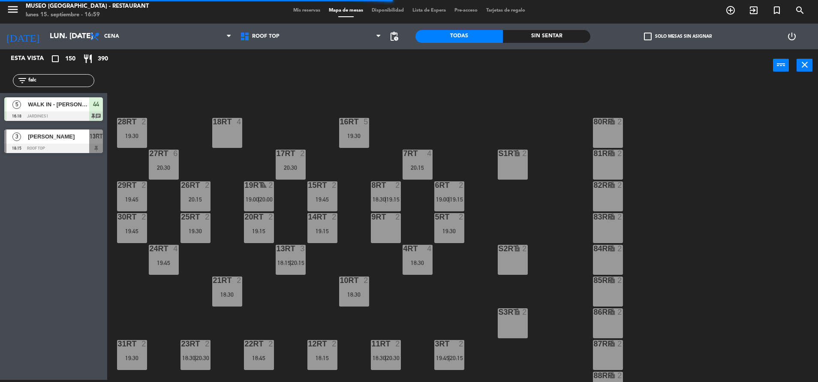
click at [372, 187] on div "8RT" at bounding box center [372, 185] width 0 height 8
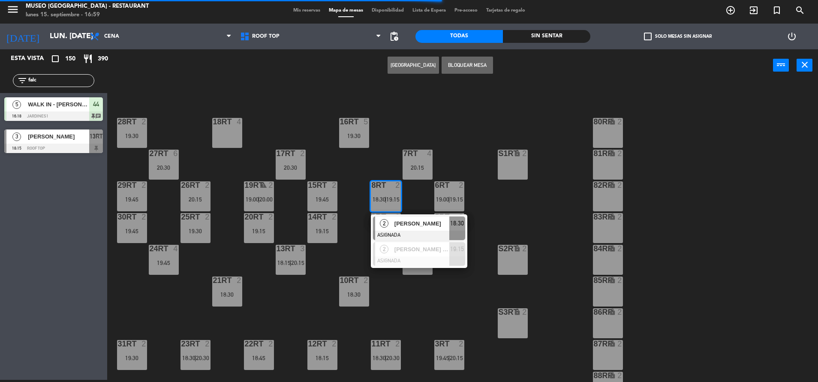
click at [415, 227] on span "[PERSON_NAME]" at bounding box center [421, 223] width 55 height 9
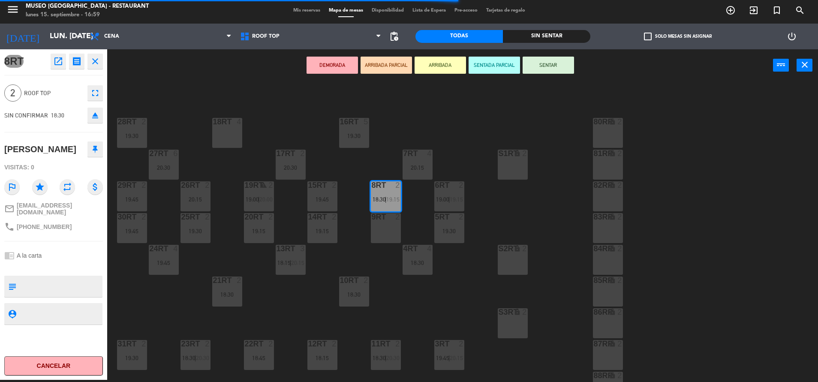
click at [384, 239] on div "9RT 2" at bounding box center [386, 228] width 30 height 30
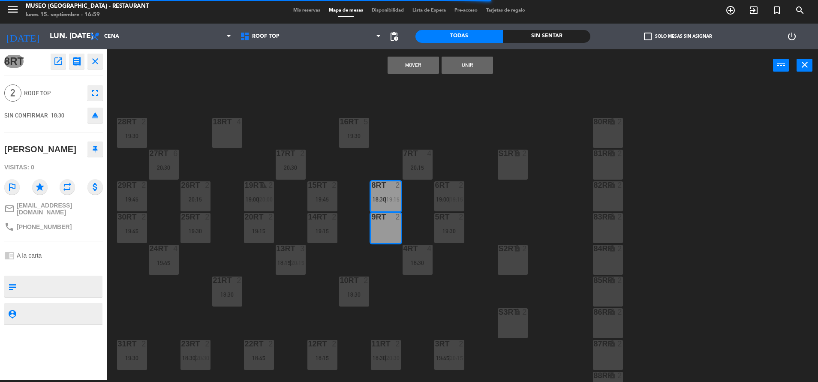
click at [408, 69] on button "Mover" at bounding box center [413, 65] width 51 height 17
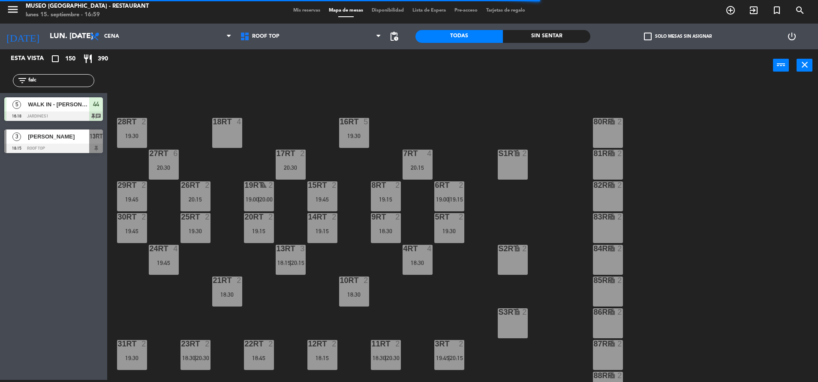
scroll to position [350, 0]
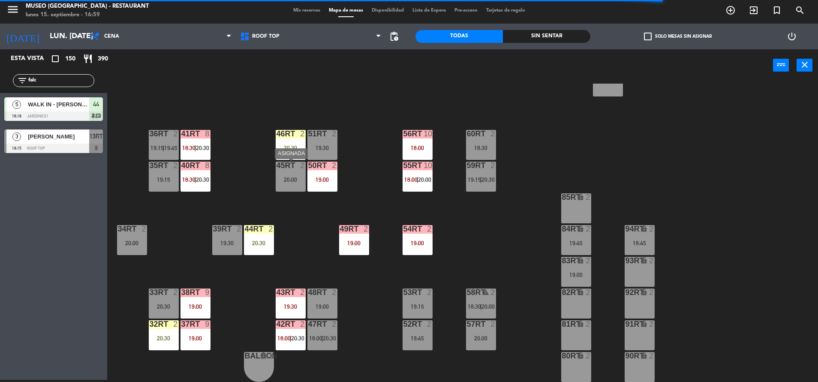
click at [287, 174] on div "45RT 2 20:00" at bounding box center [291, 177] width 30 height 30
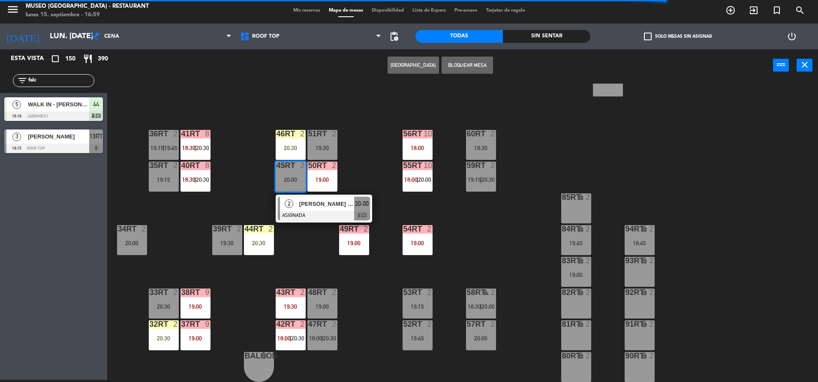
click at [302, 200] on span "[PERSON_NAME]" at bounding box center [326, 203] width 55 height 9
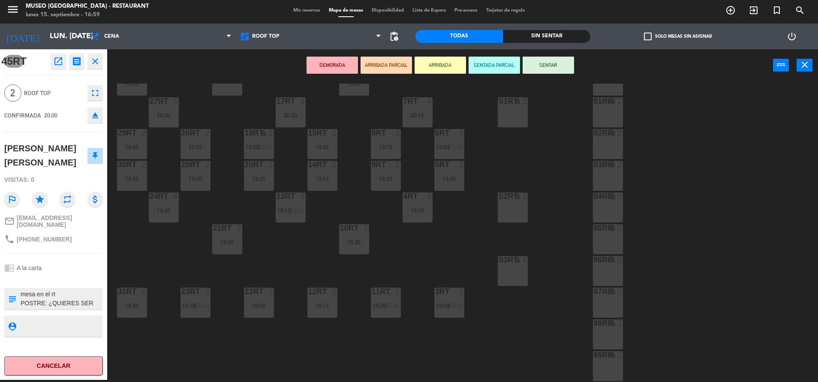
scroll to position [70, 0]
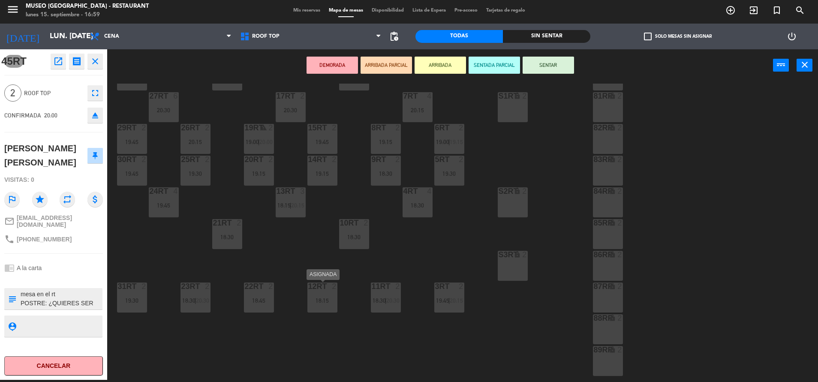
click at [324, 298] on div "18:15" at bounding box center [322, 300] width 30 height 6
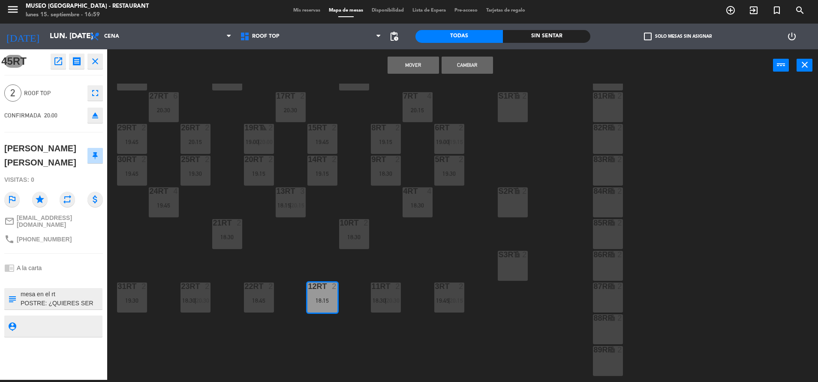
click at [401, 74] on div "Mover Cambiar power_input close" at bounding box center [440, 65] width 666 height 33
click at [401, 71] on button "Mover" at bounding box center [413, 65] width 51 height 17
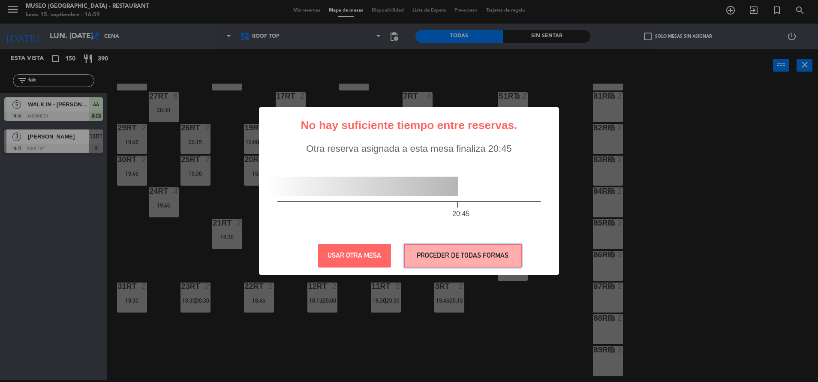
click at [451, 263] on button "PROCEDER DE TODAS FORMAS" at bounding box center [463, 256] width 118 height 24
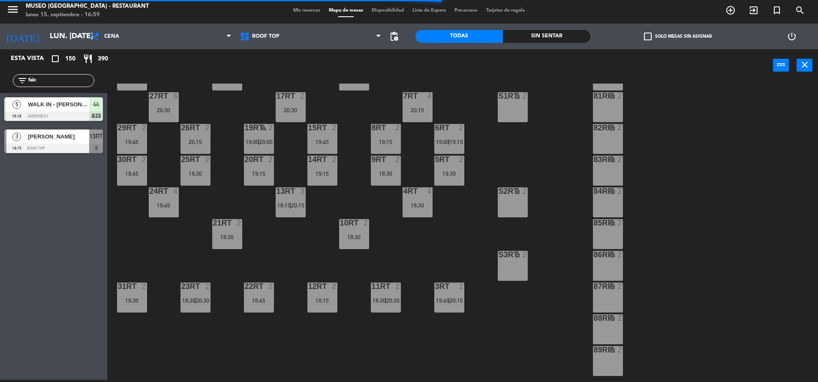
scroll to position [350, 0]
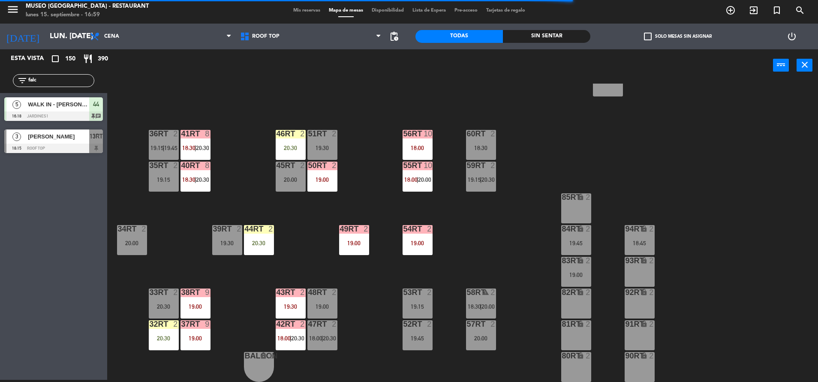
click at [291, 188] on div "45RT 2 20:00" at bounding box center [291, 177] width 30 height 30
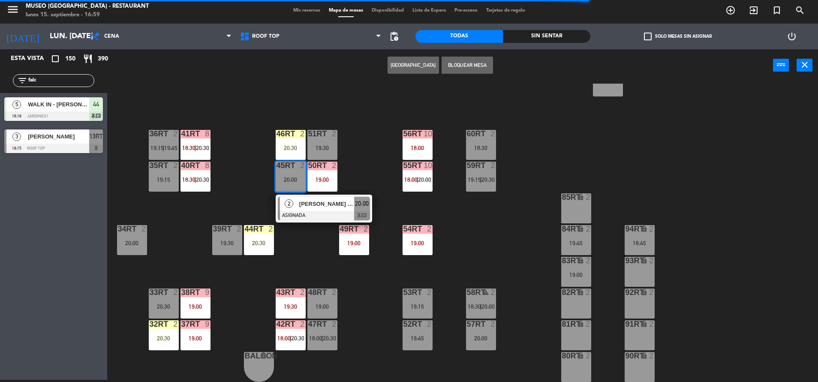
click at [306, 202] on span "[PERSON_NAME]" at bounding box center [326, 203] width 55 height 9
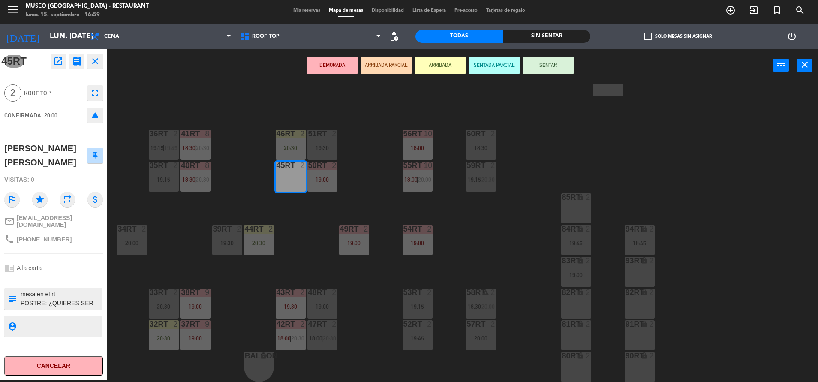
click at [356, 161] on div "18RT 4 16RT 5 19:30 28RT 2 19:30 80RR lock 2 27RT 6 20:30 7RT 4 20:15 S1RT lock…" at bounding box center [466, 233] width 703 height 298
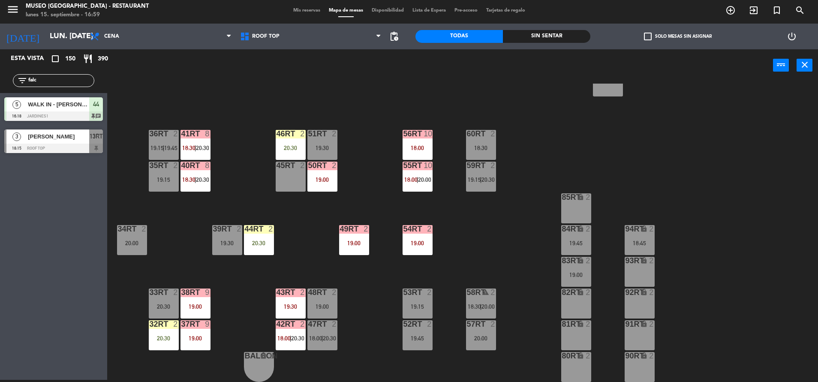
click at [561, 235] on div "84RT lock 2 19:45" at bounding box center [576, 240] width 30 height 30
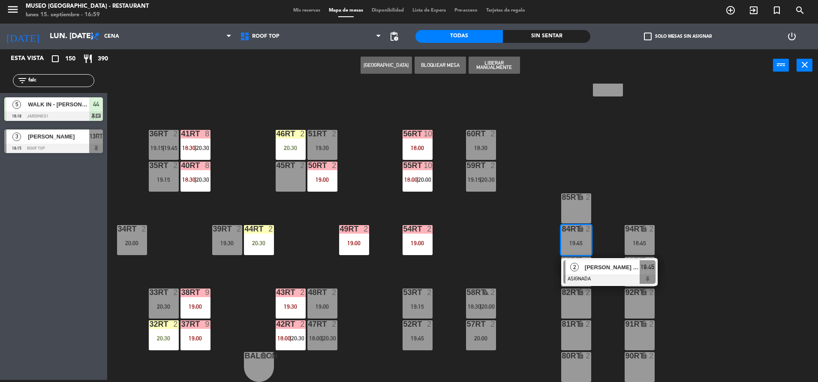
click at [475, 225] on div "18RT 4 16RT 5 19:30 28RT 2 19:30 80RR lock 2 27RT 6 20:30 7RT 4 20:15 S1RT lock…" at bounding box center [466, 233] width 703 height 298
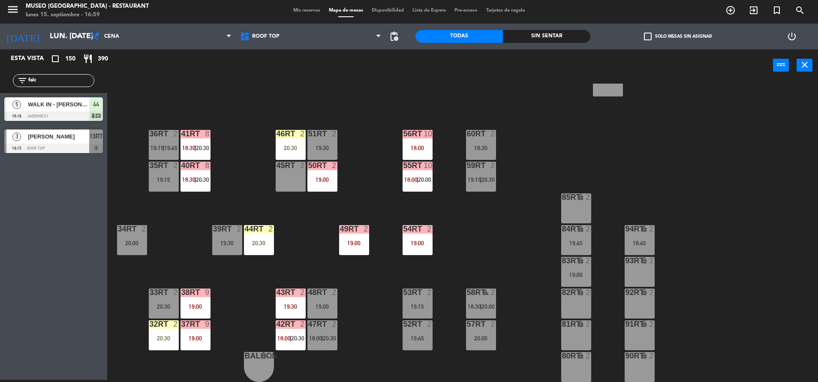
click at [637, 234] on div "94RT lock 2 18:45" at bounding box center [640, 240] width 30 height 30
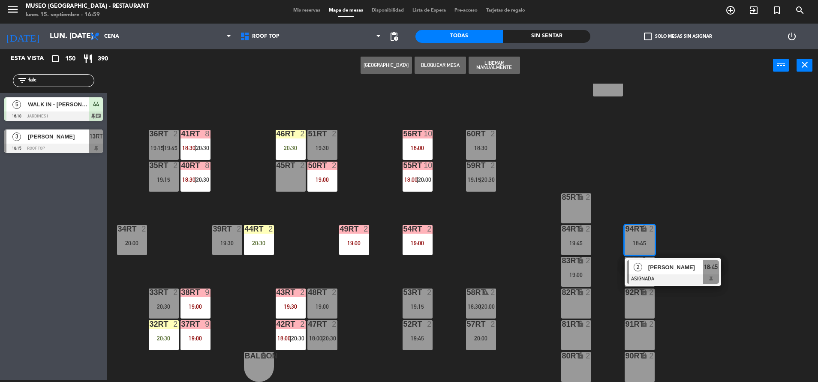
click at [276, 184] on div "45RT 2" at bounding box center [291, 177] width 30 height 30
click at [378, 64] on button "Mover" at bounding box center [386, 65] width 51 height 17
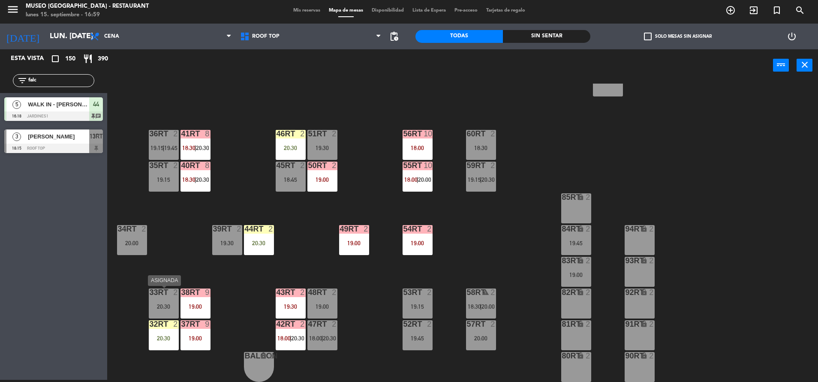
click at [157, 302] on div "33rt 2 20:30" at bounding box center [164, 303] width 30 height 30
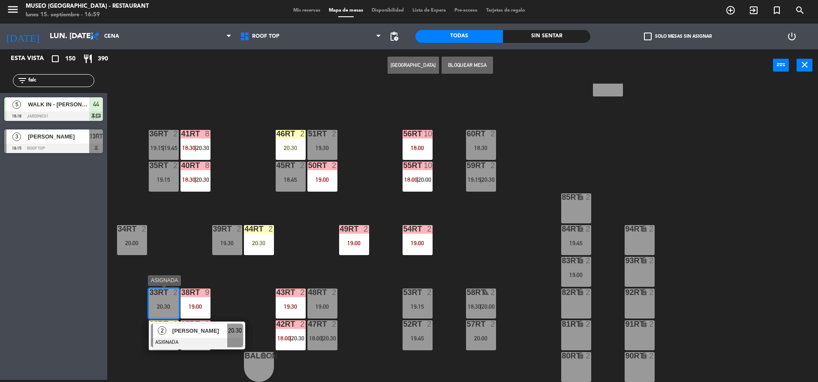
click at [227, 333] on div "20:30" at bounding box center [235, 331] width 16 height 14
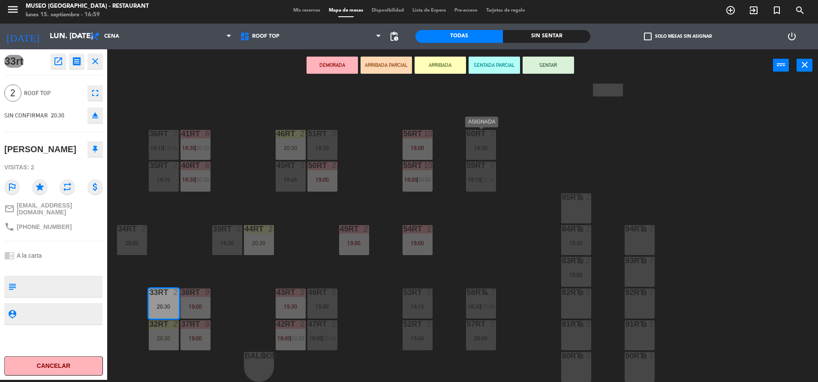
click at [483, 135] on div at bounding box center [481, 134] width 14 height 8
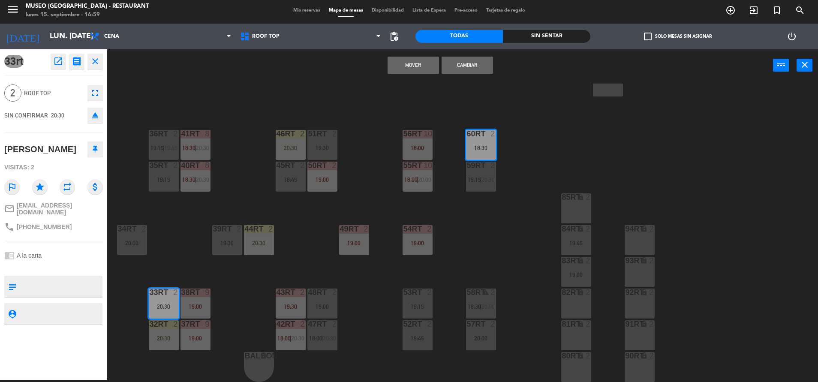
click at [406, 62] on button "Mover" at bounding box center [413, 65] width 51 height 17
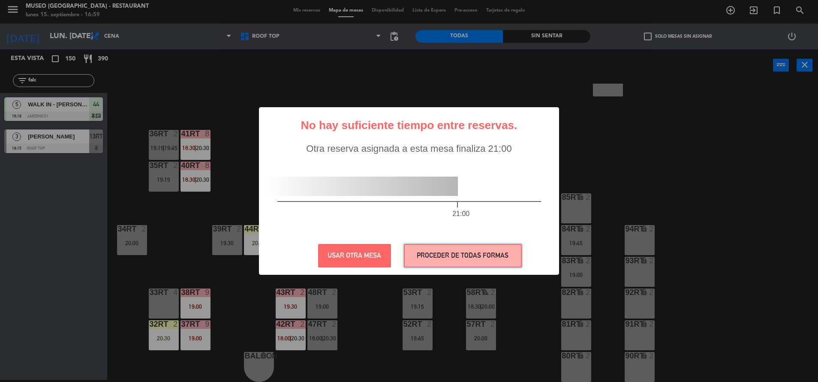
click at [481, 248] on button "PROCEDER DE TODAS FORMAS" at bounding box center [463, 256] width 118 height 24
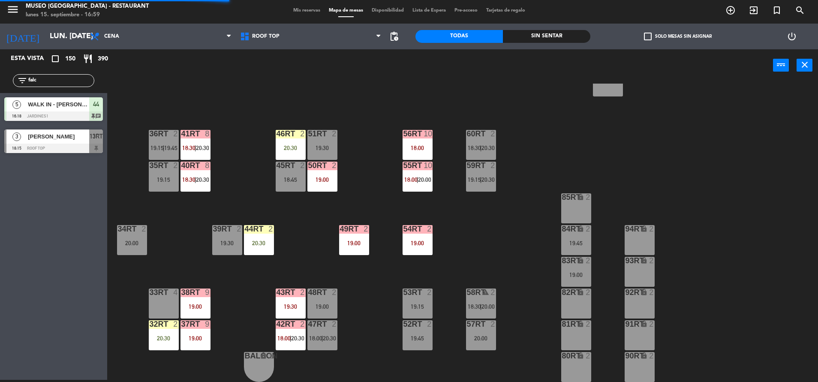
click at [573, 264] on div "lock" at bounding box center [576, 261] width 14 height 8
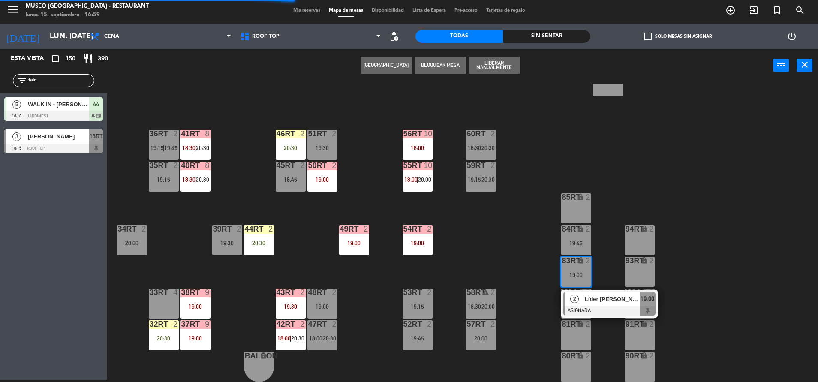
click at [162, 292] on div at bounding box center [163, 292] width 14 height 8
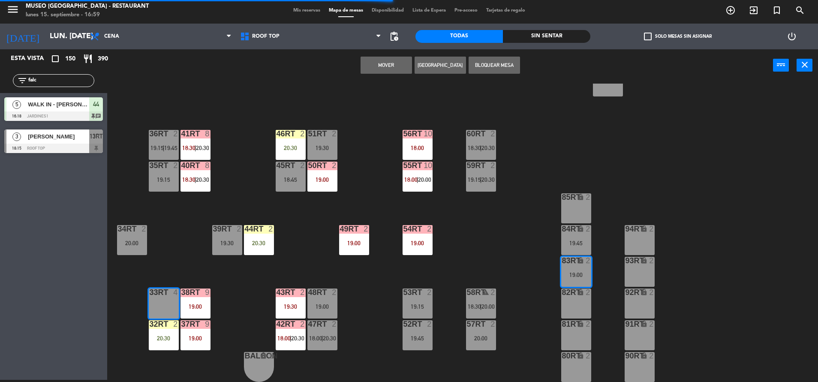
click at [373, 71] on button "Mover" at bounding box center [386, 65] width 51 height 17
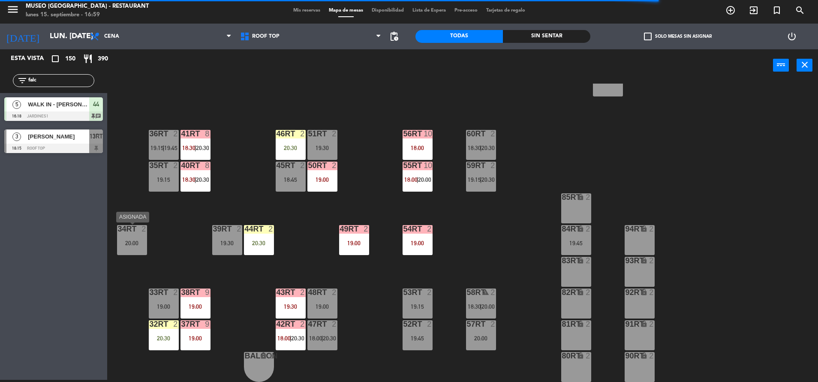
click at [128, 235] on div "34rt 2 20:00" at bounding box center [132, 240] width 30 height 30
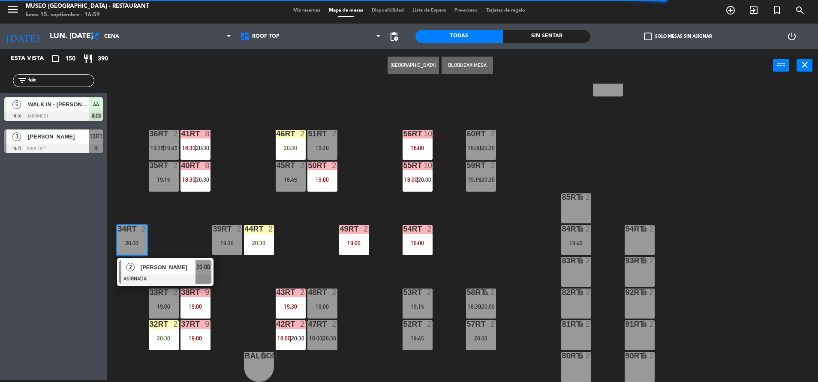
click at [203, 279] on div at bounding box center [165, 278] width 92 height 9
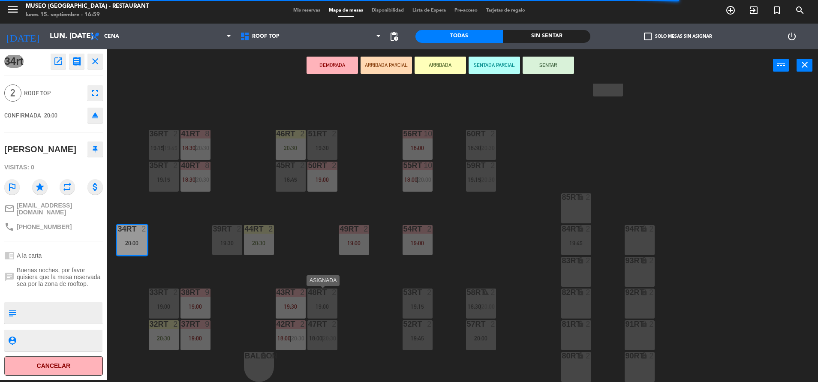
click at [324, 299] on div "48RT 2 19:00" at bounding box center [322, 303] width 30 height 30
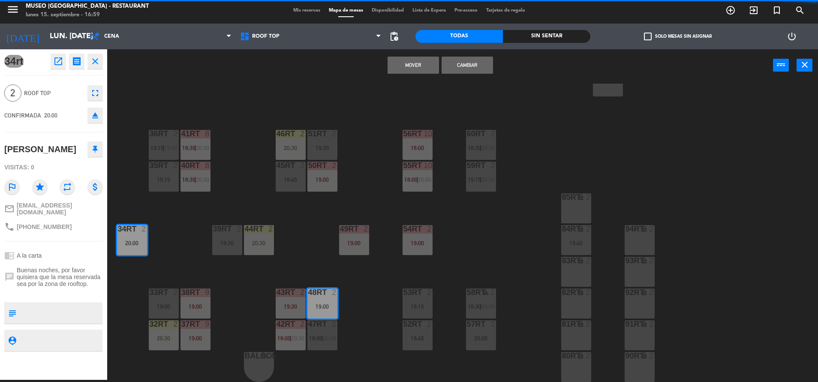
click at [400, 68] on button "Mover" at bounding box center [413, 65] width 51 height 17
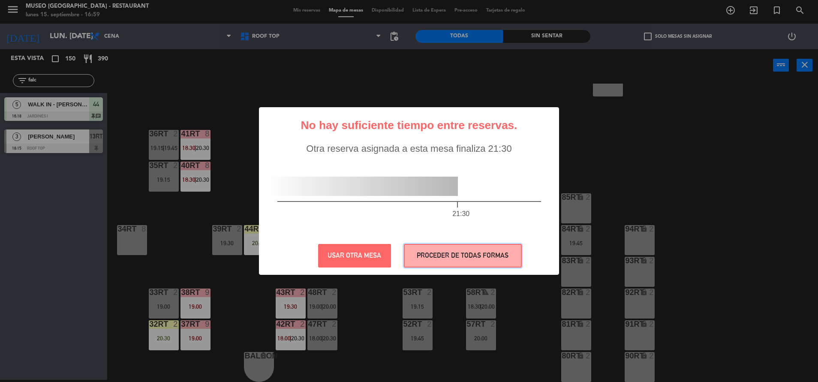
click at [448, 254] on button "PROCEDER DE TODAS FORMAS" at bounding box center [463, 256] width 118 height 24
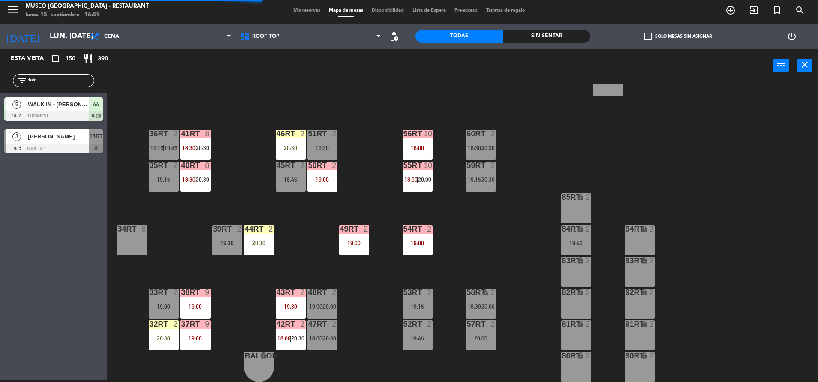
click at [579, 243] on div "19:45" at bounding box center [576, 243] width 30 height 6
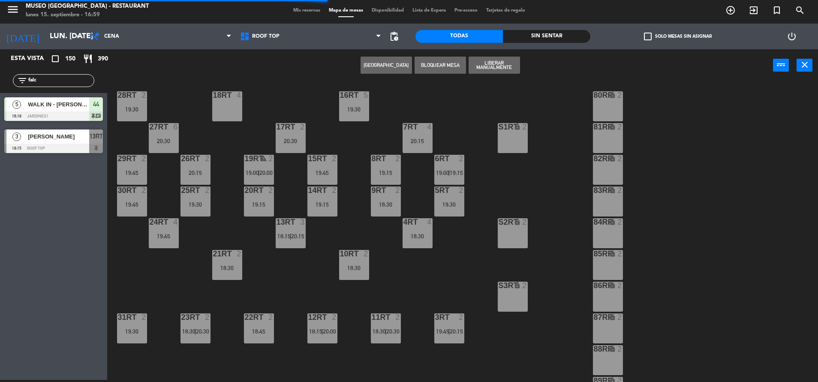
scroll to position [0, 0]
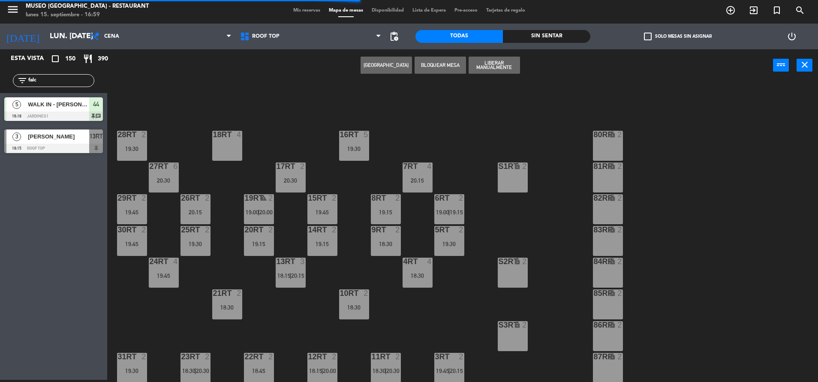
click at [605, 141] on div "80RR lock 2" at bounding box center [608, 146] width 30 height 30
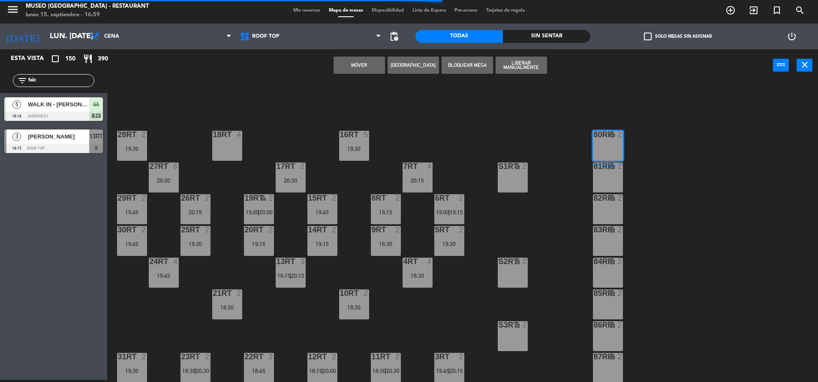
click at [366, 66] on button "Mover" at bounding box center [358, 65] width 51 height 17
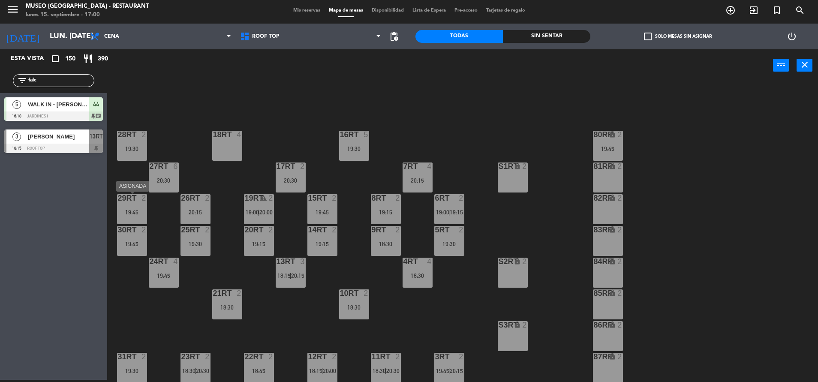
click at [137, 216] on div "29RT 2 19:45" at bounding box center [132, 209] width 30 height 30
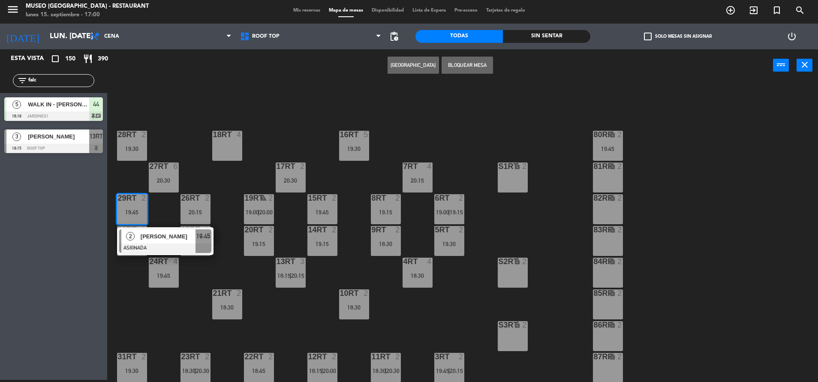
click at [285, 344] on div "18RT 4 16RT 5 19:30 28RT 2 19:30 80RR lock 2 19:45 27RT 6 20:30 7RT 4 20:15 S1R…" at bounding box center [466, 233] width 703 height 298
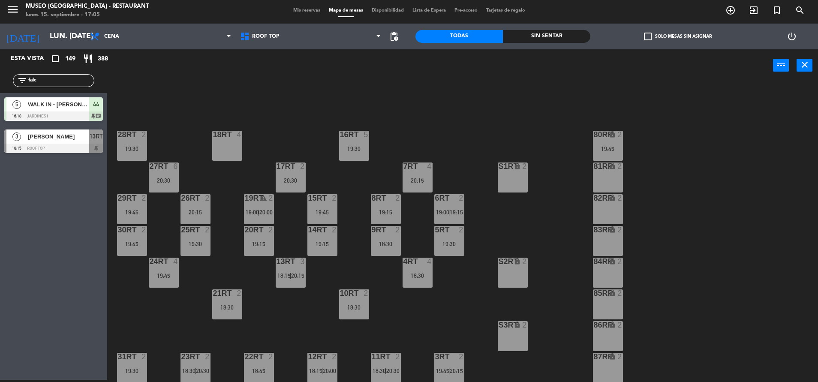
scroll to position [350, 0]
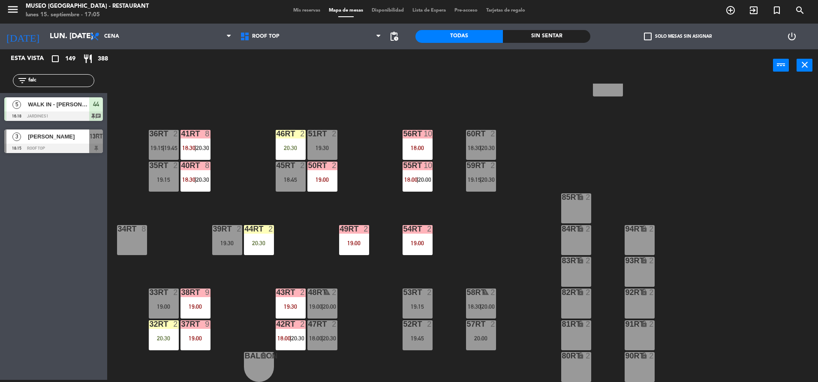
click at [124, 237] on div "34rt 8" at bounding box center [132, 240] width 30 height 30
click at [206, 199] on div "18RT 4 16RT 5 19:30 28RT 2 19:30 80RR lock 2 19:45 27RT 6 20:30 7RT 4 20:15 S1R…" at bounding box center [466, 233] width 703 height 298
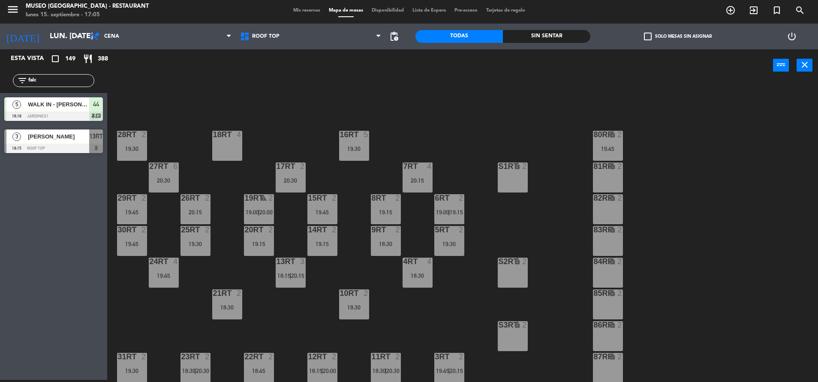
click at [160, 262] on div at bounding box center [163, 262] width 14 height 8
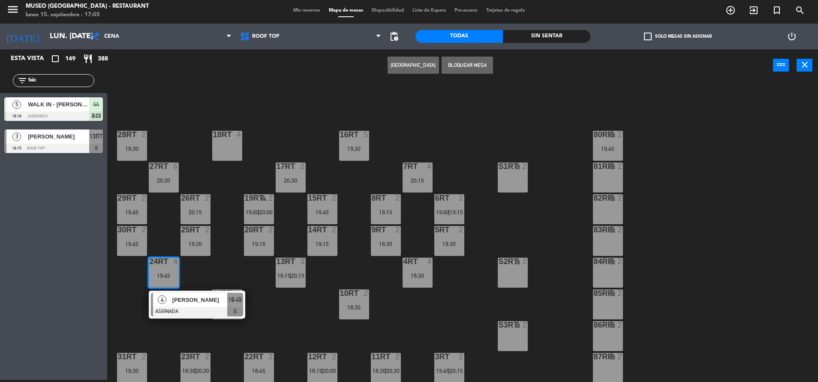
click at [160, 240] on div "18RT 4 16RT 5 19:30 28RT 2 19:30 80RR lock 2 19:45 27RT 6 20:30 7RT 4 20:15 S1R…" at bounding box center [466, 233] width 703 height 298
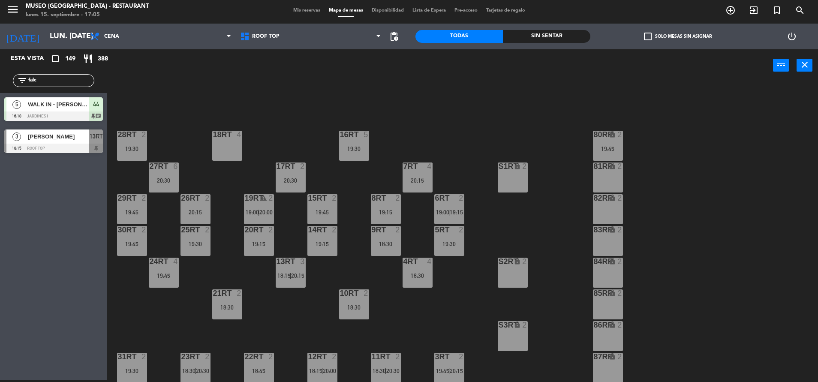
click at [300, 276] on span "20:15" at bounding box center [297, 275] width 13 height 7
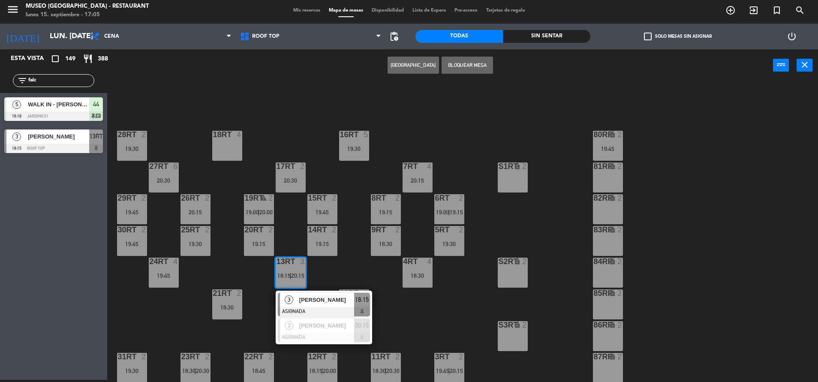
click at [412, 300] on div "18RT 4 16RT 5 19:30 28RT 2 19:30 80RR lock 2 19:45 27RT 6 20:30 7RT 4 20:15 S1R…" at bounding box center [466, 233] width 703 height 298
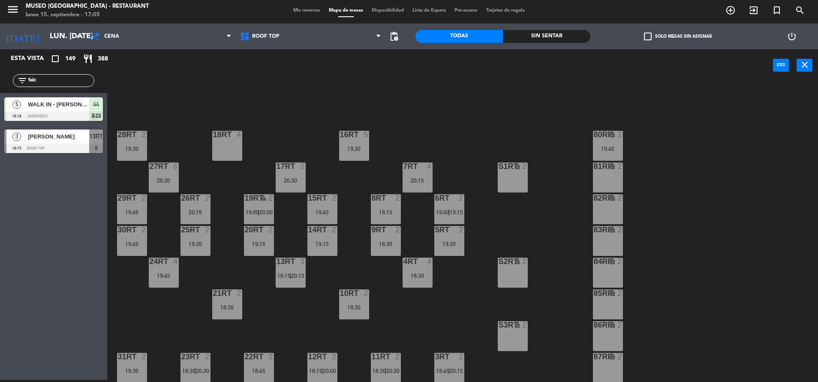
scroll to position [350, 0]
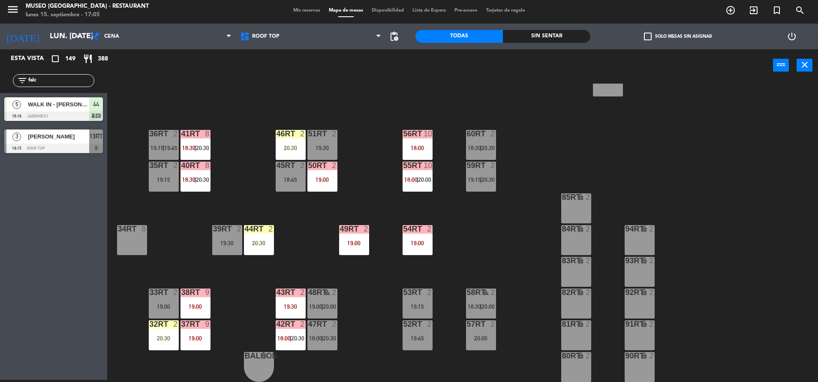
click at [190, 183] on div "40RT 8 18:30 | 20:30" at bounding box center [195, 177] width 30 height 30
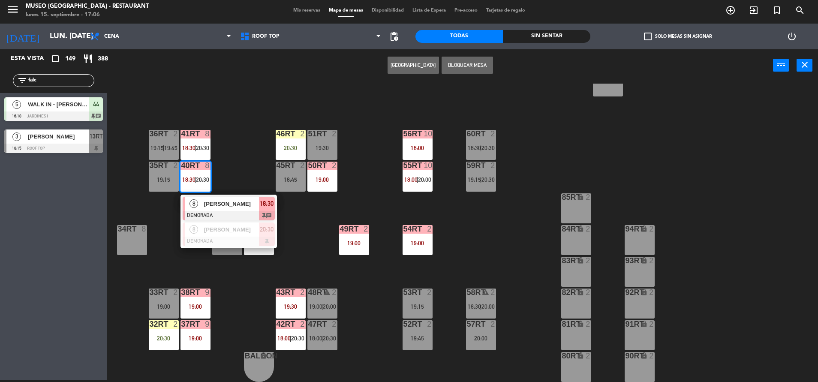
click at [233, 214] on div at bounding box center [229, 215] width 92 height 9
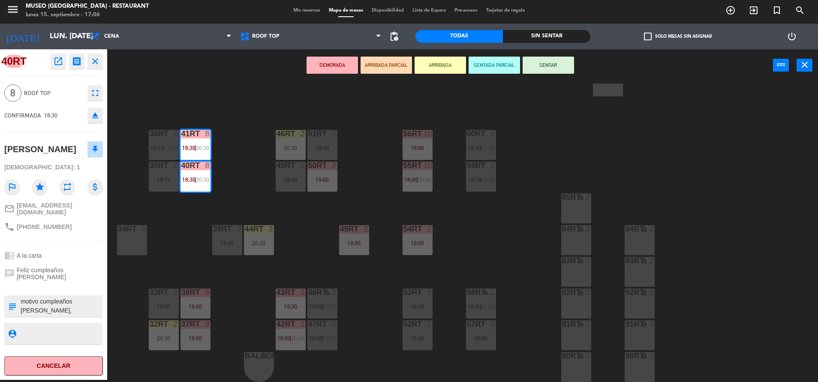
click at [424, 180] on span "20:00" at bounding box center [424, 179] width 13 height 7
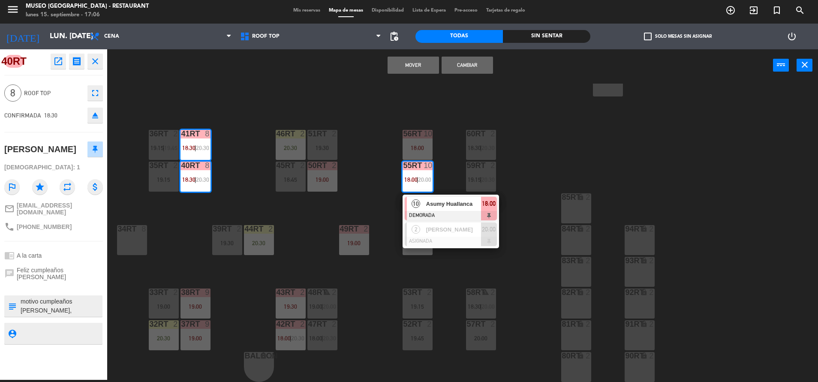
click at [290, 250] on div "18RT 4 16RT 5 19:30 28RT 2 19:30 80RR lock 2 19:45 27RT 6 20:30 7RT 4 20:15 S1R…" at bounding box center [466, 233] width 703 height 298
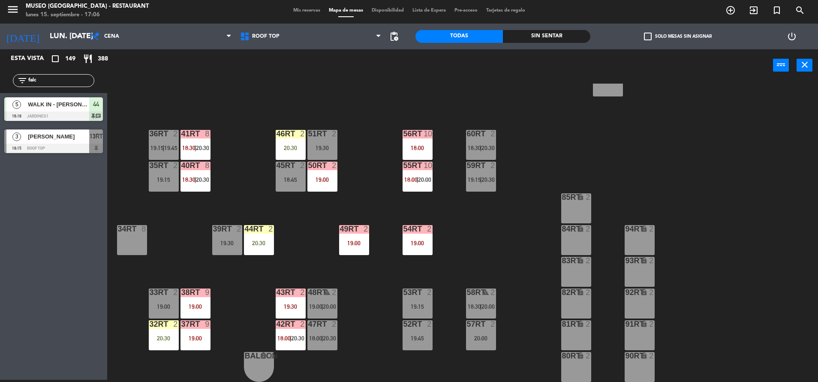
click at [186, 301] on div "38rt 9 19:00" at bounding box center [195, 303] width 30 height 30
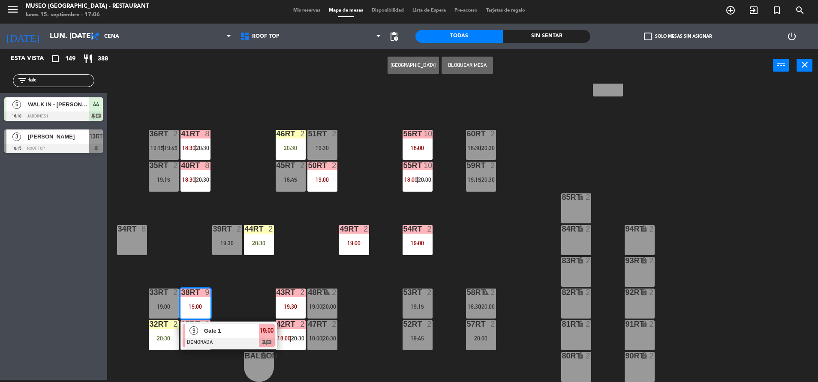
click at [220, 352] on div "18RT 4 16RT 5 19:30 28RT 2 19:30 80RR lock 2 19:45 27RT 6 20:30 7RT 4 20:15 S1R…" at bounding box center [466, 233] width 703 height 298
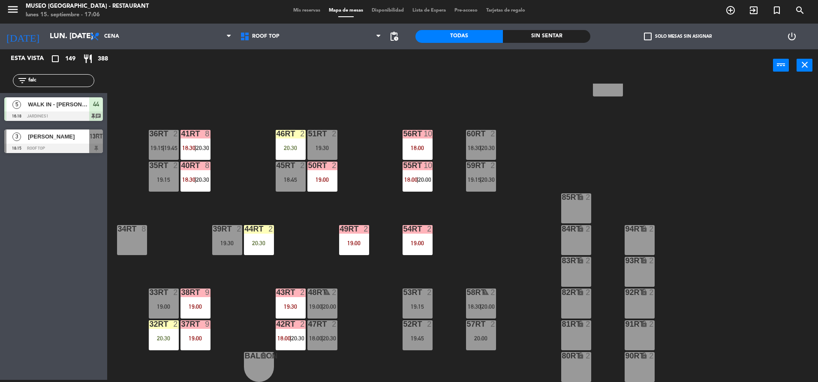
click at [234, 316] on div "18RT 4 16RT 5 19:30 28RT 2 19:30 80RR lock 2 19:45 27RT 6 20:30 7RT 4 20:15 S1R…" at bounding box center [466, 233] width 703 height 298
click at [185, 177] on span "18:30" at bounding box center [188, 179] width 13 height 7
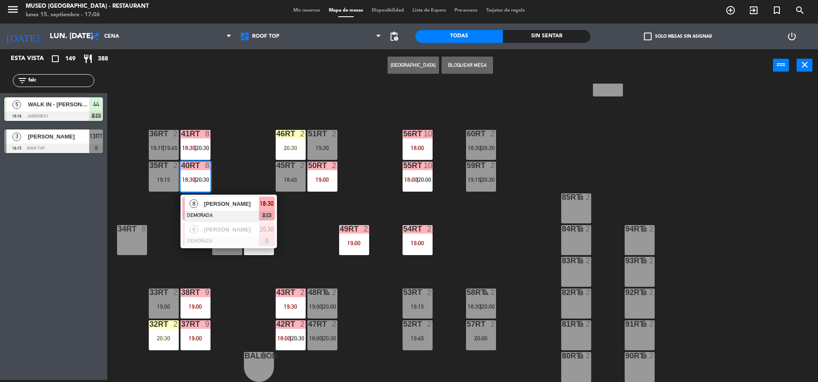
click at [241, 207] on span "[PERSON_NAME]" at bounding box center [231, 203] width 55 height 9
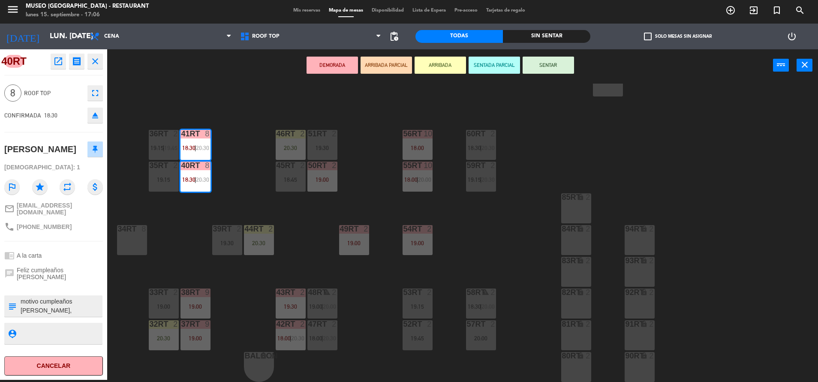
click at [241, 207] on div "18RT 4 16RT 5 19:30 28RT 2 19:30 80RR lock 2 19:45 27RT 6 20:30 7RT 4 20:15 S1R…" at bounding box center [466, 233] width 703 height 298
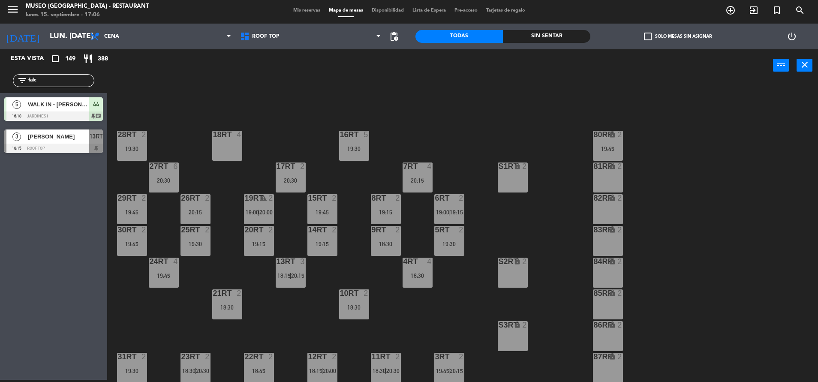
scroll to position [11, 0]
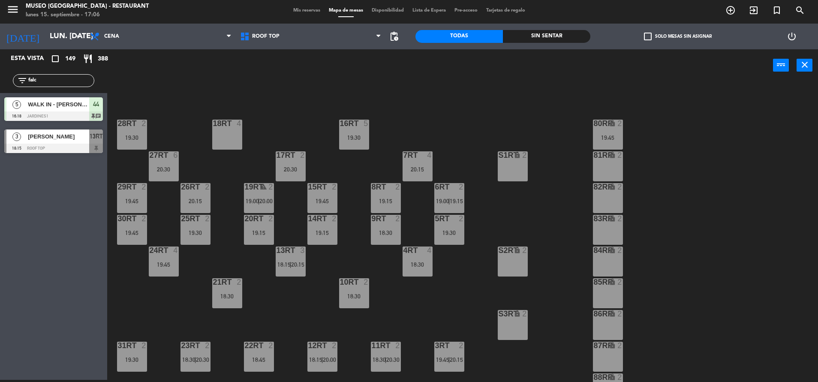
click at [144, 197] on div "29RT 2 19:45" at bounding box center [132, 198] width 30 height 30
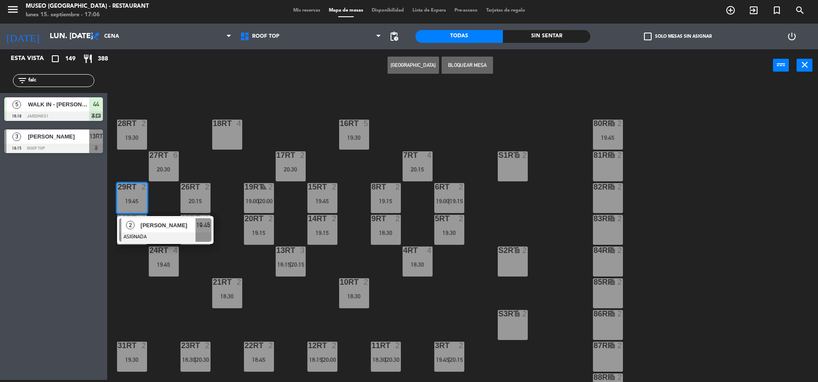
click at [174, 297] on div "18RT 4 16RT 5 19:30 28RT 2 19:30 80RR lock 2 19:45 27RT 6 20:30 7RT 4 20:15 S1R…" at bounding box center [466, 233] width 703 height 298
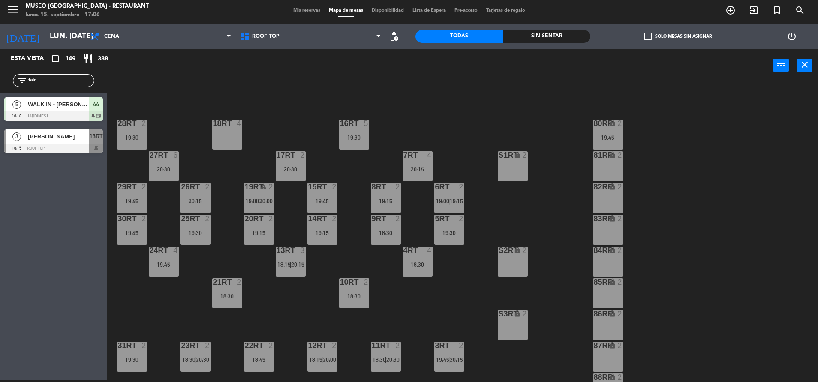
scroll to position [350, 0]
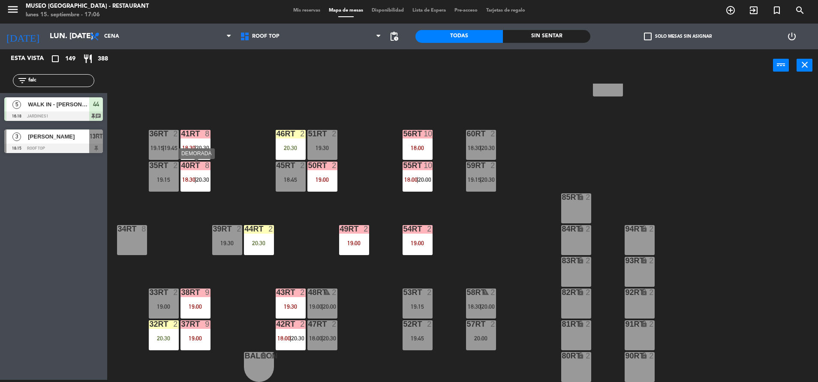
click at [202, 181] on span "20:30" at bounding box center [202, 179] width 13 height 7
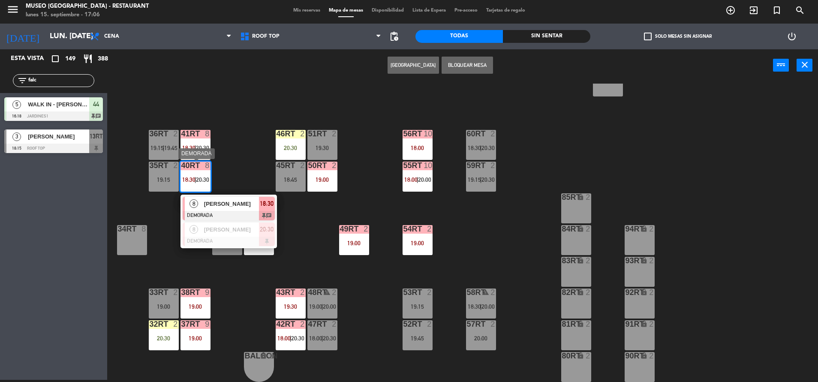
click at [240, 204] on span "[PERSON_NAME]" at bounding box center [231, 203] width 55 height 9
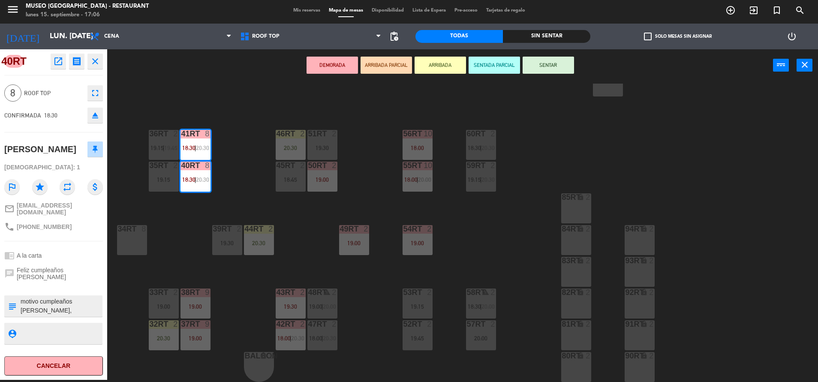
click at [247, 198] on div "18RT 4 16RT 5 19:30 28RT 2 19:30 80RR lock 2 19:45 27RT 6 20:30 7RT 4 20:15 S1R…" at bounding box center [466, 233] width 703 height 298
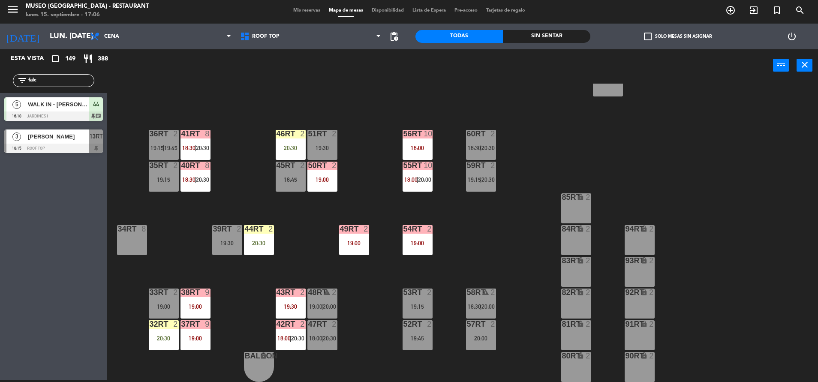
click at [415, 184] on div "55RT 10 18:00 | 20:00" at bounding box center [418, 177] width 30 height 30
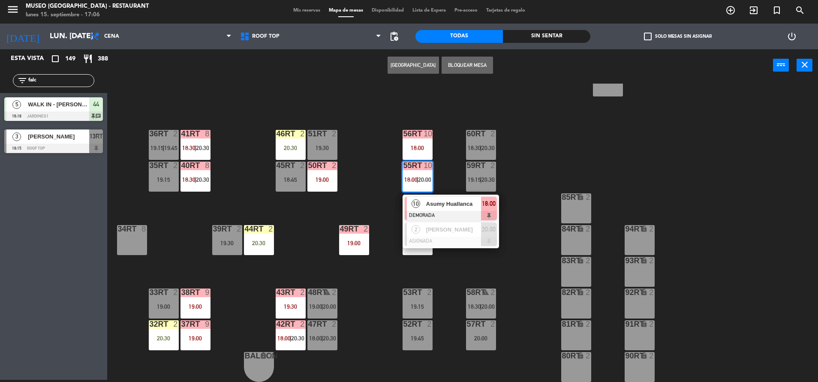
click at [458, 204] on span "Asumy Huallanca" at bounding box center [453, 203] width 55 height 9
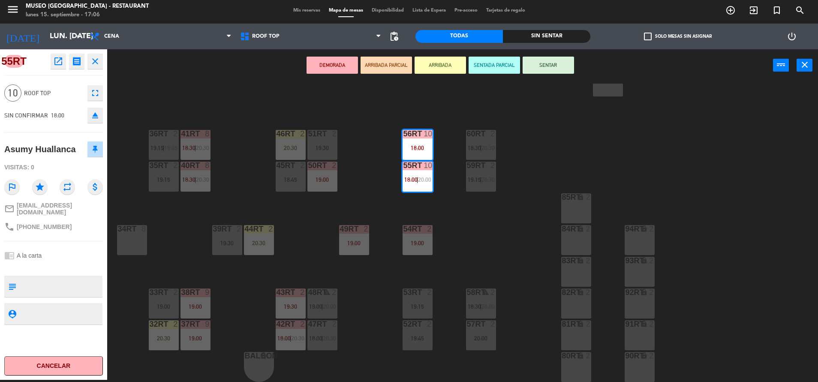
click at [310, 242] on div "18RT 4 16RT 5 19:30 28RT 2 19:30 80RR lock 2 19:45 27RT 6 20:30 7RT 4 20:15 S1R…" at bounding box center [466, 233] width 703 height 298
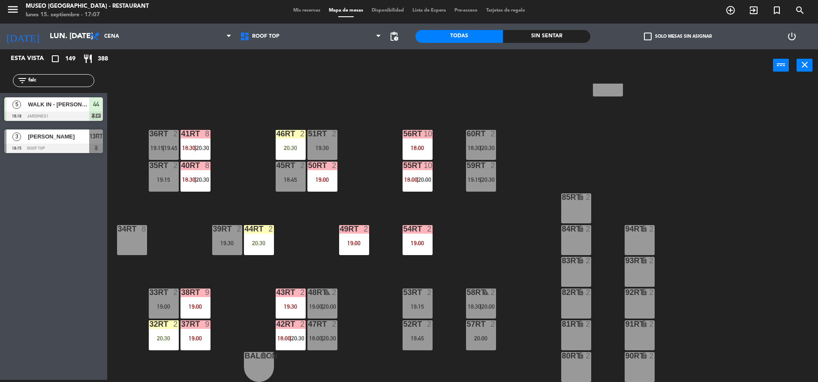
click at [251, 329] on div "18RT 4 16RT 5 19:30 28RT 2 19:30 80RR lock 2 19:45 27RT 6 20:30 7RT 4 20:15 S1R…" at bounding box center [466, 233] width 703 height 298
click at [188, 308] on div "19:00" at bounding box center [195, 306] width 30 height 6
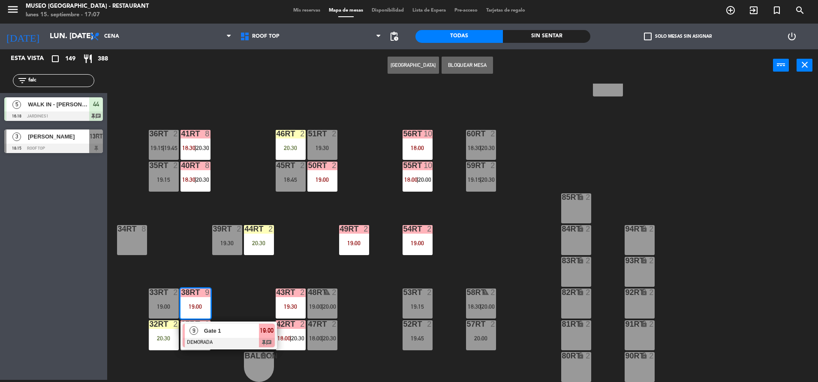
click at [255, 335] on div "Gate 1" at bounding box center [231, 331] width 56 height 14
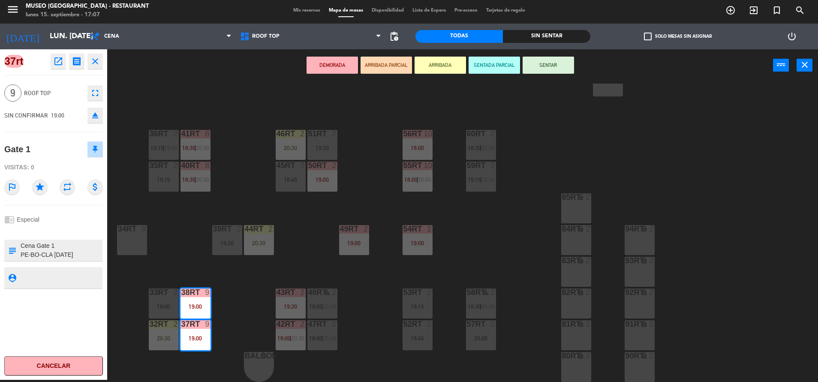
click at [21, 248] on textarea at bounding box center [61, 250] width 82 height 18
type textarea "m37-38rt| Cena Gate 1 PE-BO-CLA 2025-09-14 8PAX =$ 272 1 TM =$ 28 Juan Farfan -…"
click at [50, 226] on div "chrome_reader_mode Especial" at bounding box center [53, 219] width 99 height 16
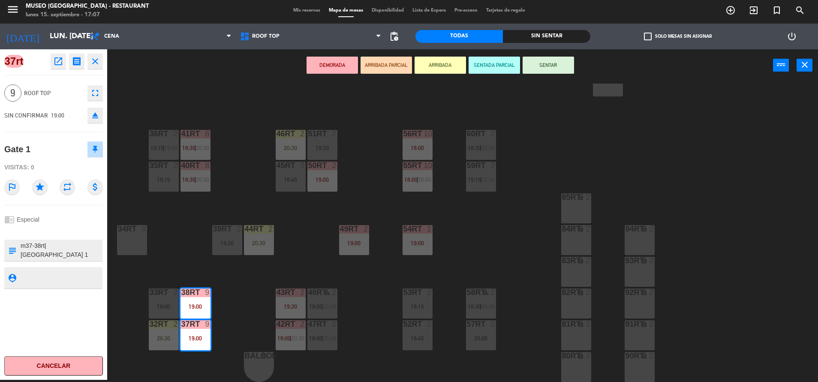
click at [61, 213] on div "chrome_reader_mode Especial" at bounding box center [53, 219] width 99 height 16
click at [67, 231] on div at bounding box center [53, 231] width 99 height 6
click at [224, 189] on div "18RT 4 16RT 5 19:30 28RT 2 19:30 80RR lock 2 19:45 27RT 6 20:30 7RT 4 20:15 S1R…" at bounding box center [466, 233] width 703 height 298
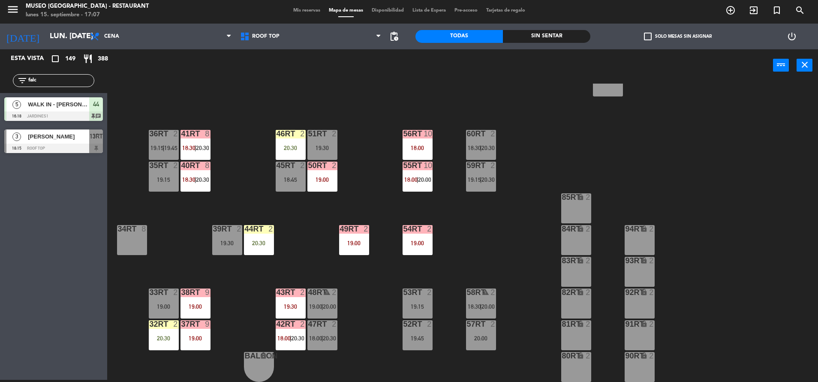
scroll to position [0, 0]
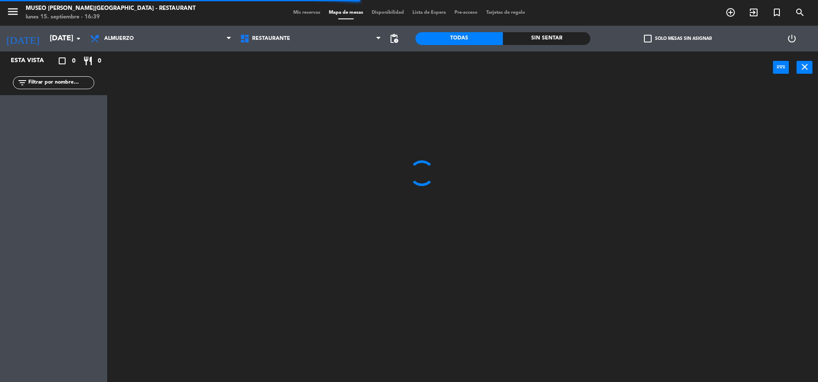
click at [307, 21] on div "menu [GEOGRAPHIC_DATA][PERSON_NAME] - Restaurant [DATE] 15. septiembre - 16:39 …" at bounding box center [409, 13] width 818 height 26
click at [302, 18] on div "menu [GEOGRAPHIC_DATA][PERSON_NAME] - Restaurant [DATE] 15. septiembre - 16:39 …" at bounding box center [409, 13] width 818 height 26
click at [297, 15] on div "Mis reservas Mapa de mesas Disponibilidad Lista de Espera Pre-acceso Tarjetas d…" at bounding box center [409, 13] width 240 height 8
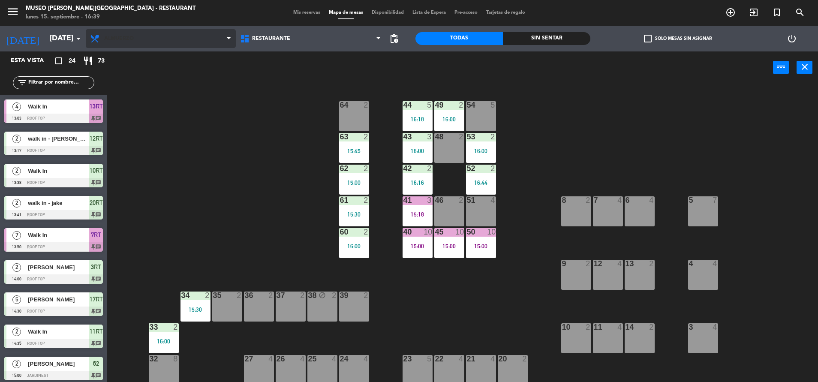
drag, startPoint x: 294, startPoint y: 12, endPoint x: 171, endPoint y: 37, distance: 125.0
click at [171, 37] on span "Almuerzo" at bounding box center [161, 38] width 150 height 19
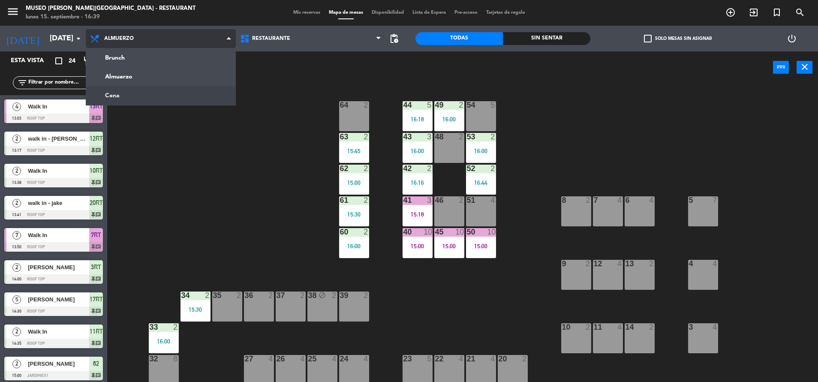
click at [161, 99] on ng-component "menu [GEOGRAPHIC_DATA][PERSON_NAME] - Restaurant [DATE] 15. septiembre - 16:39 …" at bounding box center [409, 192] width 818 height 384
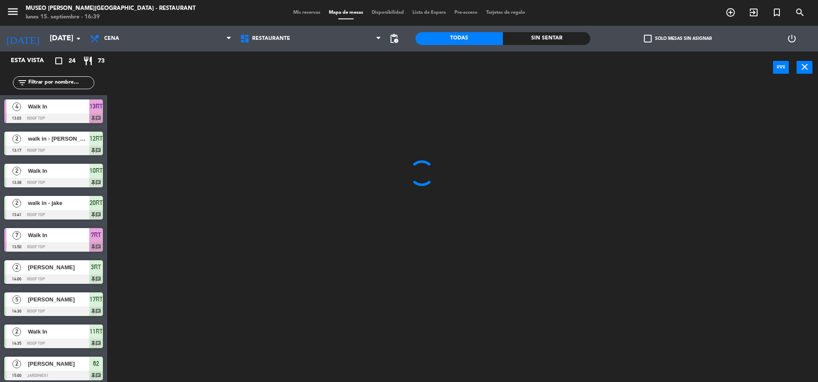
click at [289, 11] on span "Mis reservas" at bounding box center [307, 12] width 36 height 5
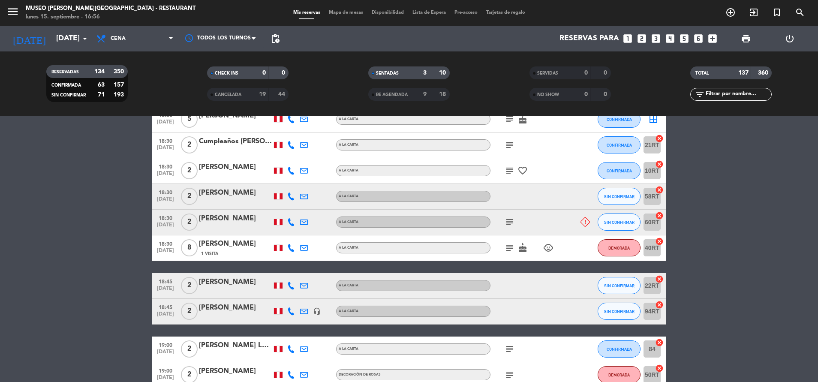
scroll to position [698, 0]
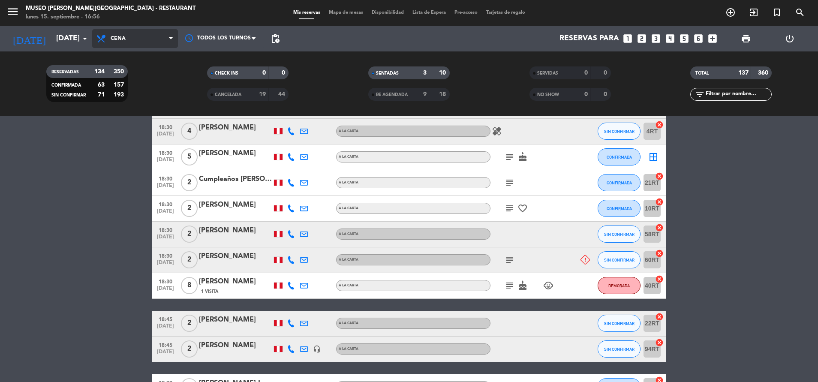
click at [112, 45] on span "Cena" at bounding box center [135, 38] width 86 height 19
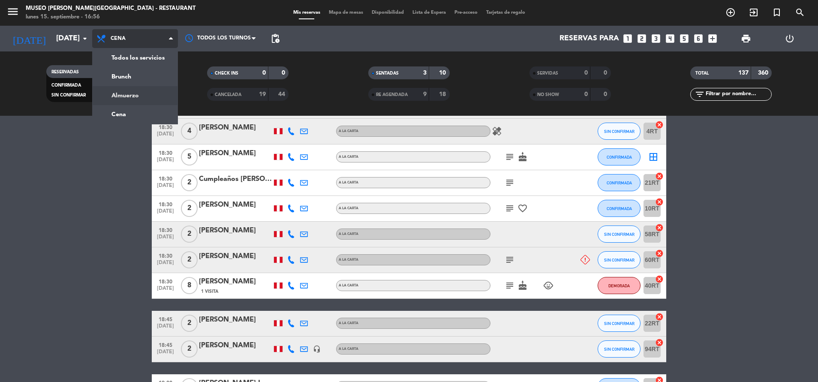
click at [135, 96] on div "menu [GEOGRAPHIC_DATA][PERSON_NAME] - Restaurant [DATE] 15. septiembre - 16:56 …" at bounding box center [409, 58] width 818 height 116
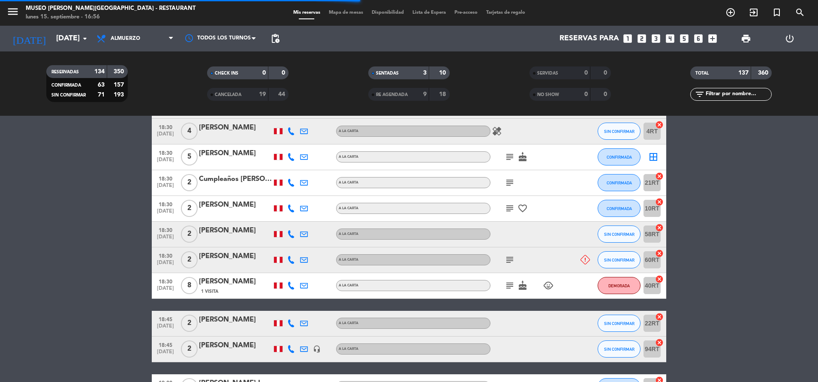
scroll to position [209, 0]
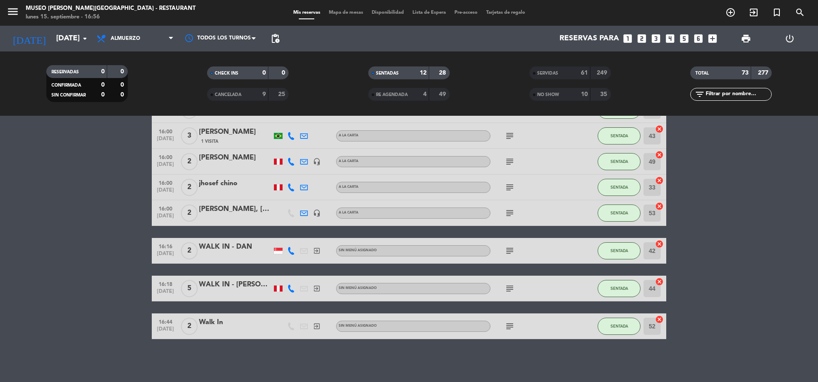
click at [540, 70] on div "SERVIDAS" at bounding box center [551, 73] width 39 height 10
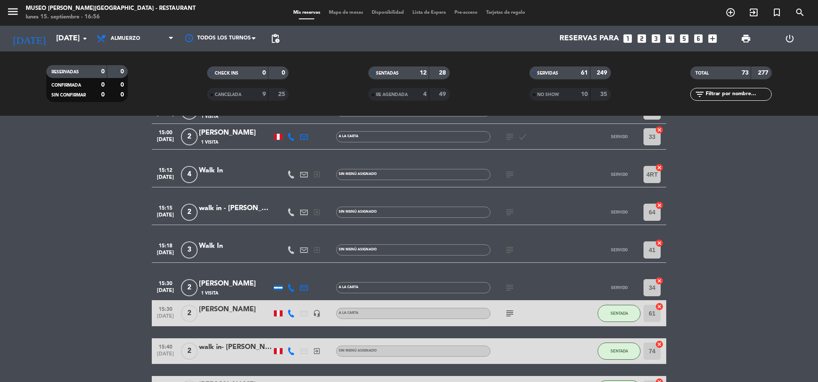
scroll to position [1935, 0]
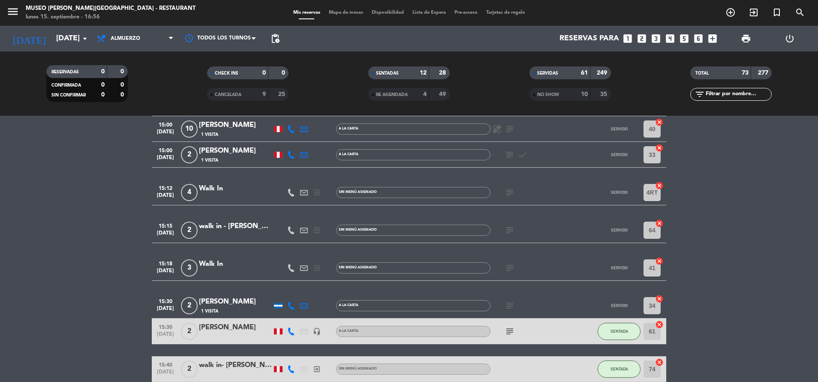
click at [507, 153] on icon "subject" at bounding box center [510, 155] width 10 height 10
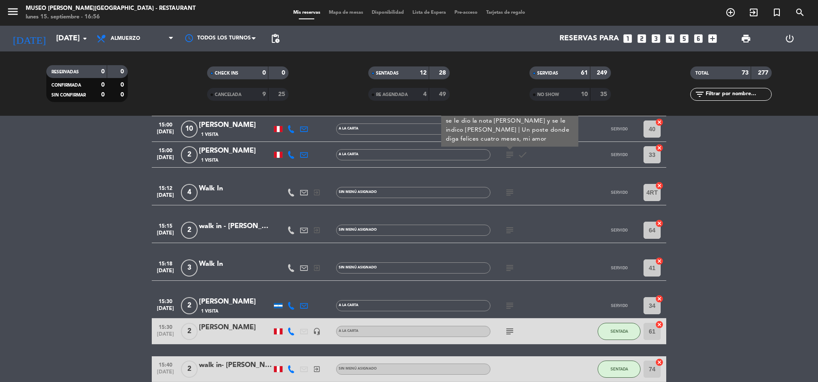
scroll to position [1846, 0]
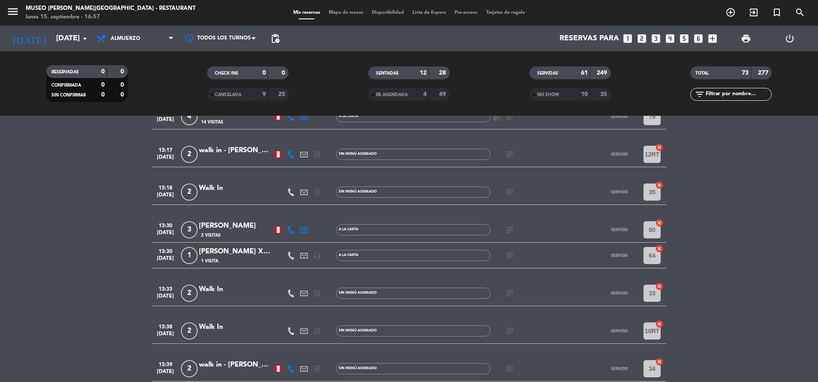
scroll to position [1037, 0]
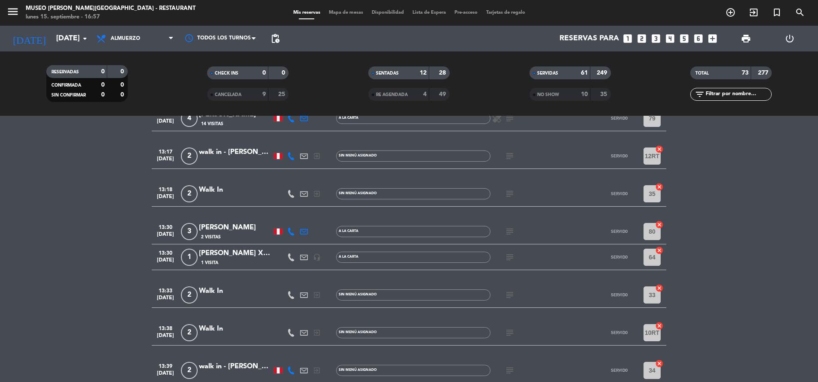
click at [510, 198] on icon "subject" at bounding box center [510, 194] width 10 height 10
click at [129, 31] on span "Almuerzo" at bounding box center [135, 38] width 86 height 19
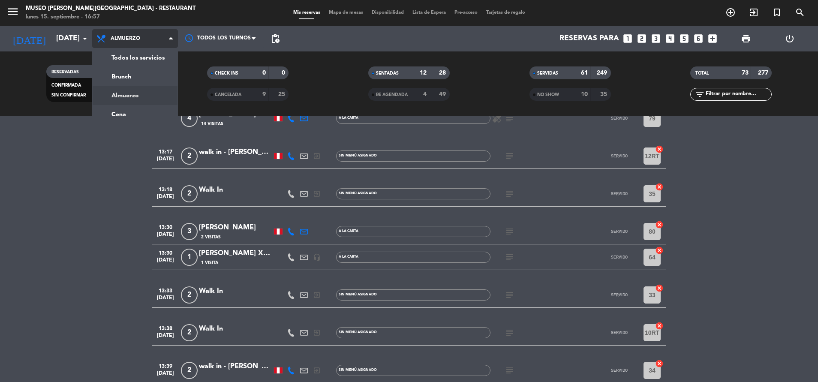
click at [115, 103] on div "menu [GEOGRAPHIC_DATA][PERSON_NAME] - Restaurant [DATE] 15. septiembre - 16:57 …" at bounding box center [409, 58] width 818 height 116
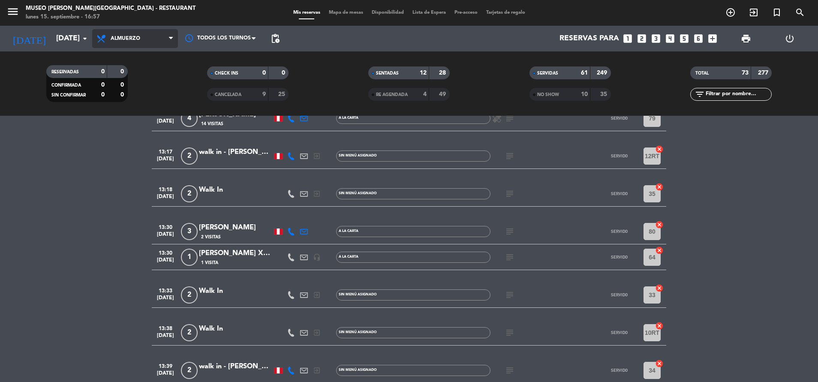
click at [143, 32] on span "Almuerzo" at bounding box center [135, 38] width 86 height 19
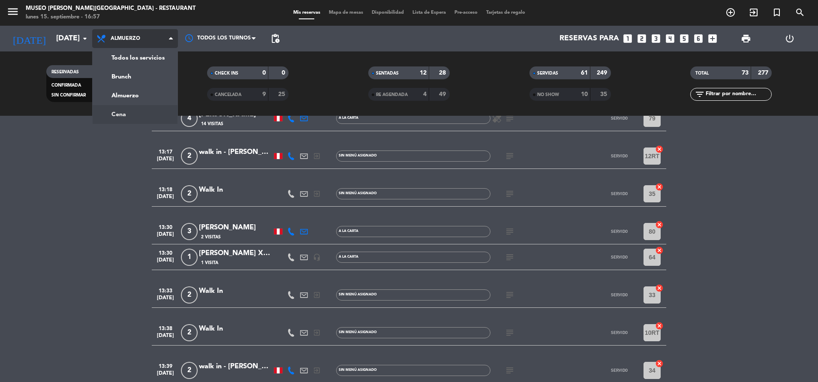
click at [133, 119] on ng-component "menu [GEOGRAPHIC_DATA][PERSON_NAME] - Restaurant [DATE] 15. septiembre - 16:57 …" at bounding box center [409, 191] width 818 height 382
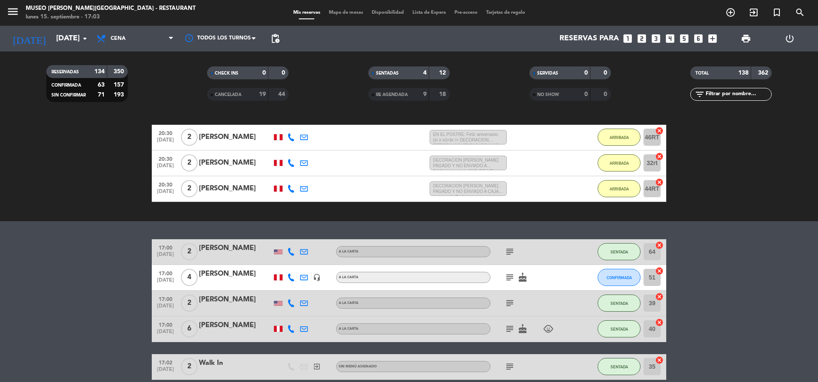
scroll to position [111, 0]
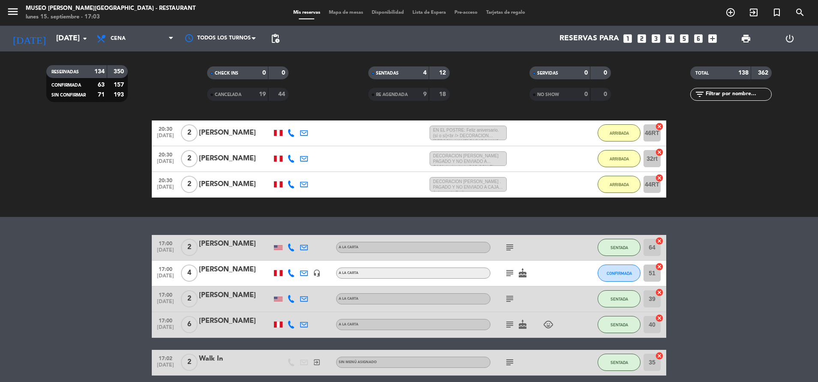
click at [505, 242] on icon "subject" at bounding box center [510, 247] width 10 height 10
click at [508, 278] on icon "subject" at bounding box center [510, 273] width 10 height 10
click at [507, 297] on icon "subject" at bounding box center [510, 299] width 10 height 10
click at [508, 319] on div "m39|" at bounding box center [509, 314] width 23 height 15
click at [508, 319] on icon "subject" at bounding box center [510, 324] width 10 height 10
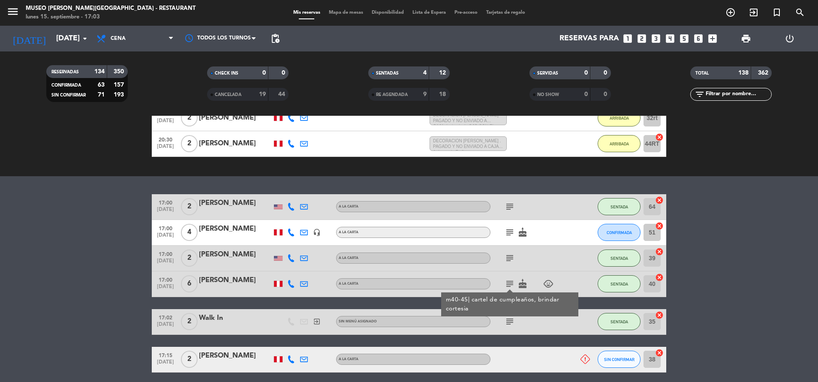
scroll to position [219, 0]
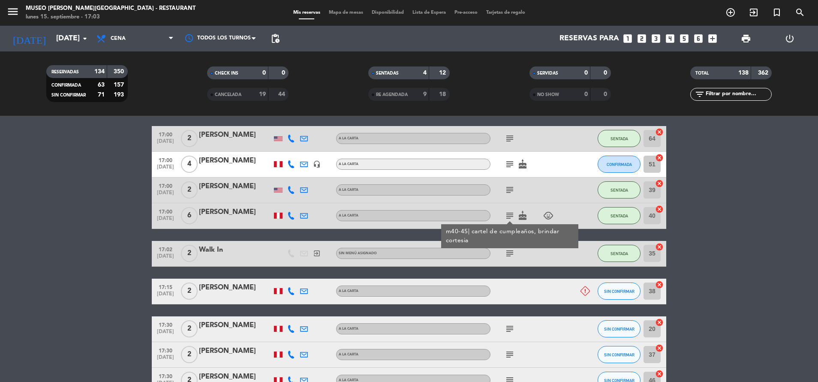
click at [510, 256] on icon "subject" at bounding box center [510, 253] width 10 height 10
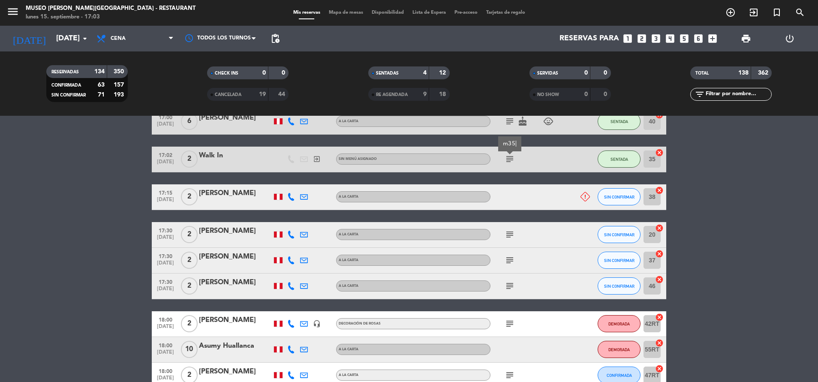
scroll to position [322, 0]
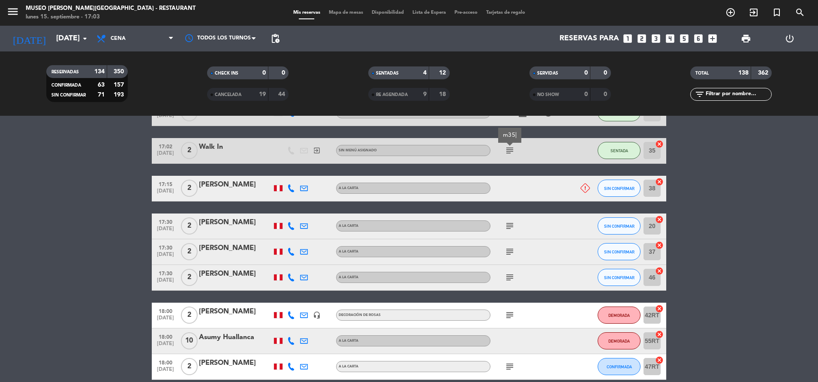
click at [514, 229] on icon "subject" at bounding box center [510, 226] width 10 height 10
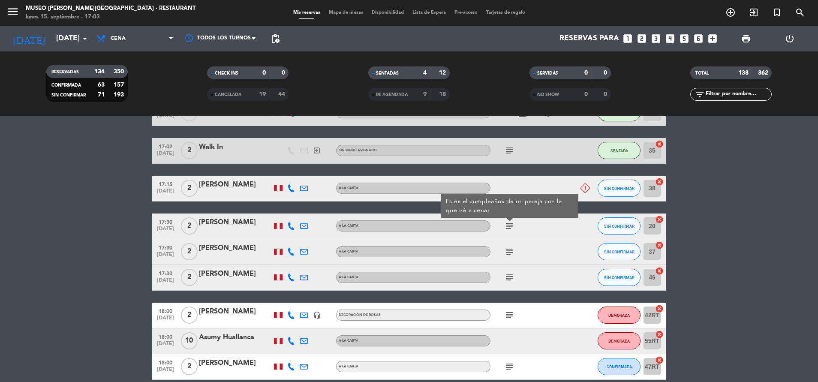
click at [510, 259] on div "subject" at bounding box center [528, 251] width 77 height 25
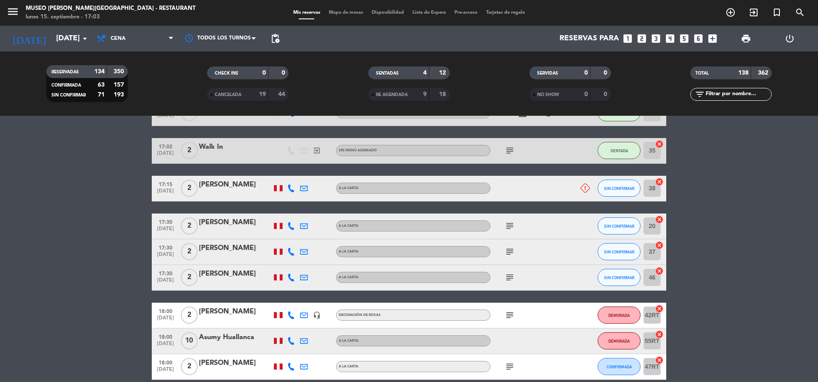
click at [508, 249] on icon "subject" at bounding box center [510, 251] width 10 height 10
click at [514, 277] on icon "subject" at bounding box center [510, 277] width 10 height 10
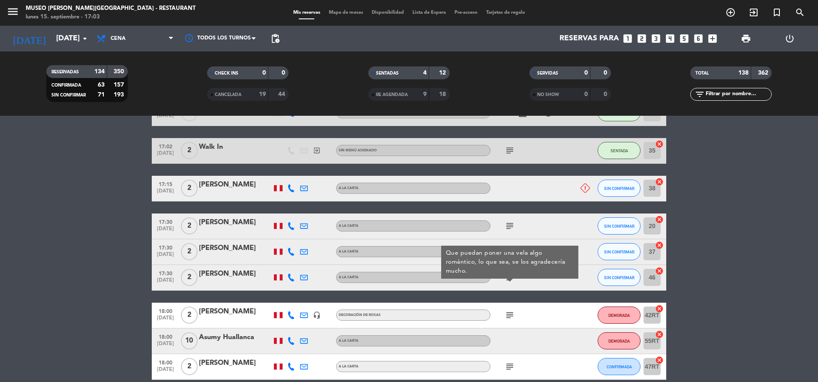
scroll to position [374, 0]
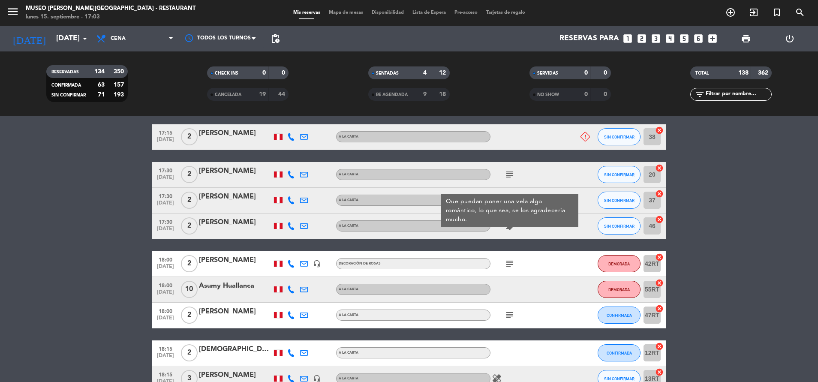
click at [511, 264] on icon "subject" at bounding box center [510, 263] width 10 height 10
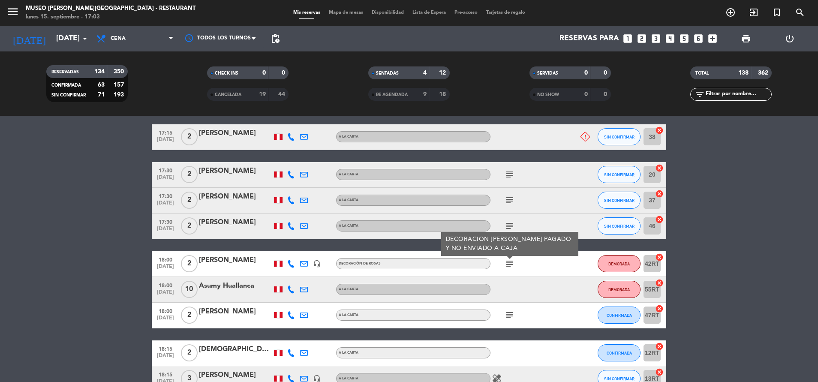
click at [505, 317] on icon "subject" at bounding box center [510, 315] width 10 height 10
